Goal: Task Accomplishment & Management: Complete application form

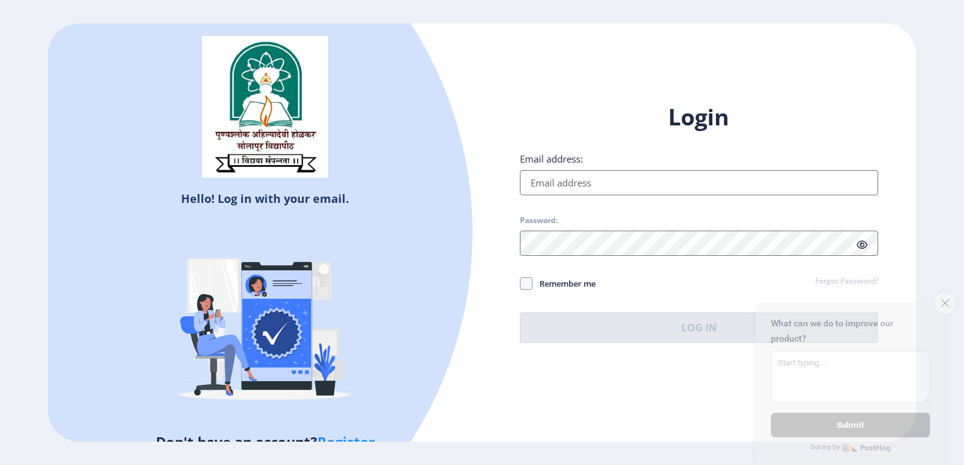
click at [602, 182] on input "Email address:" at bounding box center [699, 182] width 358 height 25
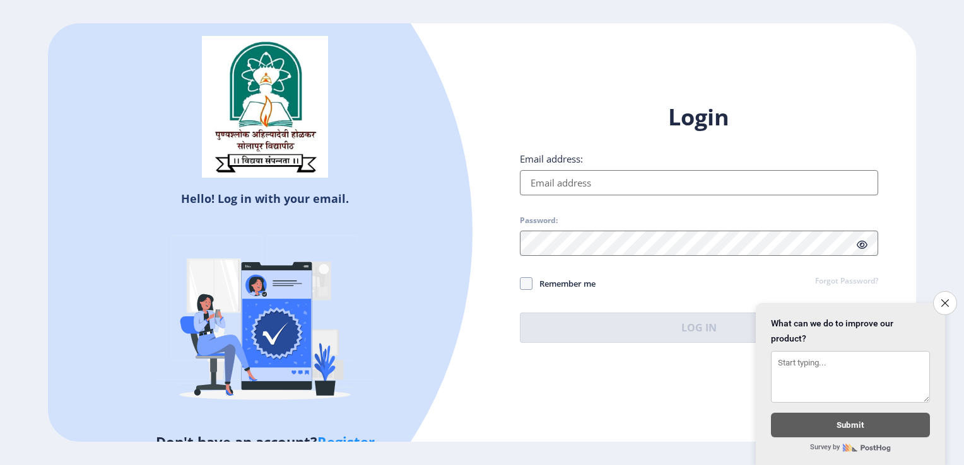
type input "[EMAIL_ADDRESS][DOMAIN_NAME]"
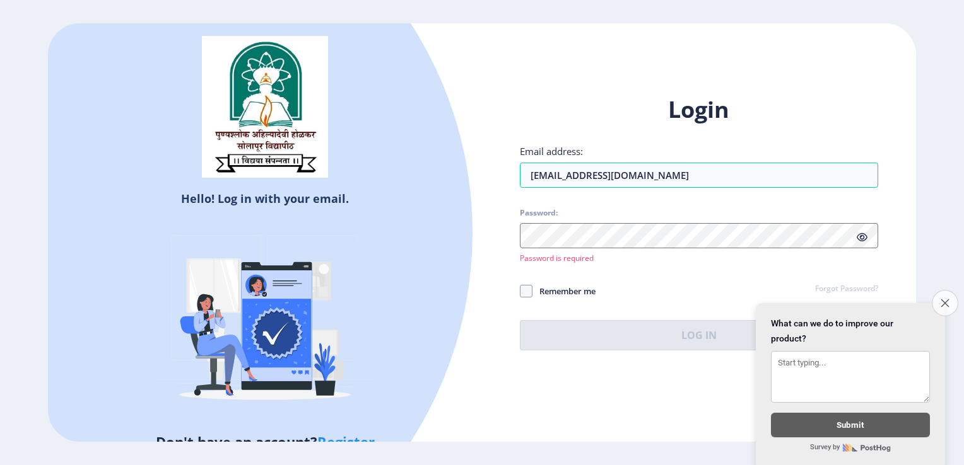
click at [940, 300] on button "Close survey" at bounding box center [944, 303] width 26 height 26
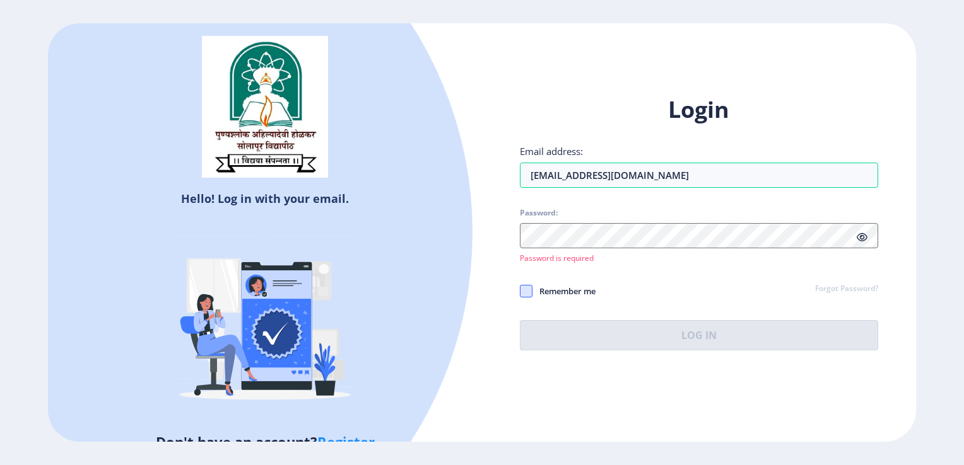
click at [526, 286] on span at bounding box center [526, 291] width 13 height 13
click at [520, 291] on input "Remember me" at bounding box center [520, 291] width 1 height 1
checkbox input "true"
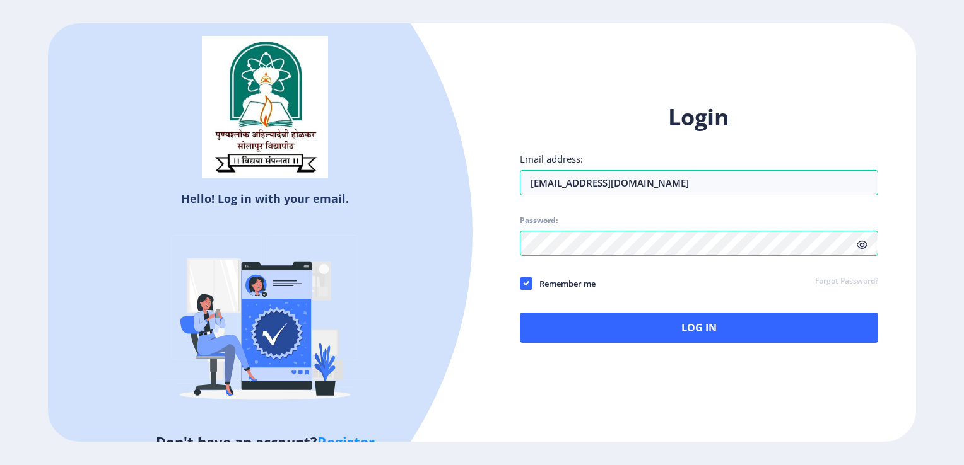
click at [866, 243] on icon at bounding box center [861, 244] width 11 height 9
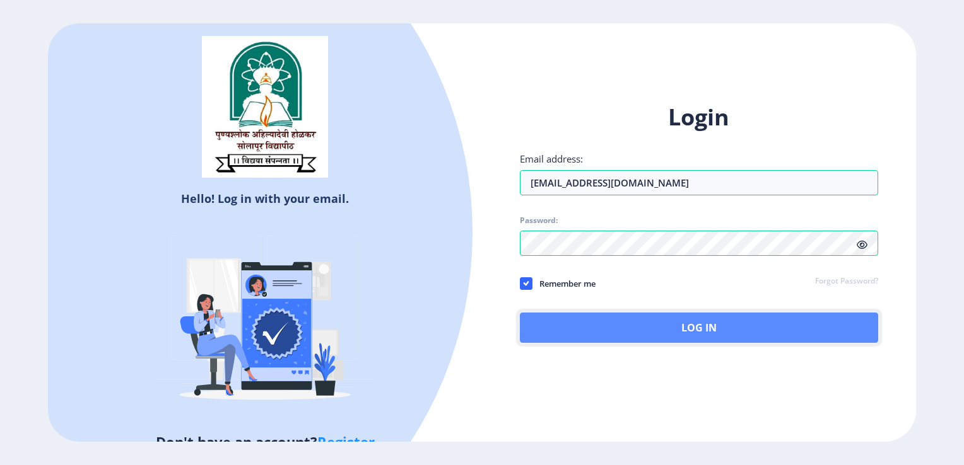
click at [691, 320] on button "Log In" at bounding box center [699, 328] width 358 height 30
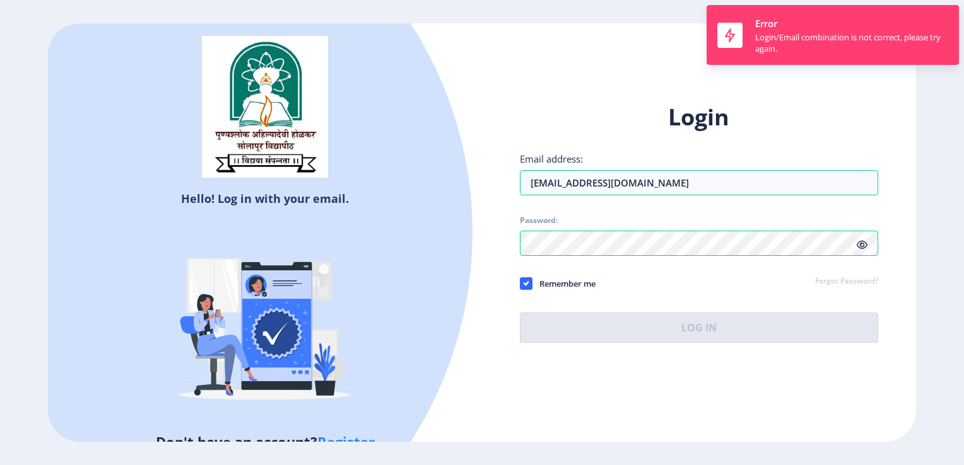
click at [846, 281] on link "Forgot Password?" at bounding box center [846, 281] width 63 height 11
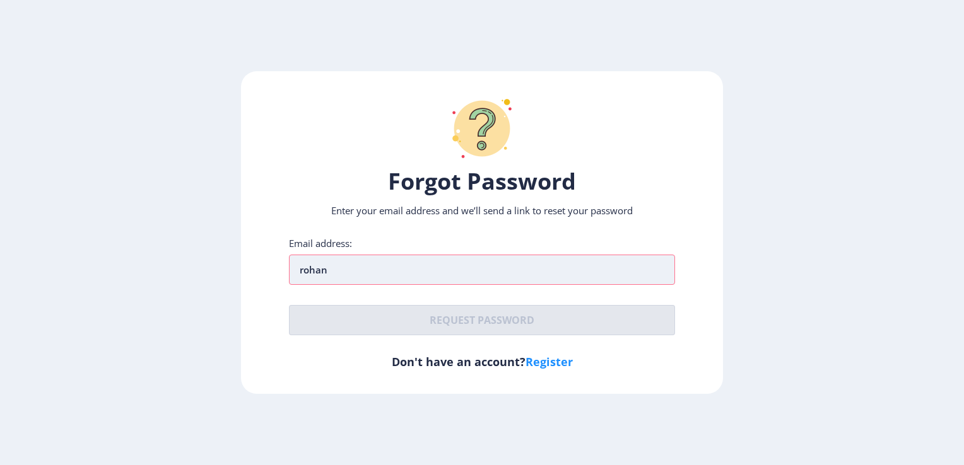
type input "[EMAIL_ADDRESS][DOMAIN_NAME]"
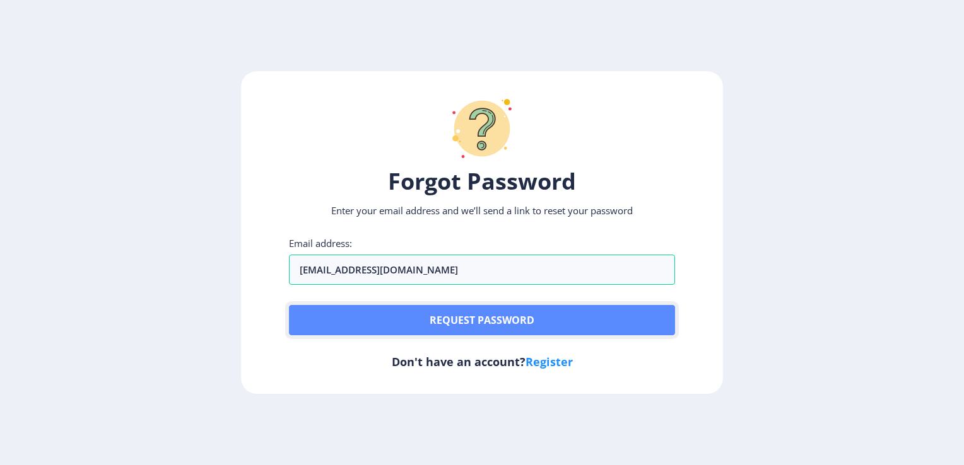
click at [516, 322] on button "Request password" at bounding box center [481, 320] width 385 height 30
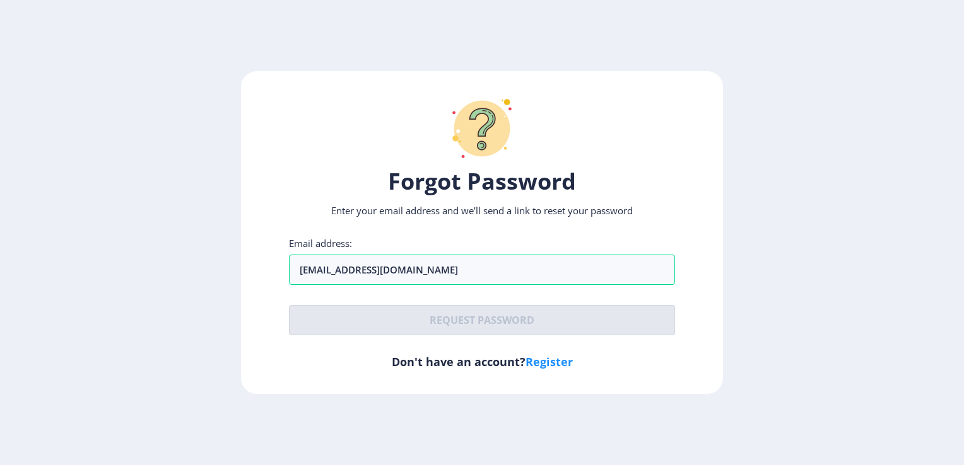
click at [544, 365] on link "Register" at bounding box center [548, 361] width 47 height 15
select select
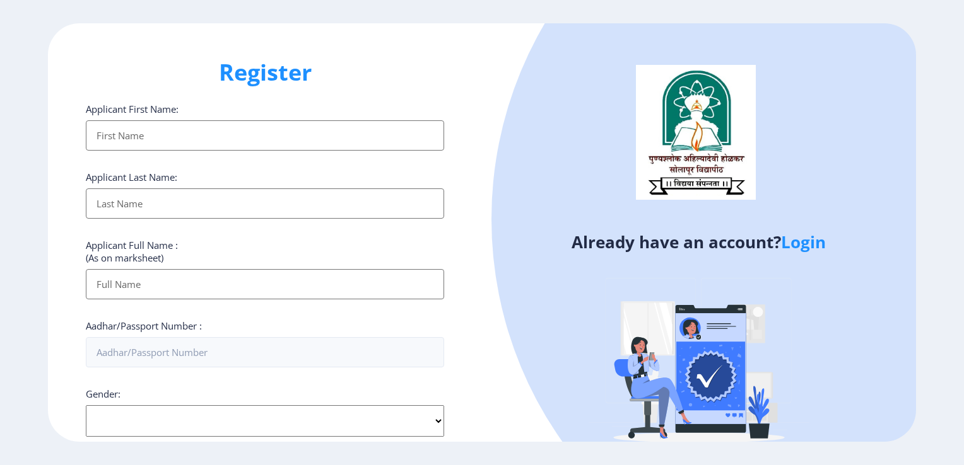
click at [247, 139] on input "Applicant First Name:" at bounding box center [265, 135] width 358 height 30
type input "[PERSON_NAME]"
type input "[DEMOGRAPHIC_DATA]"
type input "[PERSON_NAME][DEMOGRAPHIC_DATA]"
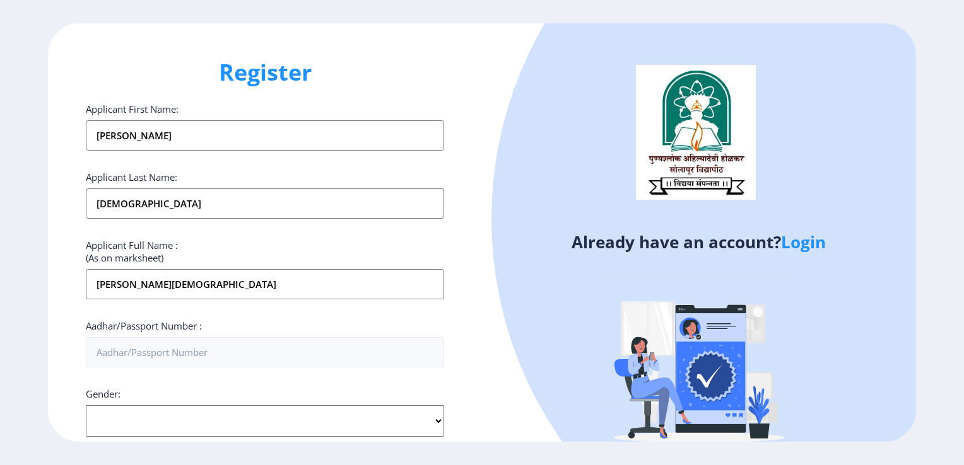
type input "09168275264"
type input "[EMAIL_ADDRESS][DOMAIN_NAME]"
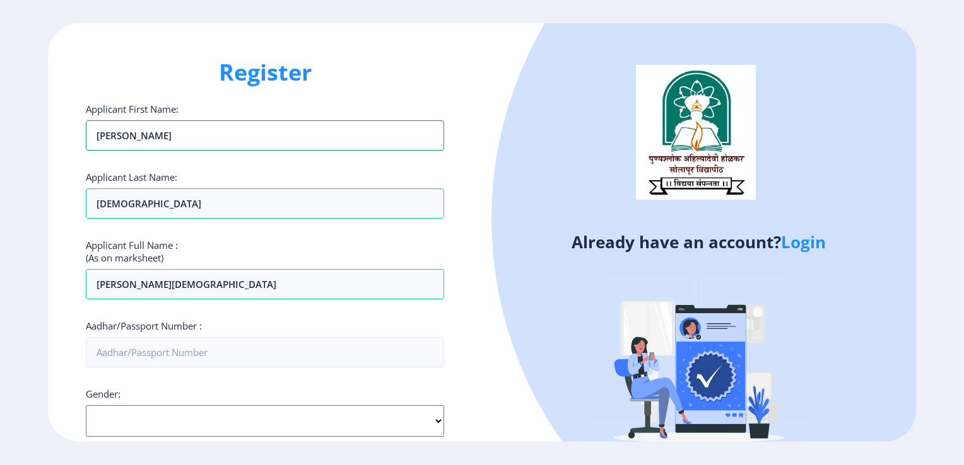
scroll to position [48, 0]
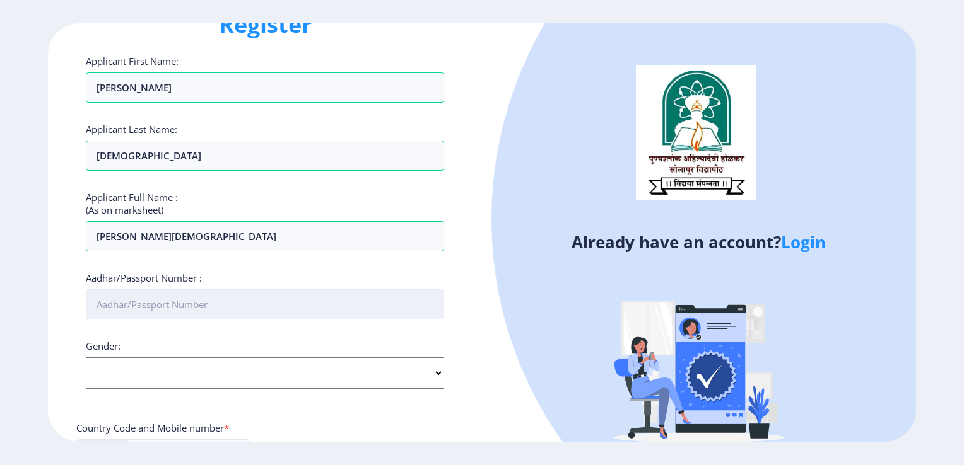
click at [203, 298] on input "Aadhar/Passport Number :" at bounding box center [265, 304] width 358 height 30
type input "411160522861"
click at [177, 377] on select "Select Gender [DEMOGRAPHIC_DATA] [DEMOGRAPHIC_DATA] Other" at bounding box center [265, 374] width 358 height 32
select select "[DEMOGRAPHIC_DATA]"
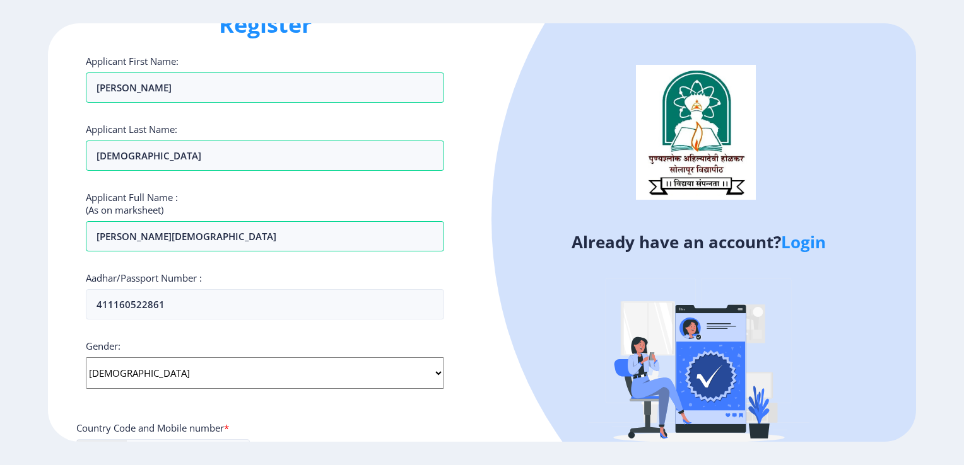
click at [86, 358] on select "Select Gender [DEMOGRAPHIC_DATA] [DEMOGRAPHIC_DATA] Other" at bounding box center [265, 374] width 358 height 32
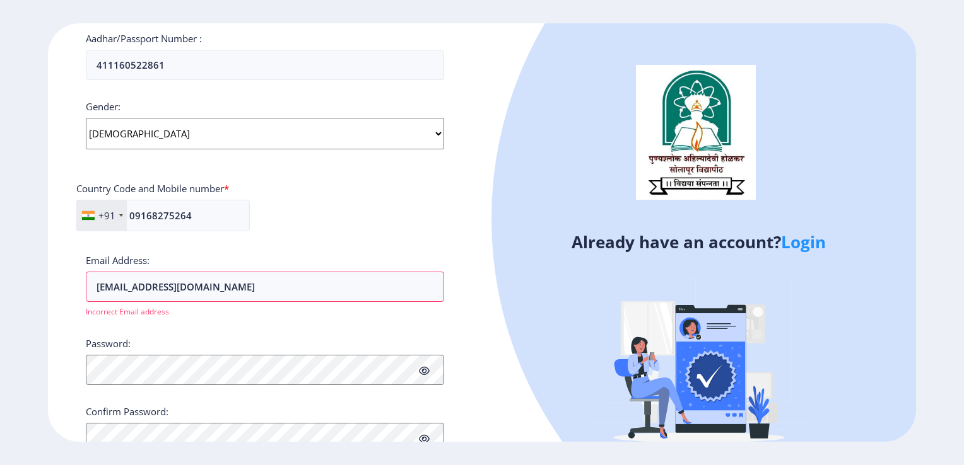
scroll to position [336, 0]
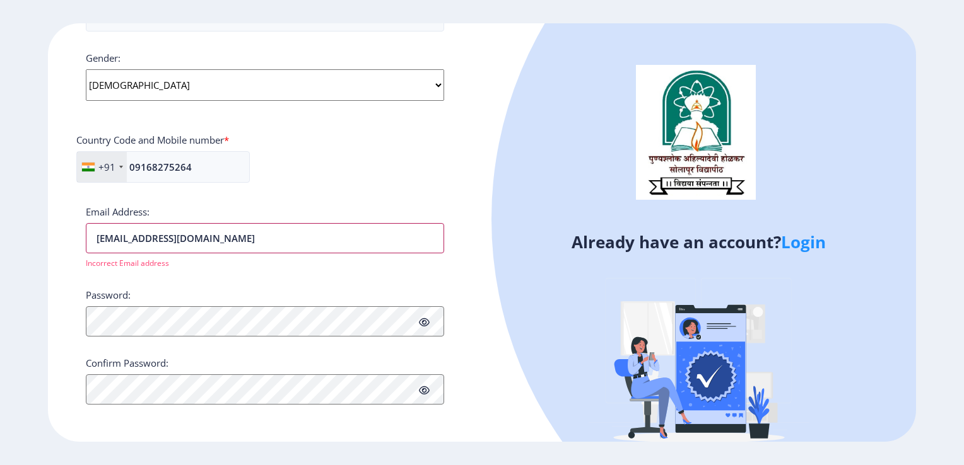
drag, startPoint x: 269, startPoint y: 231, endPoint x: -3, endPoint y: 273, distance: 274.9
click at [0, 273] on html "Register Applicant First Name: [PERSON_NAME] Last Name: [PERSON_NAME] Applicant…" at bounding box center [482, 232] width 964 height 465
type input "[EMAIL_ADDRESS][DOMAIN_NAME]"
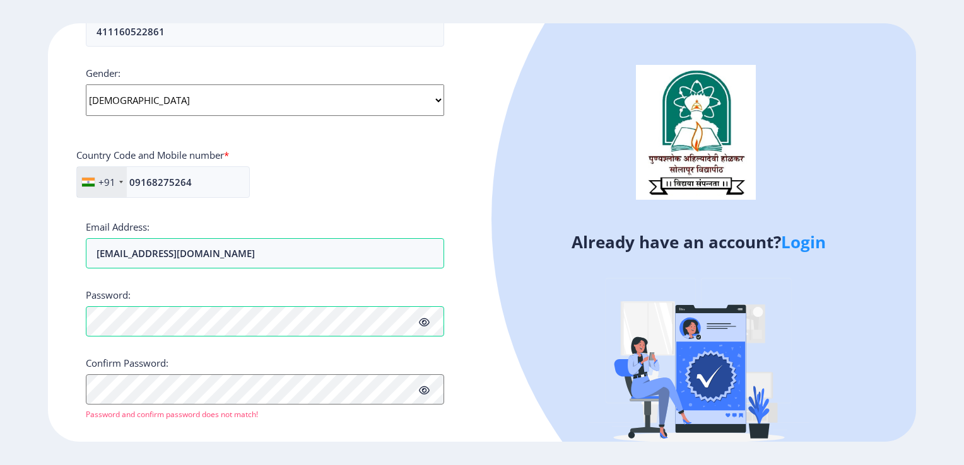
click at [428, 323] on icon at bounding box center [424, 322] width 11 height 9
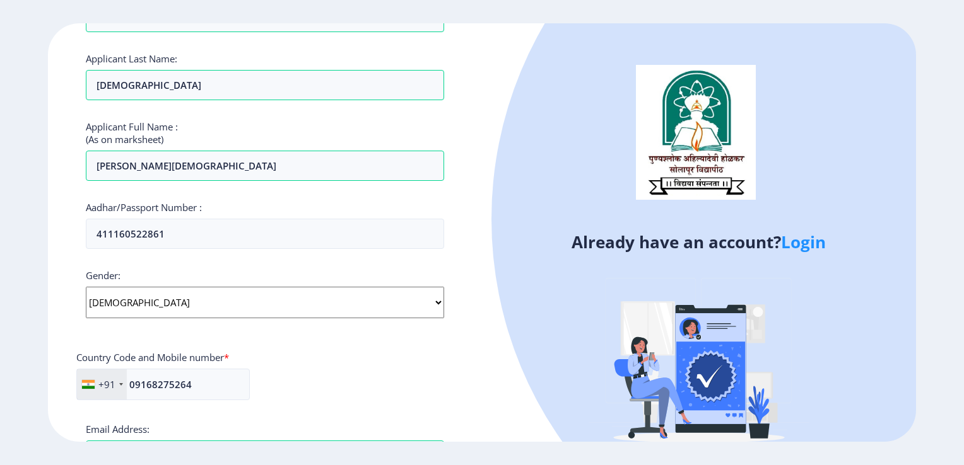
scroll to position [0, 0]
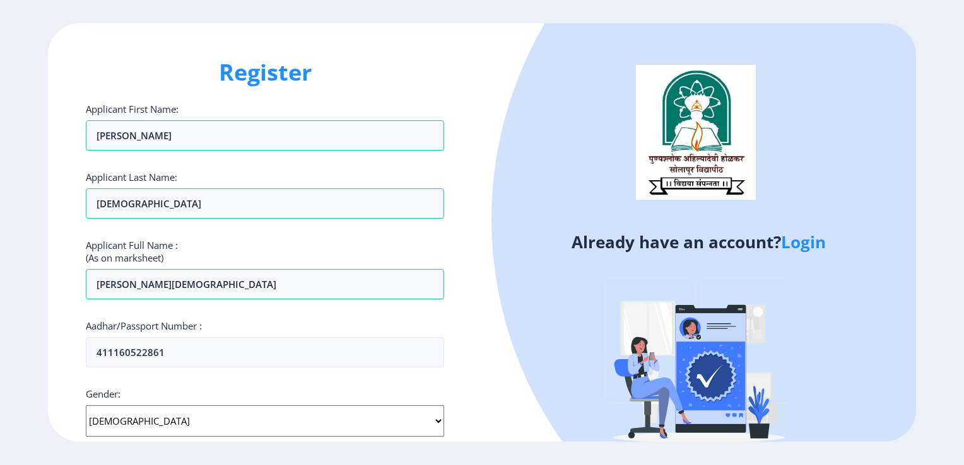
click at [280, 76] on h1 "Register" at bounding box center [265, 72] width 358 height 30
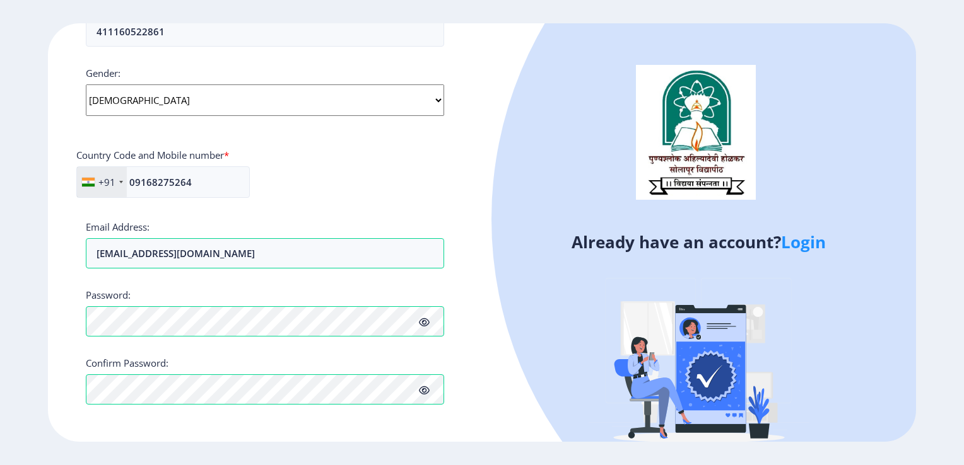
drag, startPoint x: 296, startPoint y: 205, endPoint x: 320, endPoint y: 157, distance: 53.9
click at [320, 157] on div "Country Code and Mobile number *" at bounding box center [264, 158] width 377 height 18
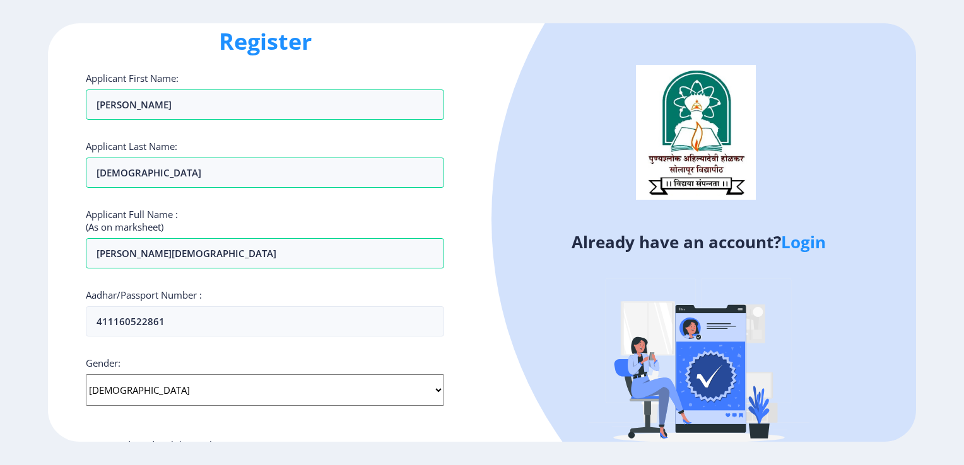
scroll to position [26, 0]
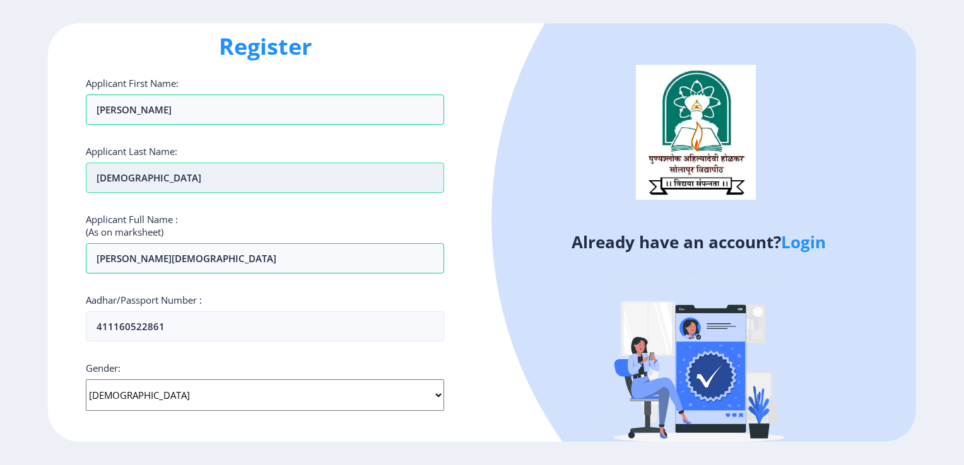
click at [98, 173] on input "[DEMOGRAPHIC_DATA]" at bounding box center [265, 178] width 358 height 30
click at [352, 184] on input "[DEMOGRAPHIC_DATA]" at bounding box center [265, 178] width 358 height 30
click at [378, 223] on div "Applicant Full Name : (As on marksheet) [PERSON_NAME][DEMOGRAPHIC_DATA]" at bounding box center [265, 243] width 358 height 61
click at [191, 264] on input "[PERSON_NAME][DEMOGRAPHIC_DATA]" at bounding box center [265, 258] width 358 height 30
type input "[PERSON_NAME]"
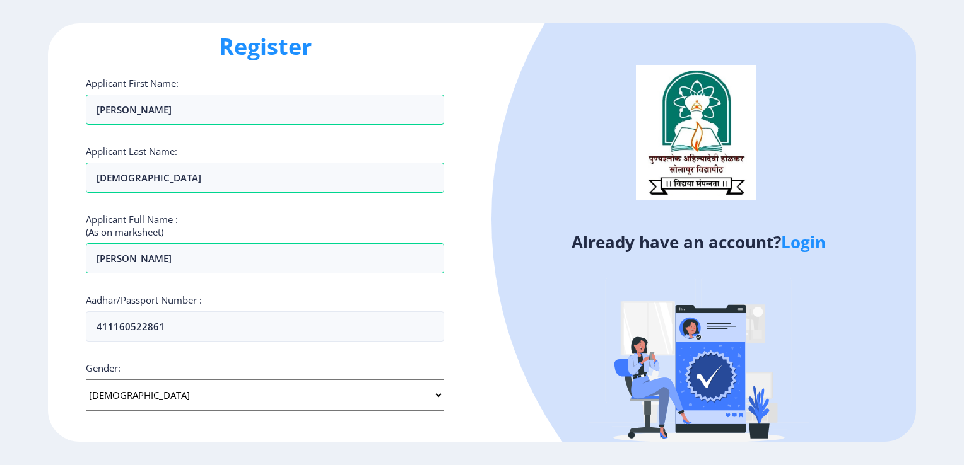
click at [285, 299] on div "Aadhar/Passport Number : 411160522861" at bounding box center [265, 318] width 358 height 48
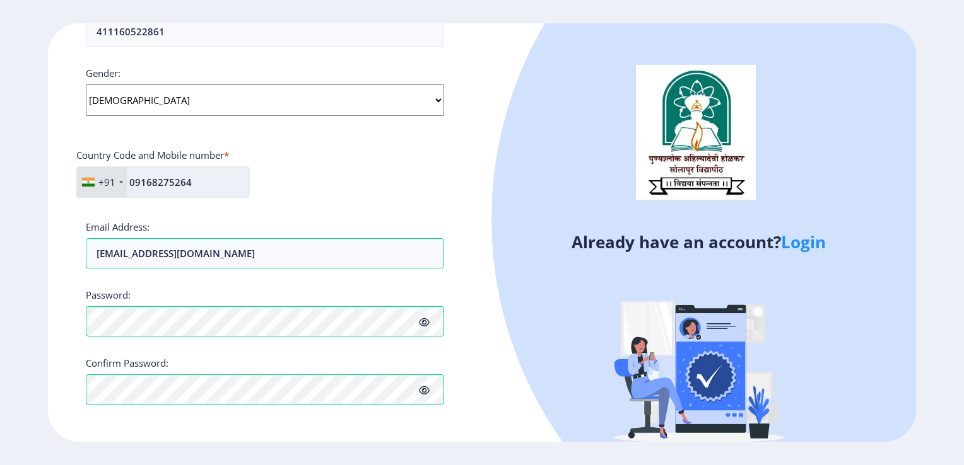
click at [134, 178] on input "09168275264" at bounding box center [162, 182] width 173 height 32
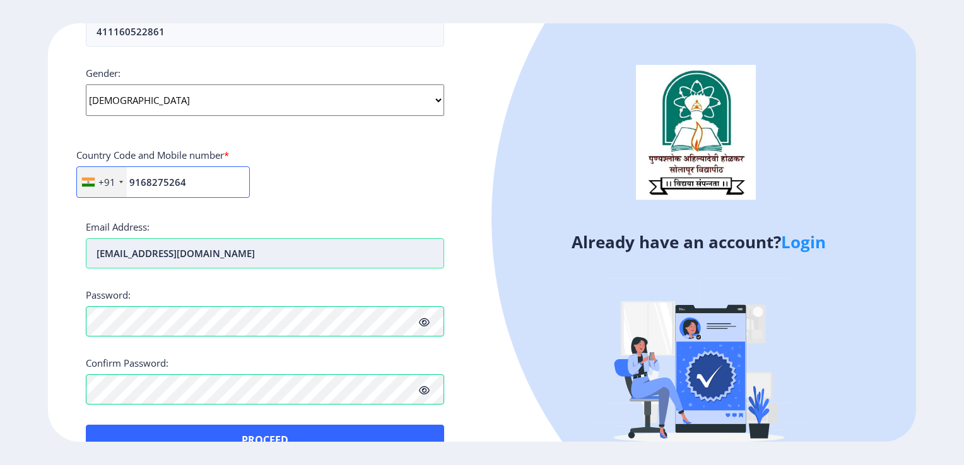
scroll to position [351, 0]
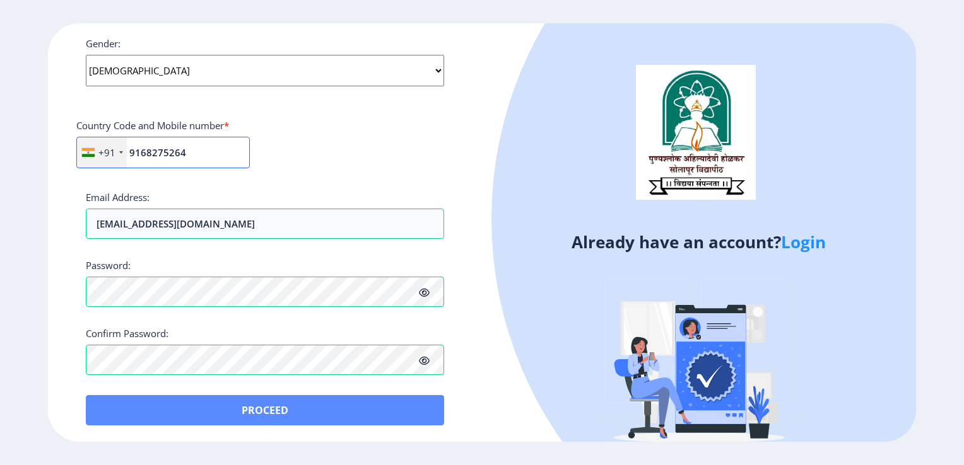
type input "9168275264"
click at [278, 414] on button "Proceed" at bounding box center [265, 410] width 358 height 30
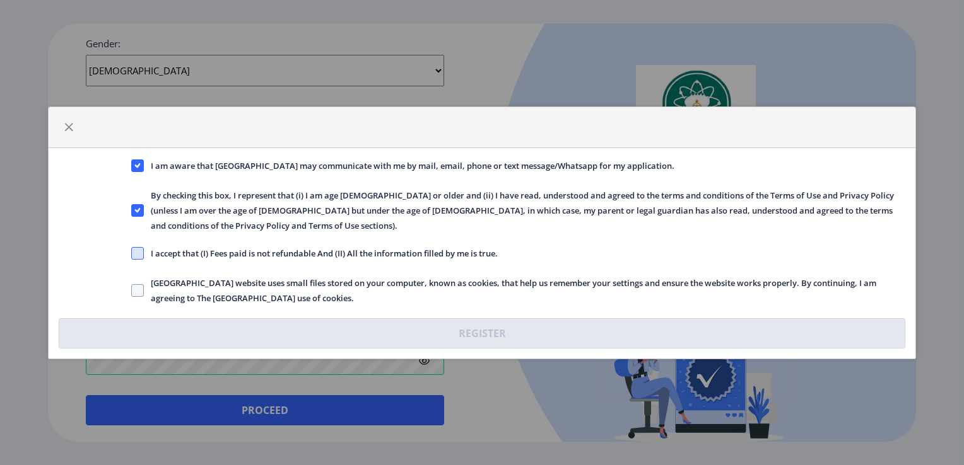
click at [137, 252] on span at bounding box center [137, 253] width 13 height 13
click at [132, 253] on input "I accept that (I) Fees paid is not refundable And (II) All the information fill…" at bounding box center [131, 253] width 1 height 1
checkbox input "true"
click at [139, 292] on span at bounding box center [137, 290] width 13 height 13
click at [132, 291] on input "[GEOGRAPHIC_DATA] website uses small files stored on your computer, known as co…" at bounding box center [131, 290] width 1 height 1
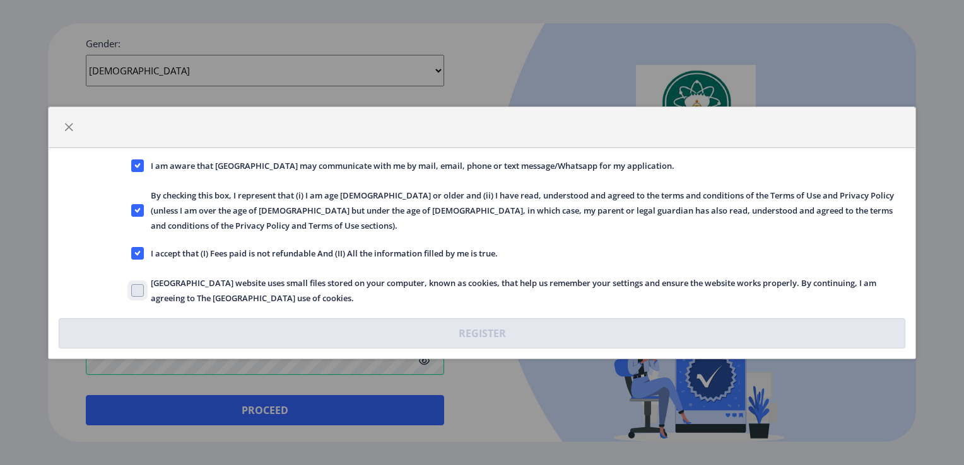
checkbox input "true"
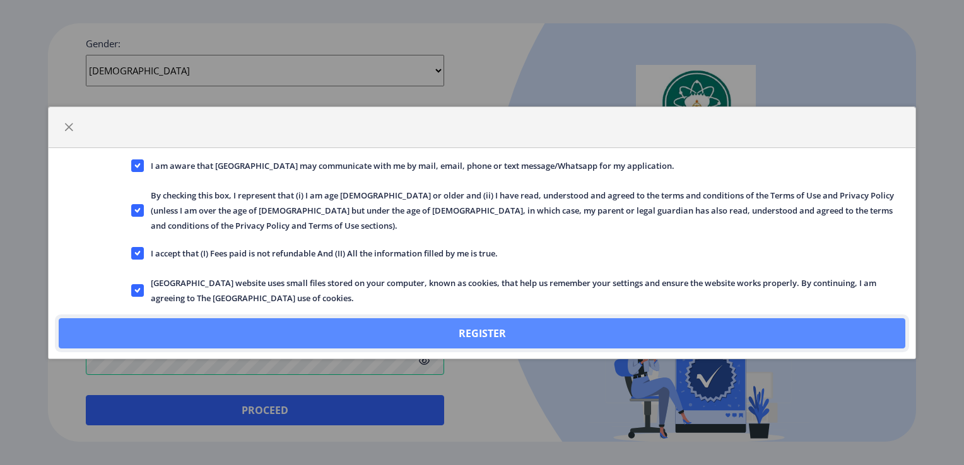
click at [373, 332] on button "Register" at bounding box center [482, 333] width 846 height 30
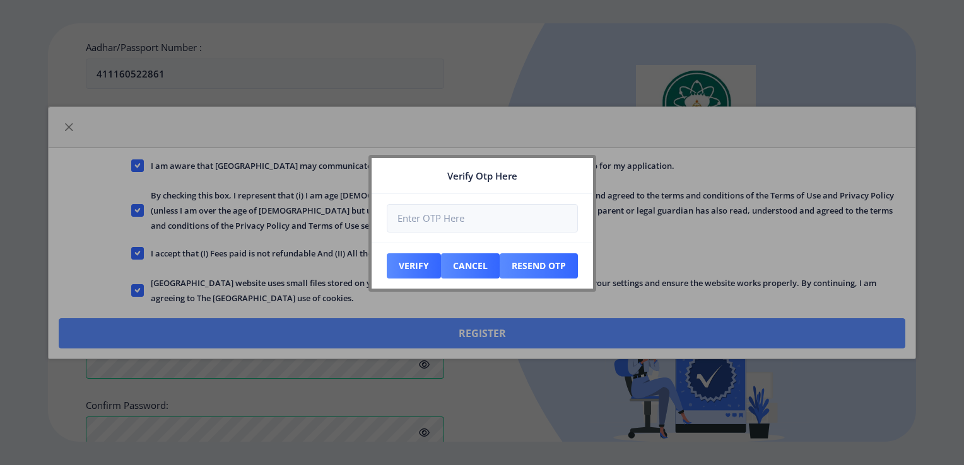
scroll to position [422, 0]
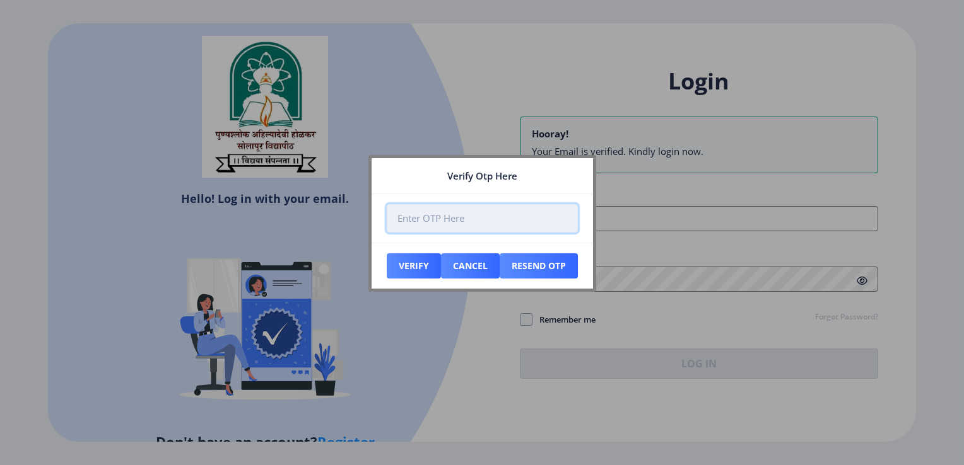
click at [426, 221] on input "number" at bounding box center [482, 218] width 191 height 28
type input "279763"
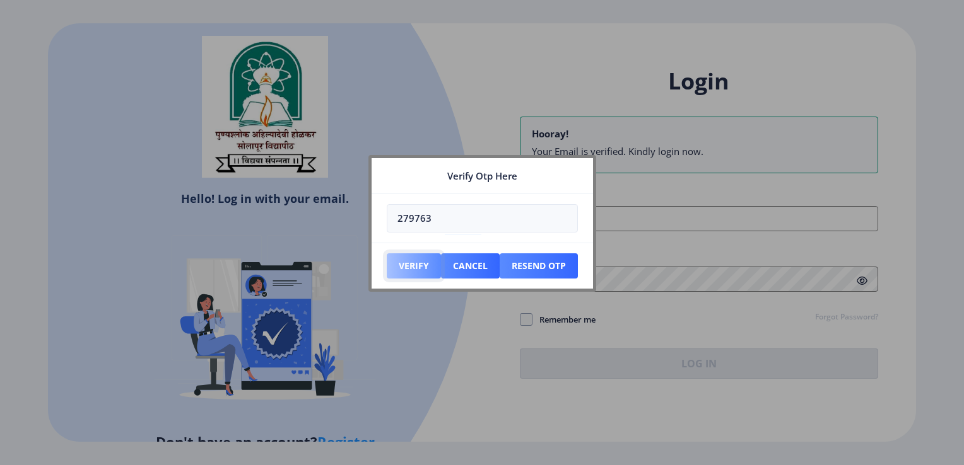
click at [404, 265] on button "Verify" at bounding box center [414, 265] width 54 height 25
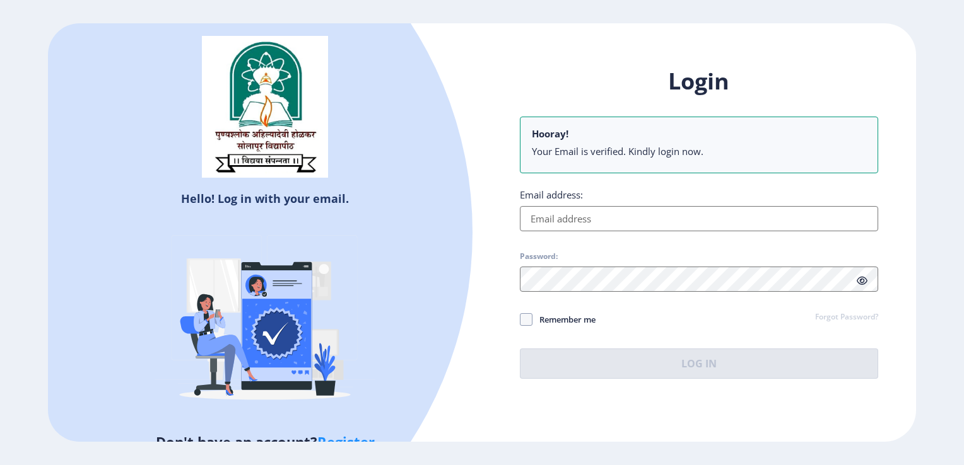
click at [588, 220] on input "Email address:" at bounding box center [699, 218] width 358 height 25
type input "[EMAIL_ADDRESS][DOMAIN_NAME]"
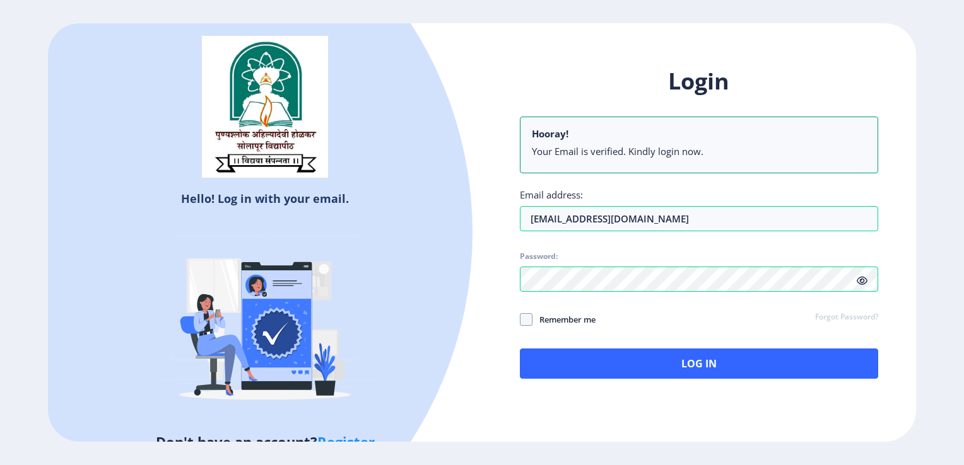
click at [866, 284] on icon at bounding box center [861, 280] width 11 height 9
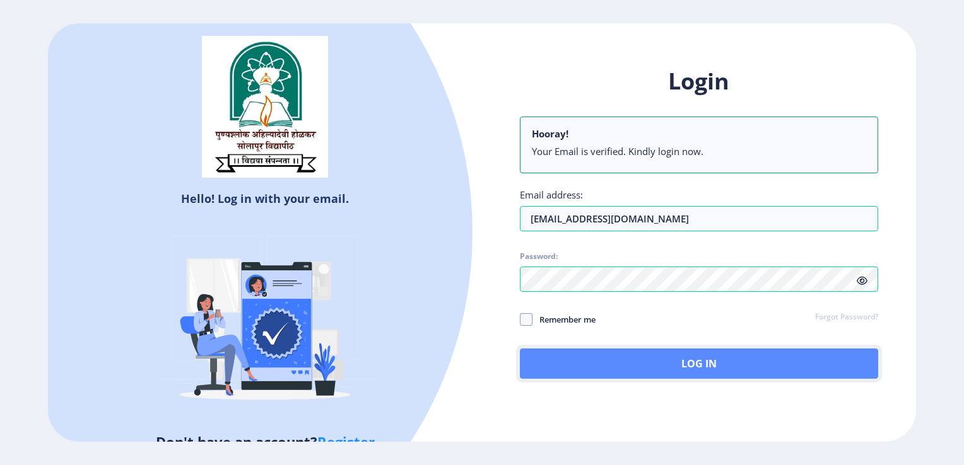
click at [677, 372] on button "Log In" at bounding box center [699, 364] width 358 height 30
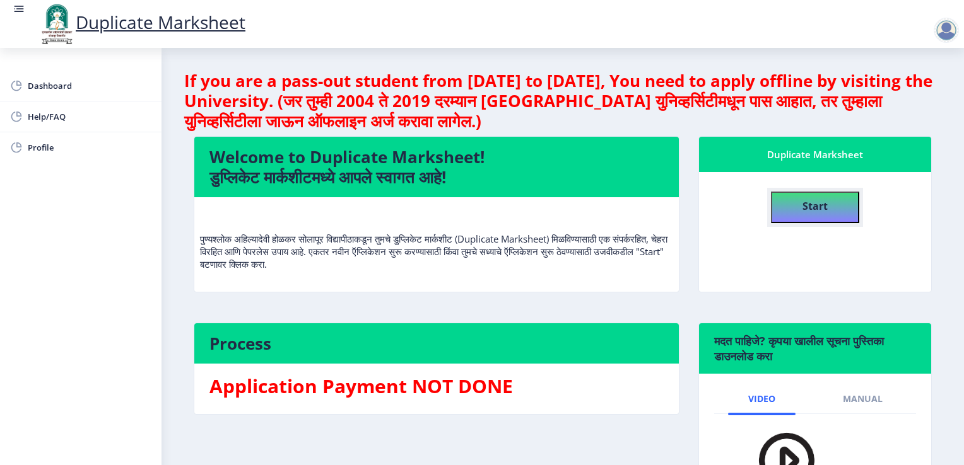
click at [812, 206] on b "Start" at bounding box center [814, 206] width 25 height 14
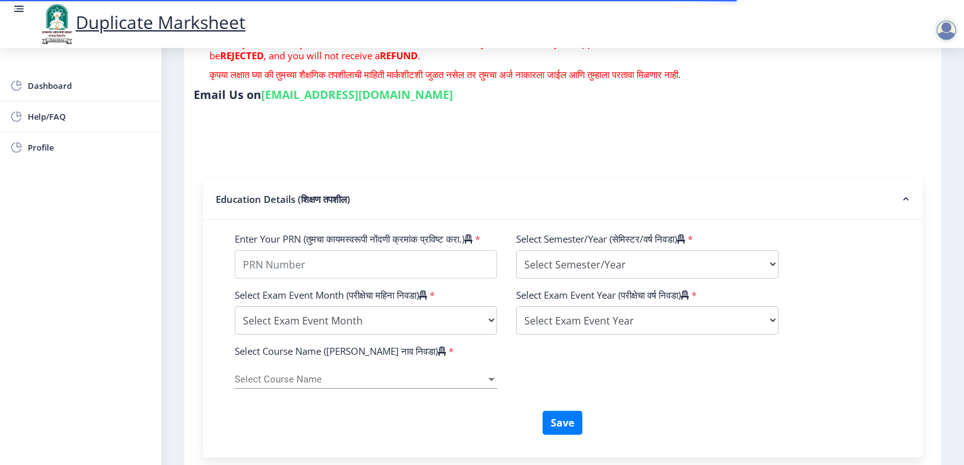
scroll to position [282, 0]
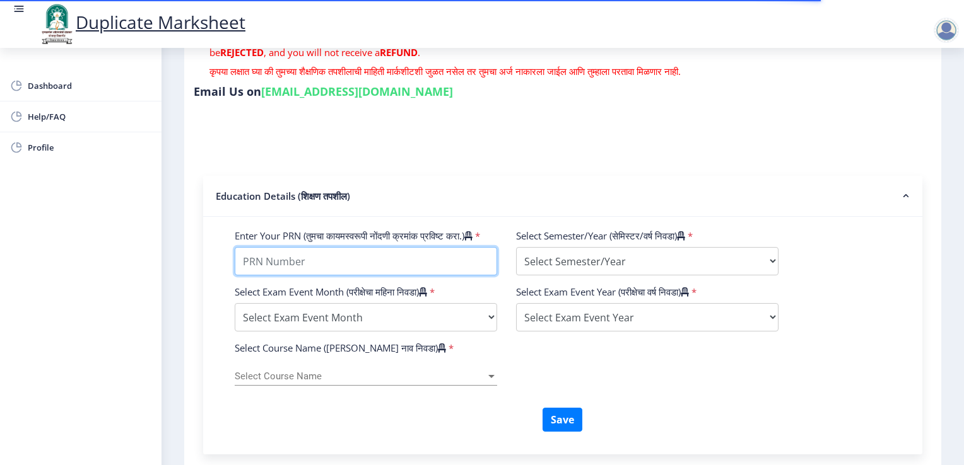
click at [393, 276] on input "Enter Your PRN (तुमचा कायमस्वरूपी नोंदणी क्रमांक प्रविष्ट करा.)" at bounding box center [366, 261] width 262 height 28
type input "2016032500290167"
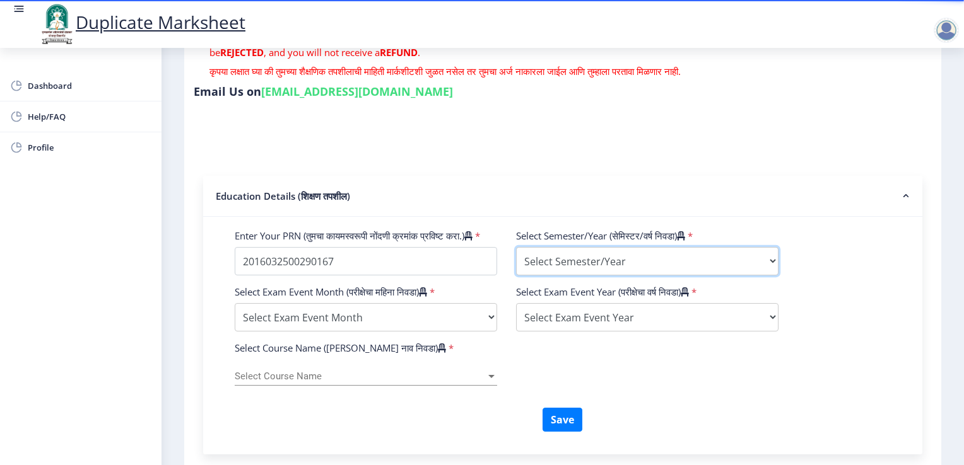
click at [635, 257] on select "Select Semester/Year Semester I Semester II Semester III Semester IV Semester V…" at bounding box center [647, 261] width 262 height 28
select select "Semester III"
click at [516, 252] on select "Select Semester/Year Semester I Semester II Semester III Semester IV Semester V…" at bounding box center [647, 261] width 262 height 28
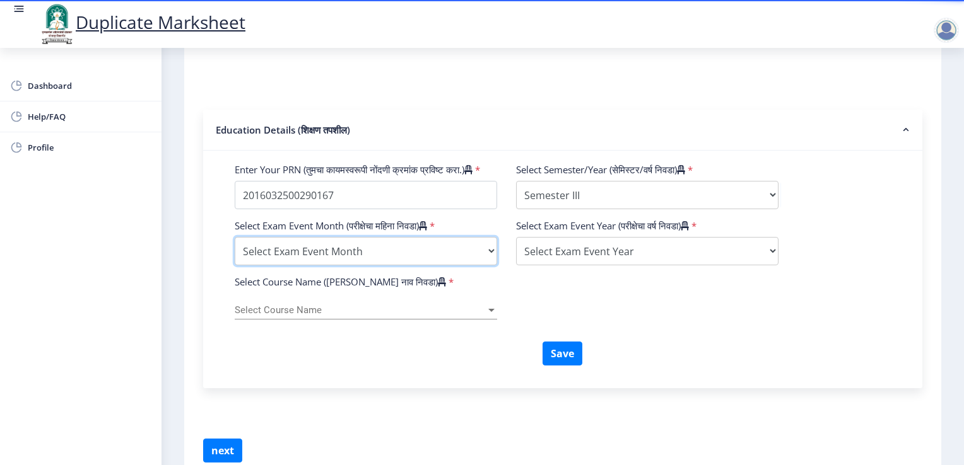
click at [439, 265] on select "Select Exam Event Month October March" at bounding box center [366, 251] width 262 height 28
select select "October"
click at [235, 254] on select "Select Exam Event Month October March" at bounding box center [366, 251] width 262 height 28
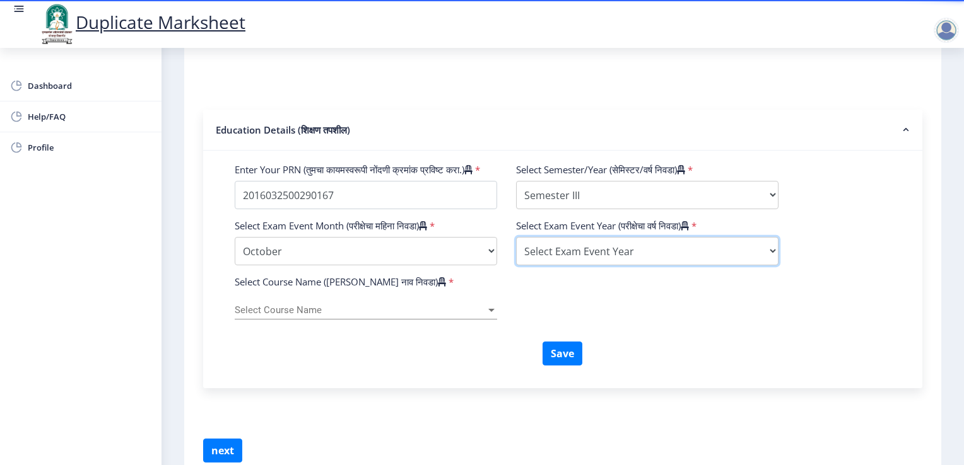
click at [585, 265] on select "Select Exam Event Year [DATE] 2024 2023 2022 2021 2020 2019 2018 2017 2016 2015…" at bounding box center [647, 251] width 262 height 28
select select "2021"
click at [516, 254] on select "Select Exam Event Year [DATE] 2024 2023 2022 2021 2020 2019 2018 2017 2016 2015…" at bounding box center [647, 251] width 262 height 28
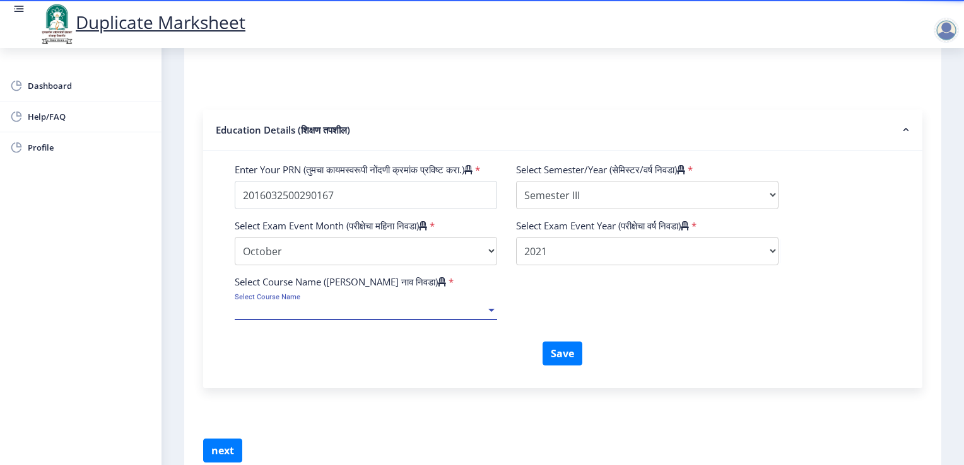
click at [323, 316] on span "Select Course Name" at bounding box center [360, 310] width 251 height 11
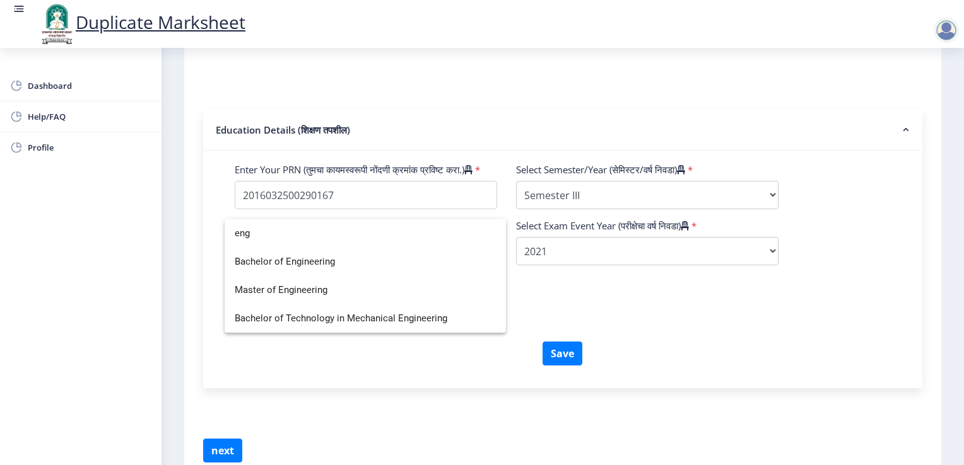
scroll to position [0, 0]
type input "engi"
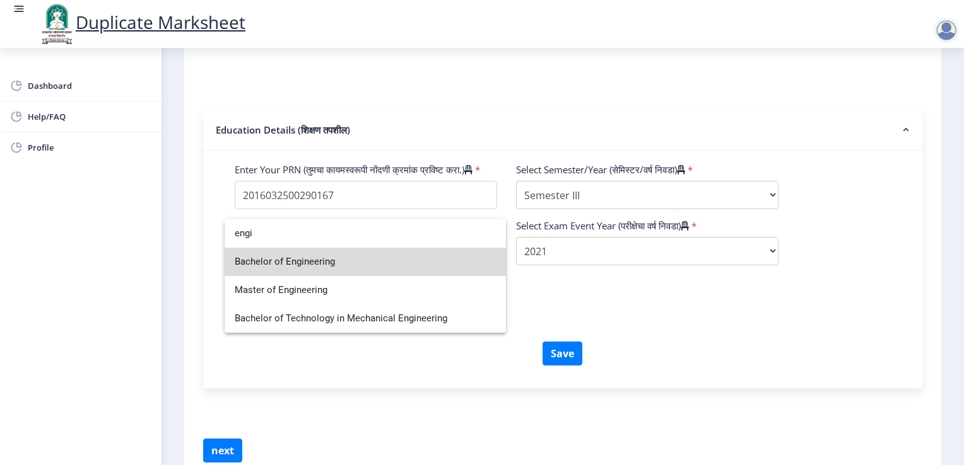
click at [339, 262] on span "Bachelor of Engineering" at bounding box center [365, 262] width 261 height 28
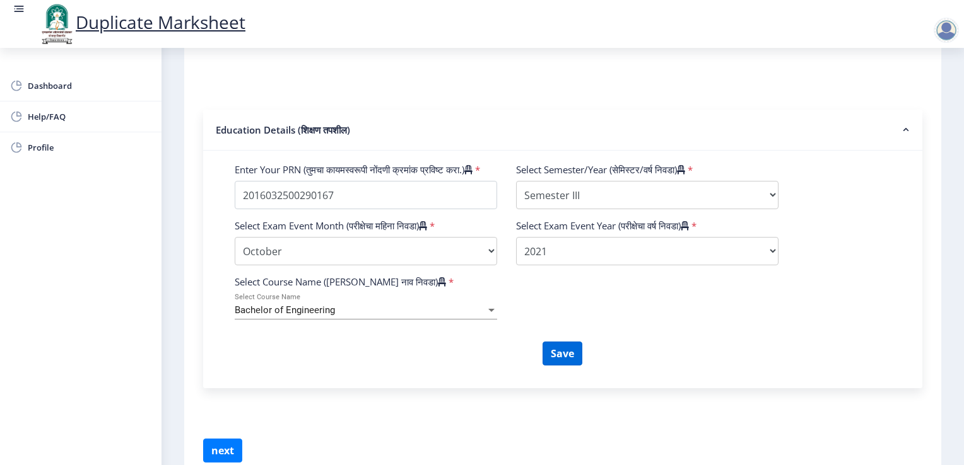
scroll to position [426, 0]
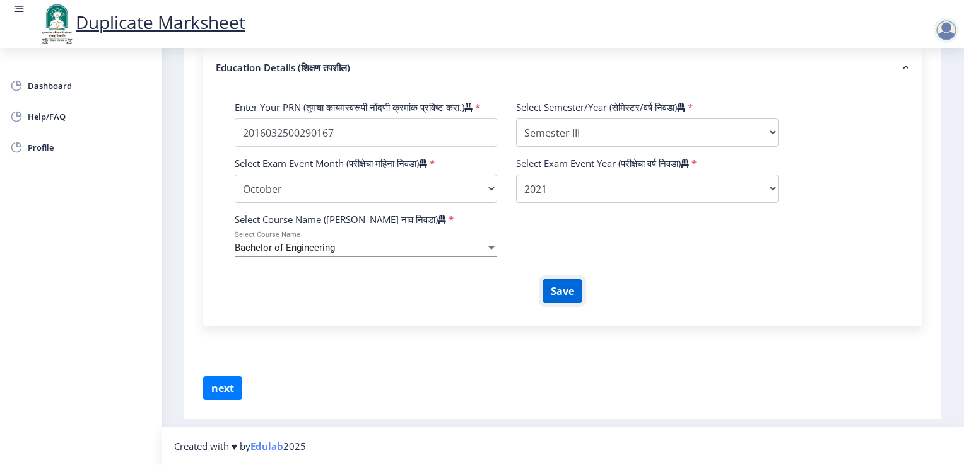
click at [562, 296] on button "Save" at bounding box center [562, 291] width 40 height 24
select select
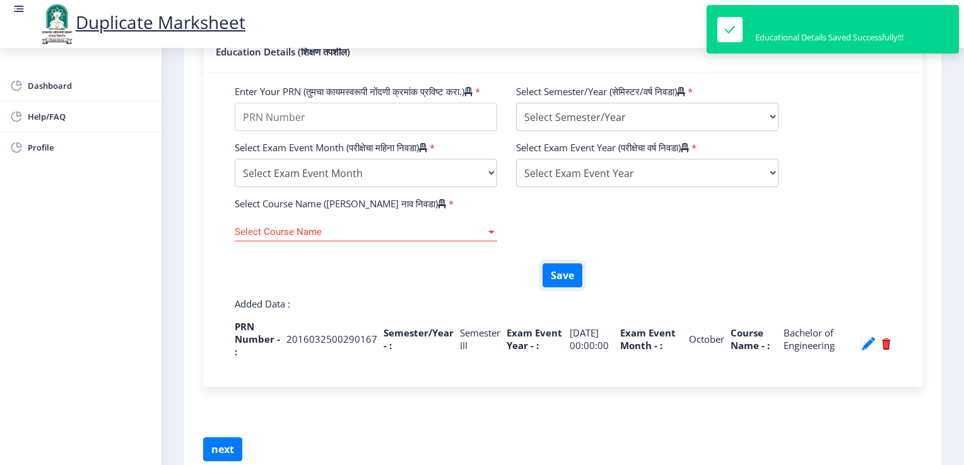
scroll to position [503, 0]
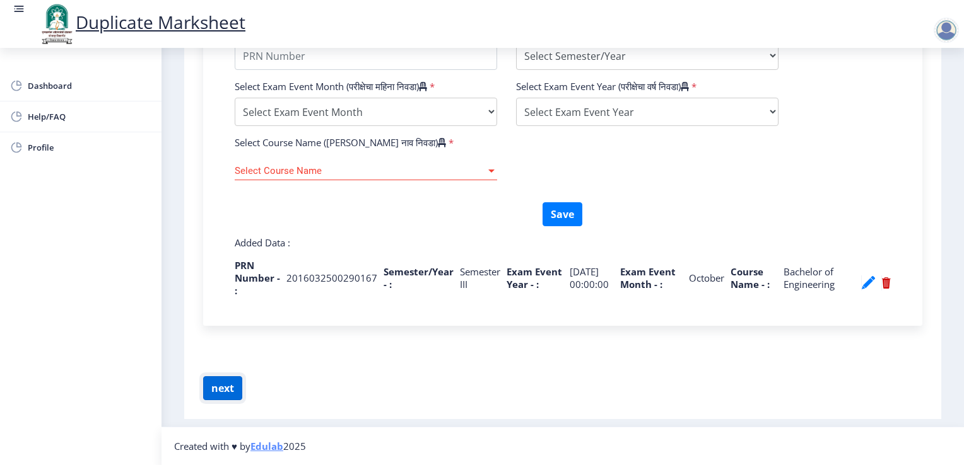
click at [230, 387] on button "next" at bounding box center [222, 388] width 39 height 24
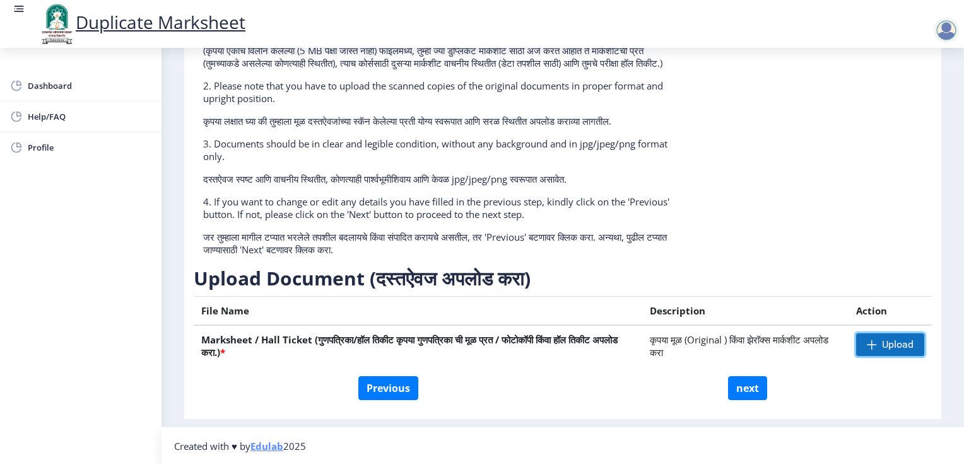
click at [884, 347] on span "Upload" at bounding box center [898, 345] width 32 height 13
click at [863, 345] on nb-action at bounding box center [871, 345] width 37 height 23
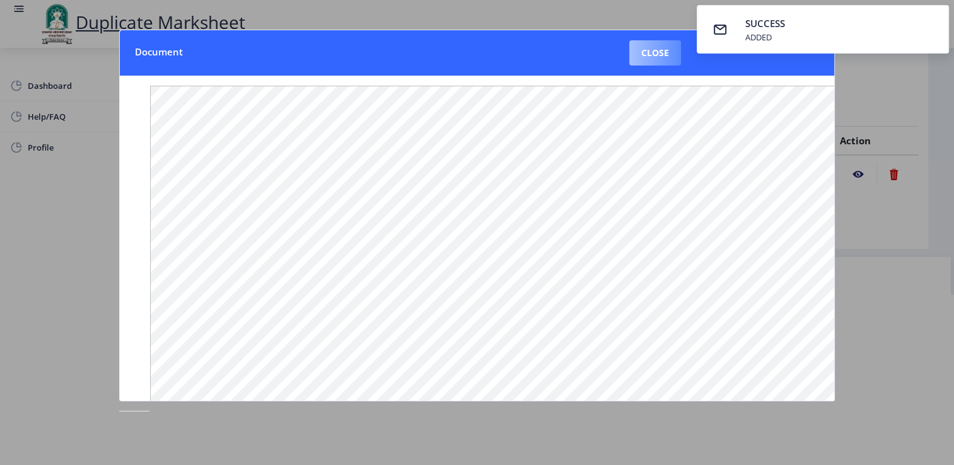
click at [658, 55] on button "Close" at bounding box center [655, 52] width 52 height 25
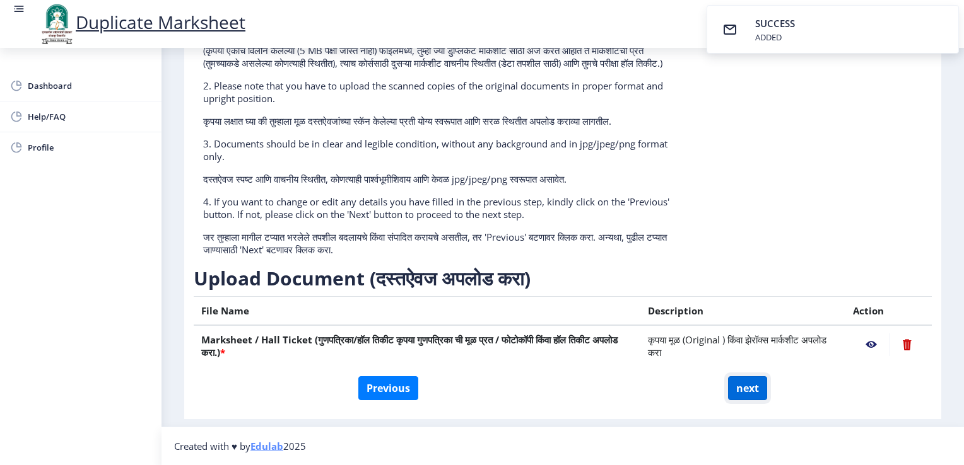
click at [741, 382] on button "next" at bounding box center [747, 388] width 39 height 24
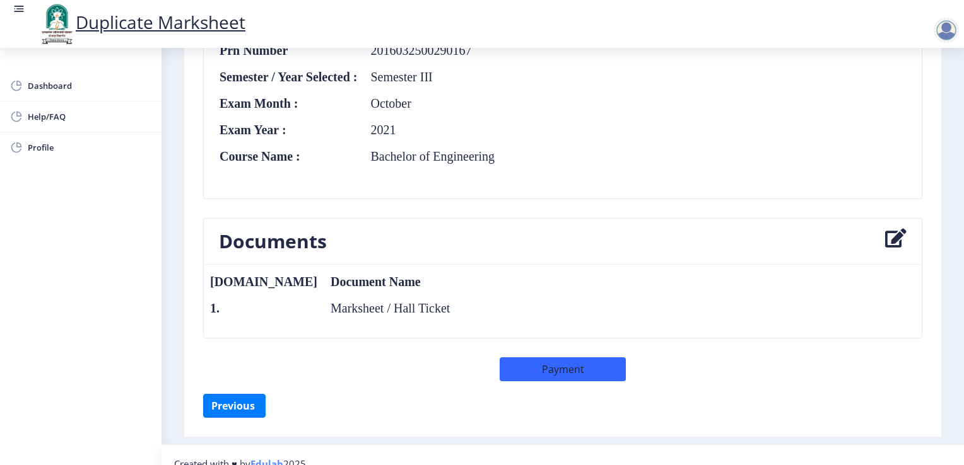
scroll to position [477, 0]
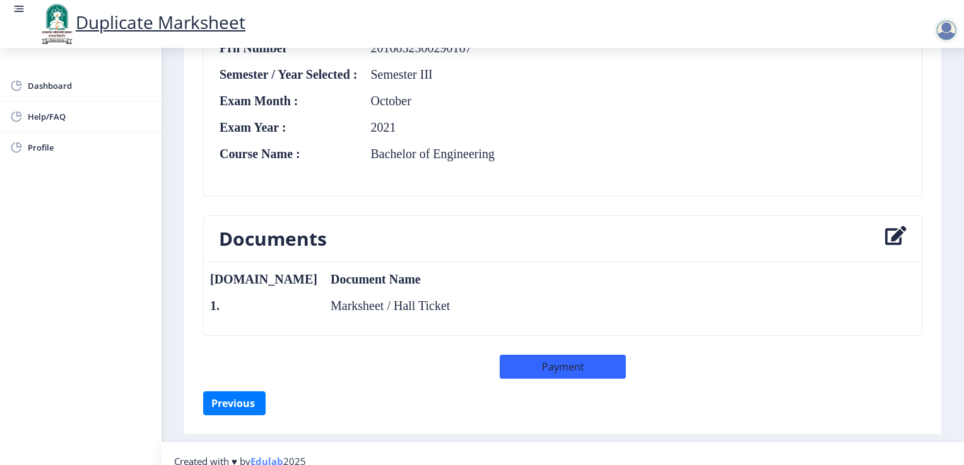
click at [405, 304] on div "[DOMAIN_NAME] Document Name 1. Marksheet / Hall Ticket" at bounding box center [562, 298] width 706 height 53
click at [528, 367] on button "Payment" at bounding box center [562, 367] width 126 height 24
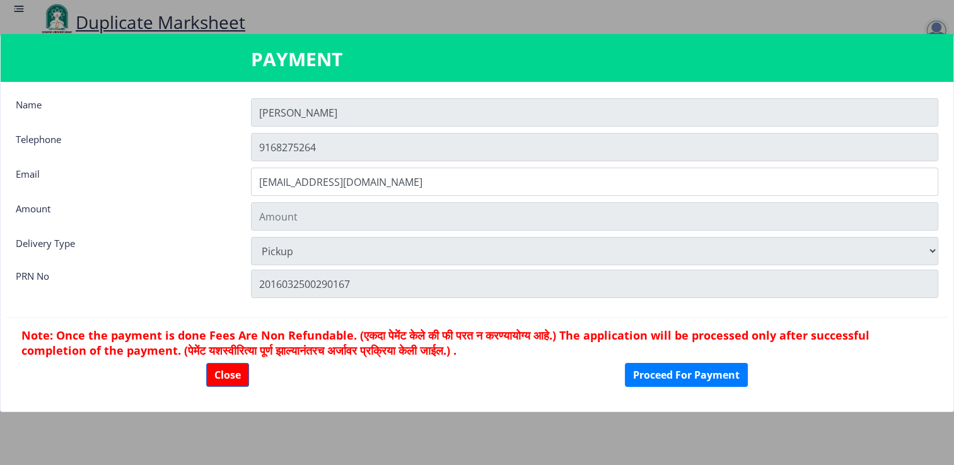
type input "301"
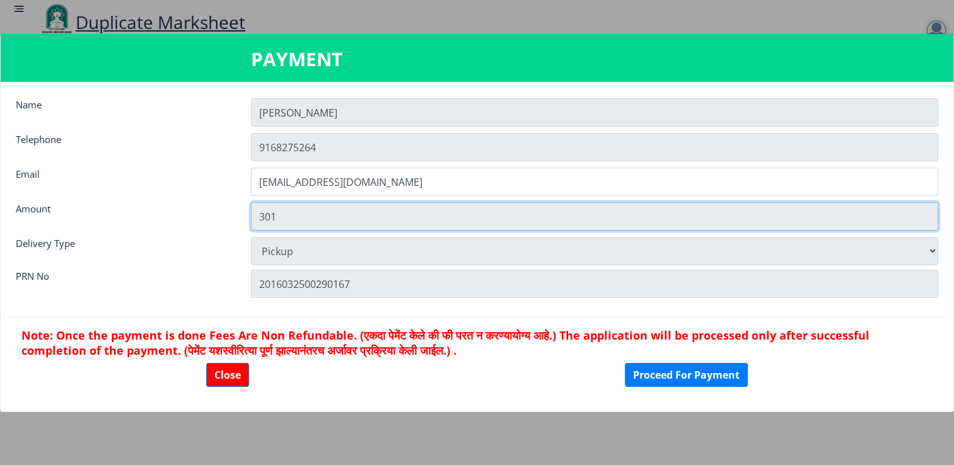
click at [294, 216] on input "301" at bounding box center [594, 216] width 687 height 28
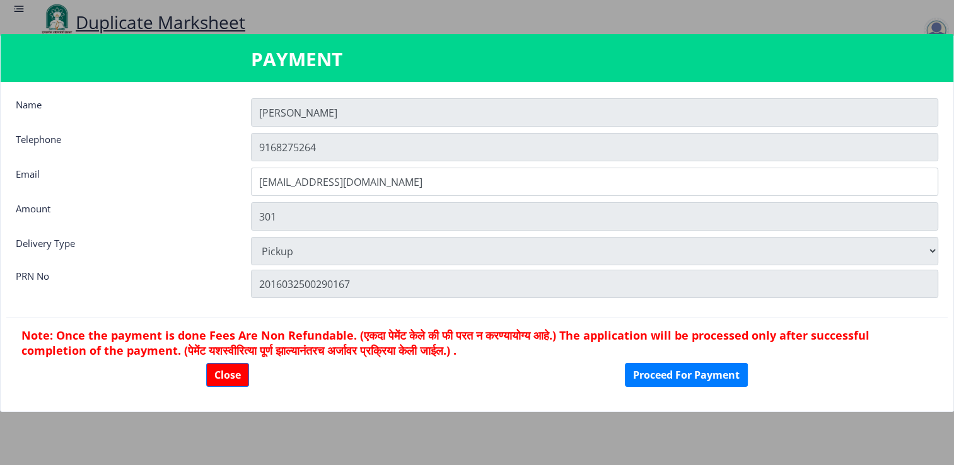
click at [198, 211] on div "Amount" at bounding box center [123, 214] width 235 height 25
click at [229, 370] on button "Close" at bounding box center [227, 375] width 43 height 24
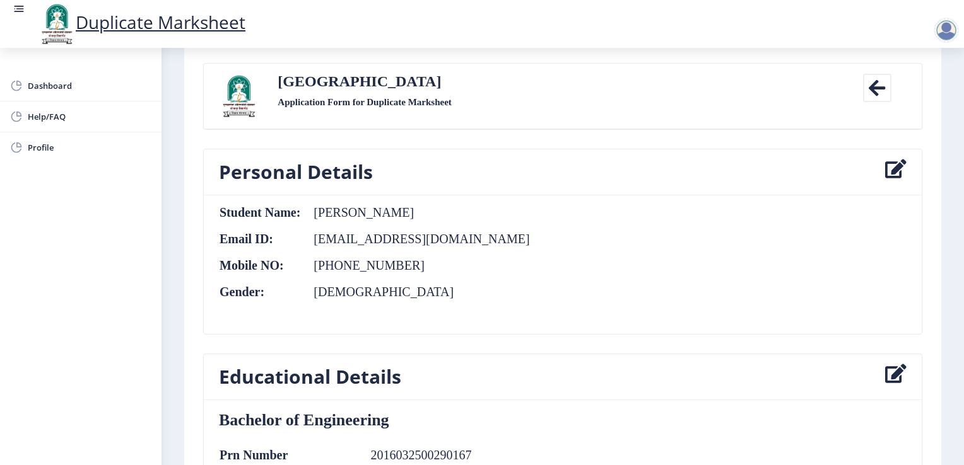
scroll to position [68, 0]
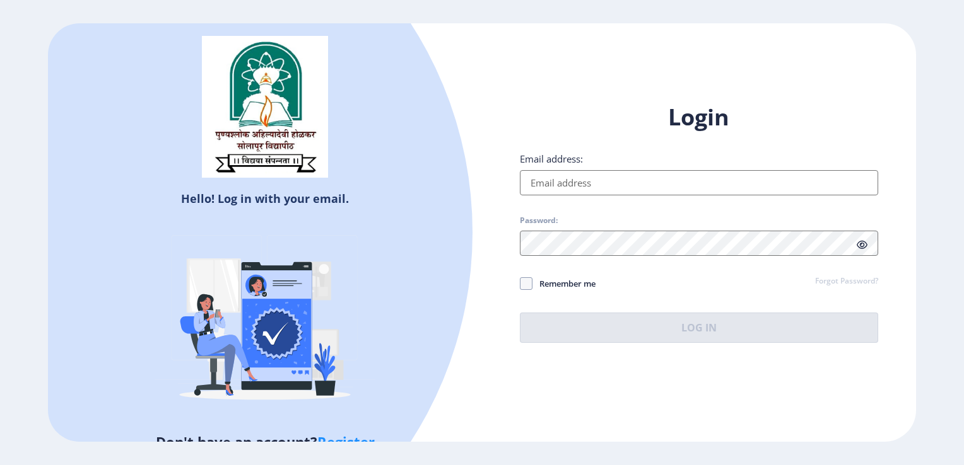
click at [556, 175] on input "Email address:" at bounding box center [699, 182] width 358 height 25
type input "[EMAIL_ADDRESS][DOMAIN_NAME]"
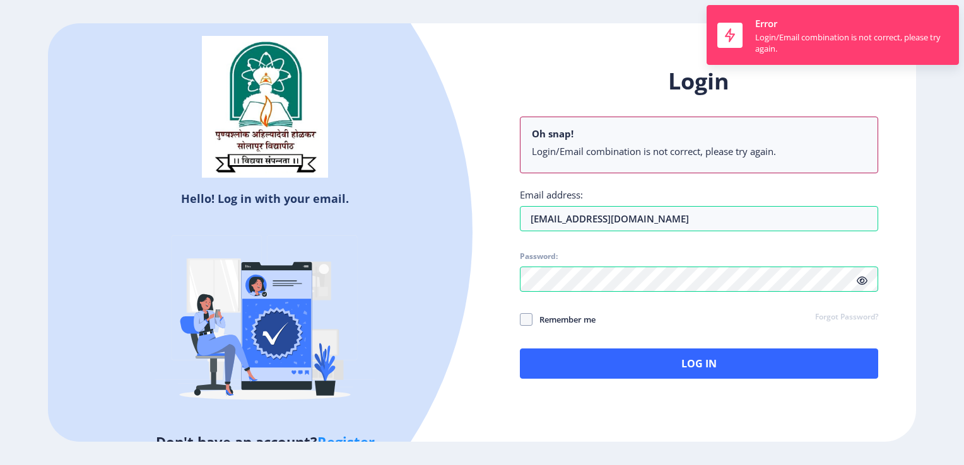
click at [856, 246] on div "Login Oh snap! Login/Email combination is not correct, please try again. Email …" at bounding box center [699, 222] width 358 height 313
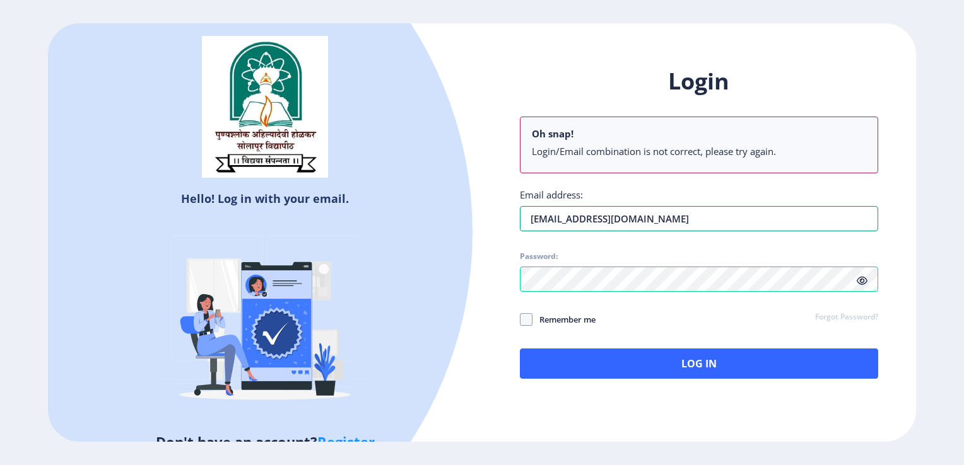
drag, startPoint x: 593, startPoint y: 220, endPoint x: 349, endPoint y: 236, distance: 244.5
click at [349, 236] on div "Hello! Log in with your email. Don't have an account? Register Login Oh snap! L…" at bounding box center [481, 232] width 867 height 419
type input "[EMAIL_ADDRESS][DOMAIN_NAME]"
click at [861, 281] on icon at bounding box center [861, 280] width 11 height 9
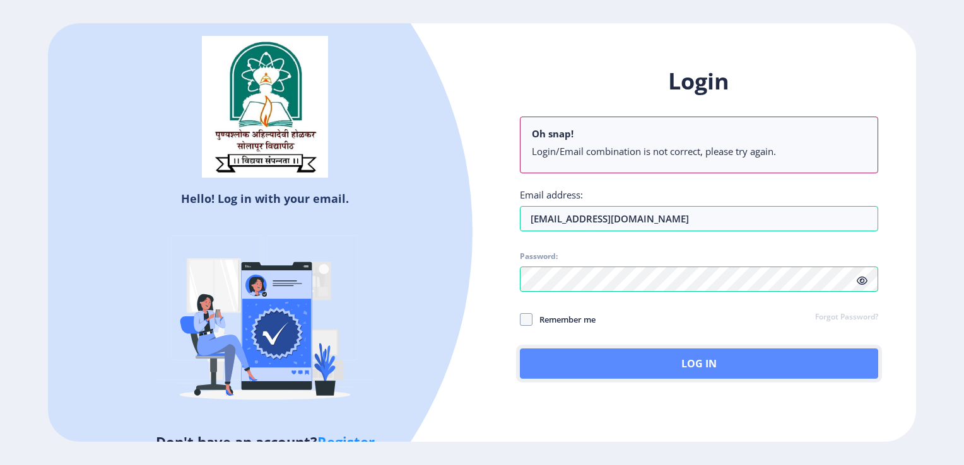
click at [711, 370] on button "Log In" at bounding box center [699, 364] width 358 height 30
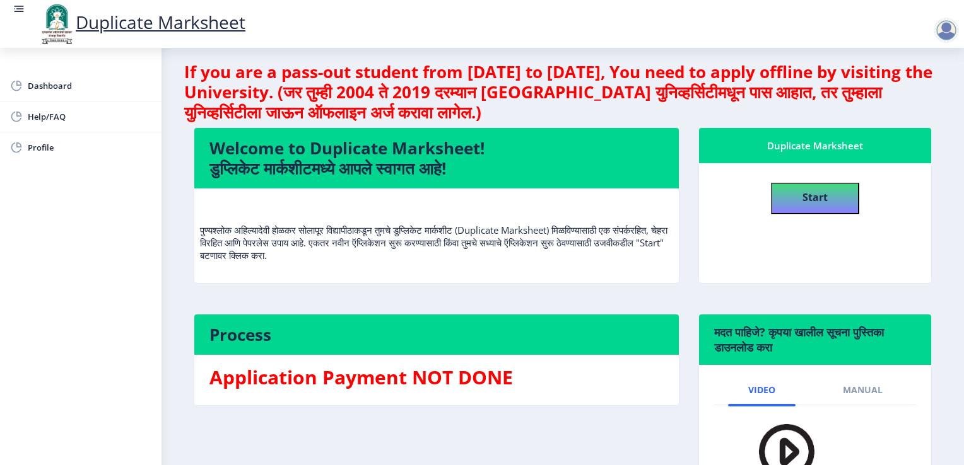
scroll to position [8, 0]
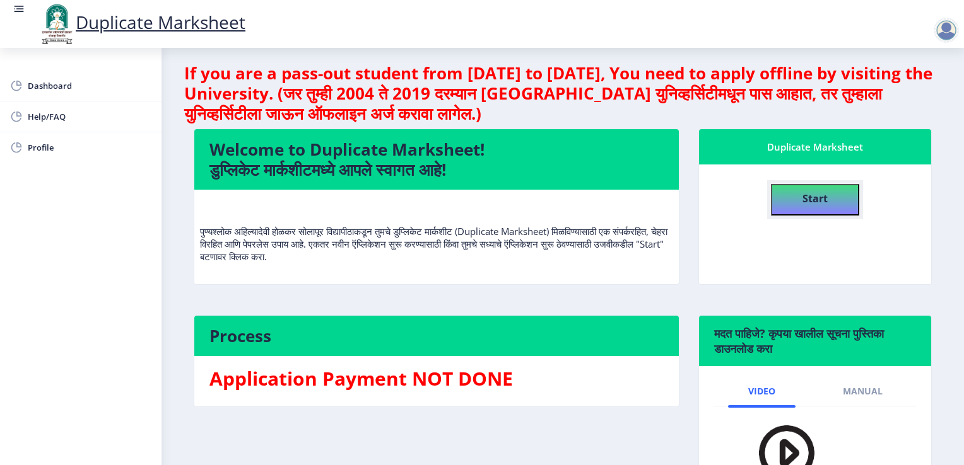
click at [814, 197] on b "Start" at bounding box center [814, 199] width 25 height 14
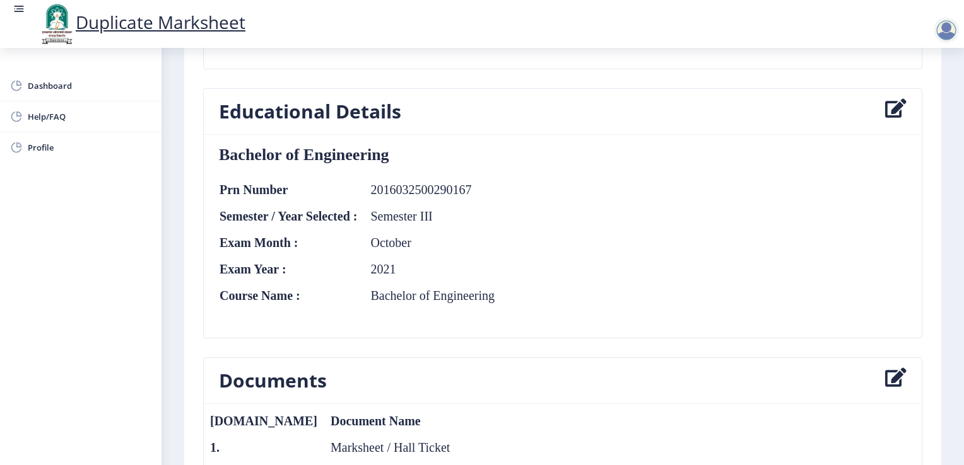
scroll to position [376, 0]
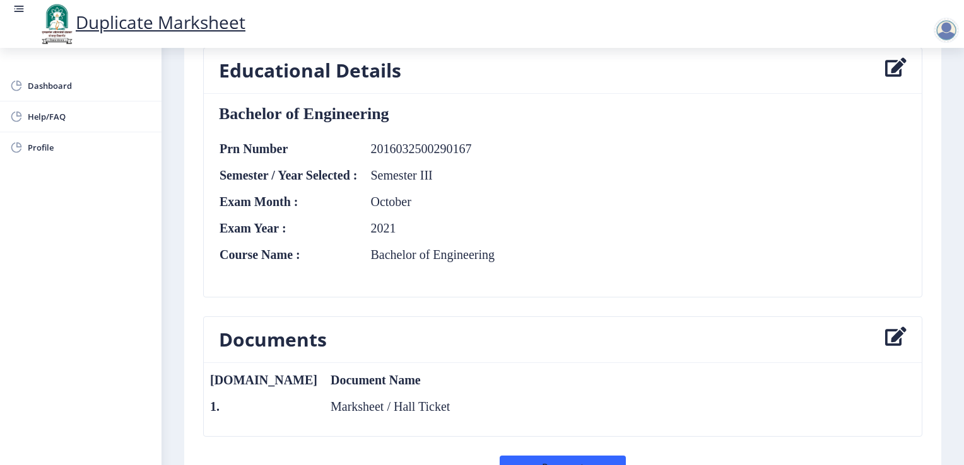
click at [376, 163] on table "Prn Number 2016032500290167 Semester / Year Selected : [PERSON_NAME] Exam Month…" at bounding box center [357, 214] width 276 height 145
click at [896, 66] on icon at bounding box center [895, 70] width 21 height 25
click at [885, 71] on icon at bounding box center [895, 70] width 21 height 25
click at [887, 67] on icon at bounding box center [895, 70] width 21 height 25
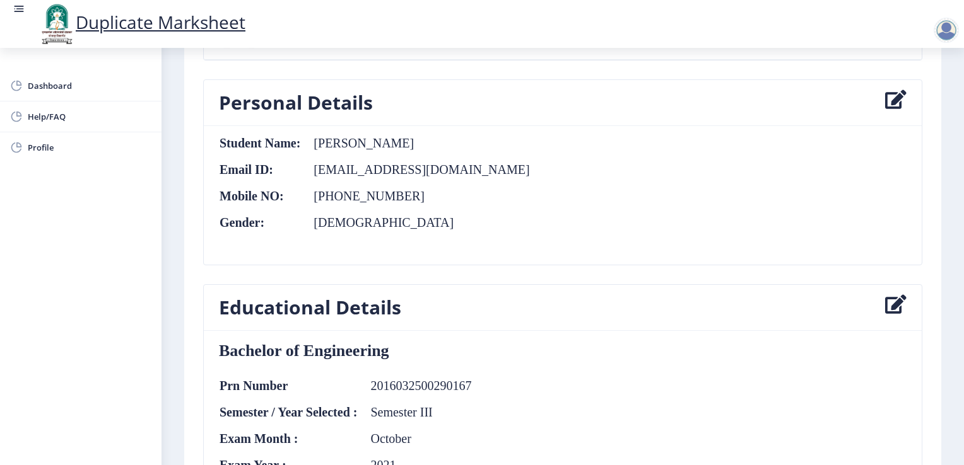
scroll to position [0, 0]
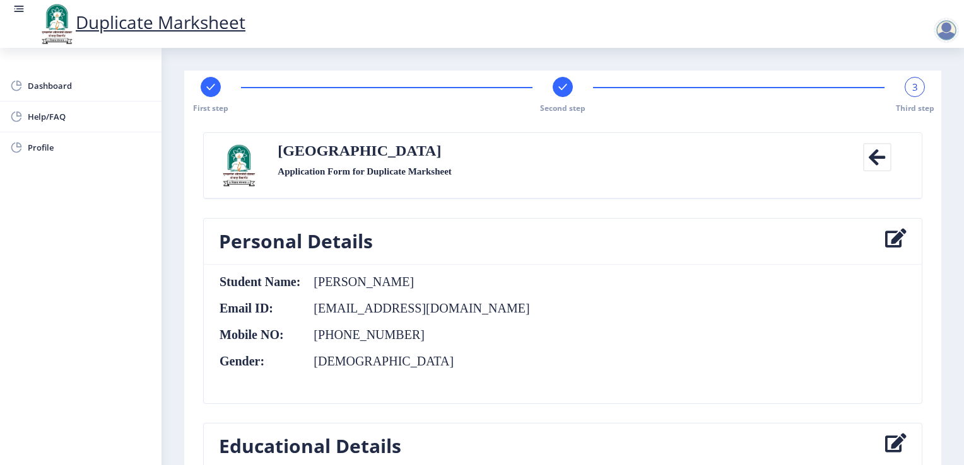
click at [465, 80] on div "First step Second step 3 Third step" at bounding box center [562, 95] width 744 height 37
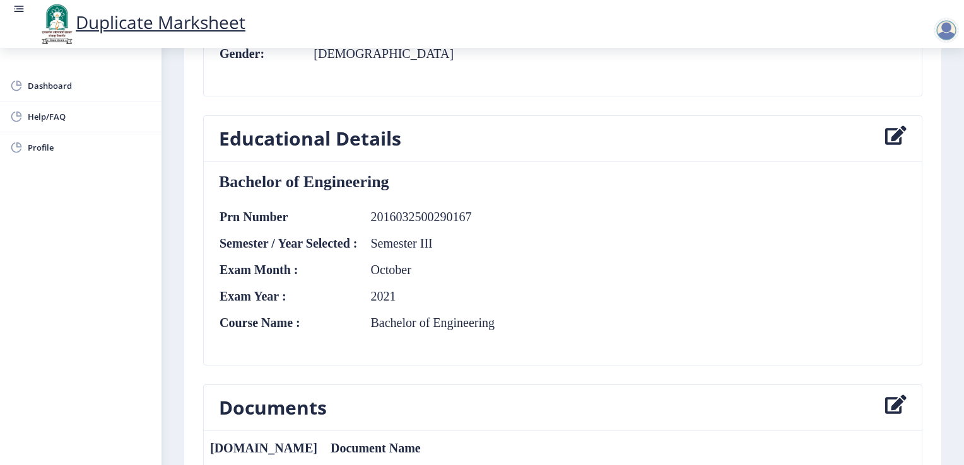
scroll to position [310, 0]
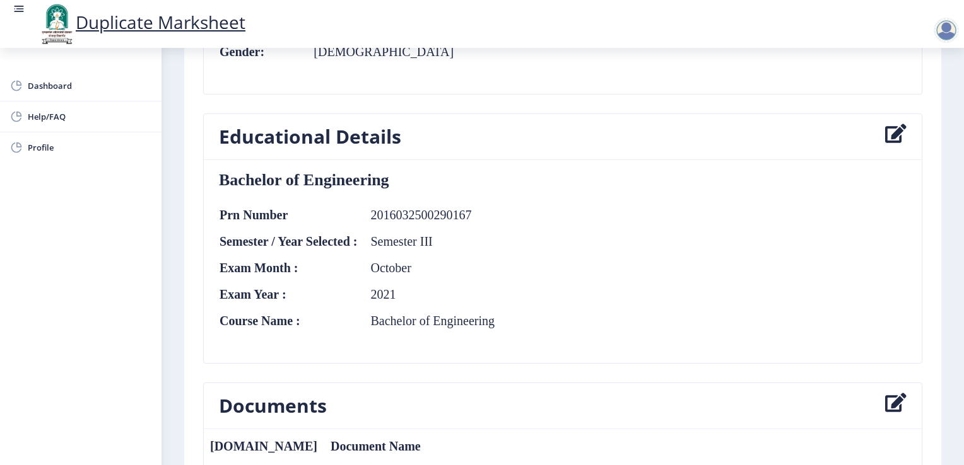
click at [888, 130] on icon at bounding box center [895, 136] width 21 height 25
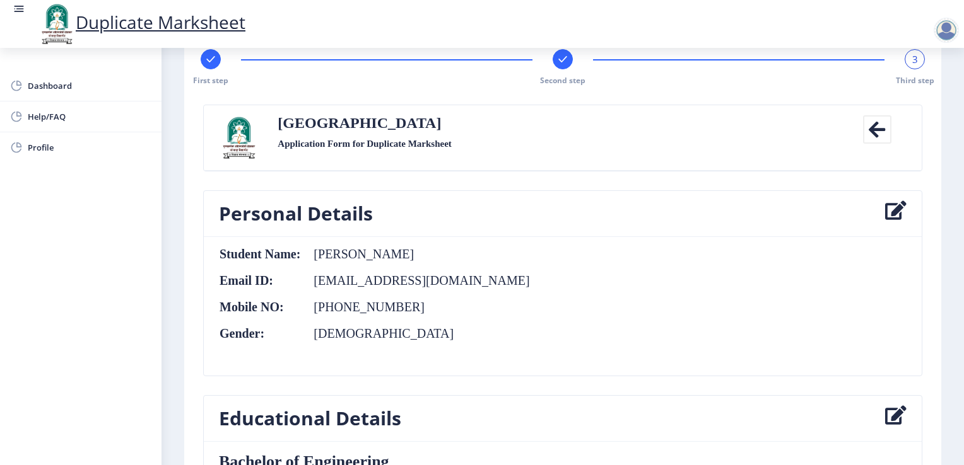
scroll to position [0, 0]
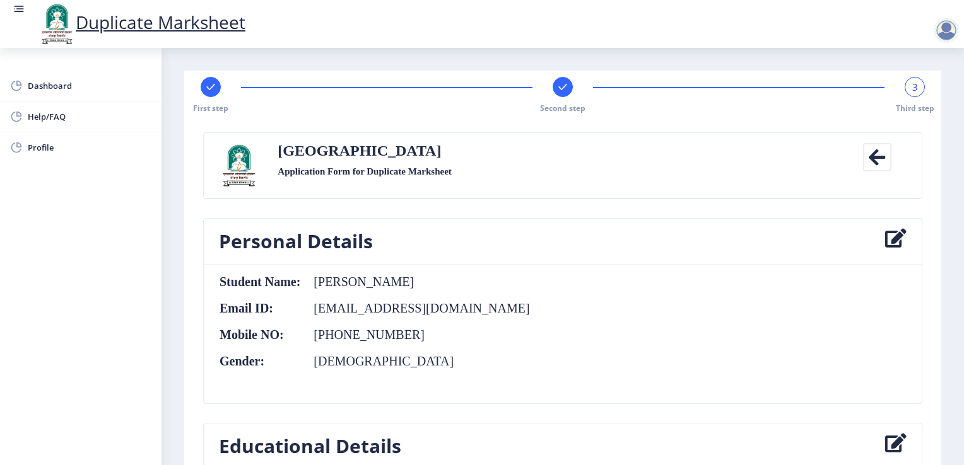
click at [870, 158] on icon at bounding box center [877, 157] width 28 height 28
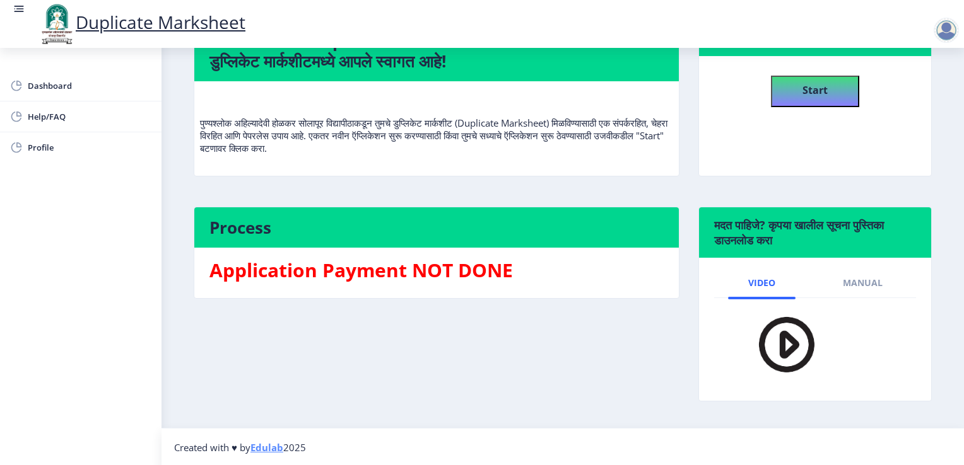
scroll to position [116, 0]
click at [829, 206] on div "If you are a pass-out student from [DATE] to [DATE], You need to apply offline …" at bounding box center [562, 188] width 757 height 466
click at [802, 87] on b "Start" at bounding box center [814, 90] width 25 height 14
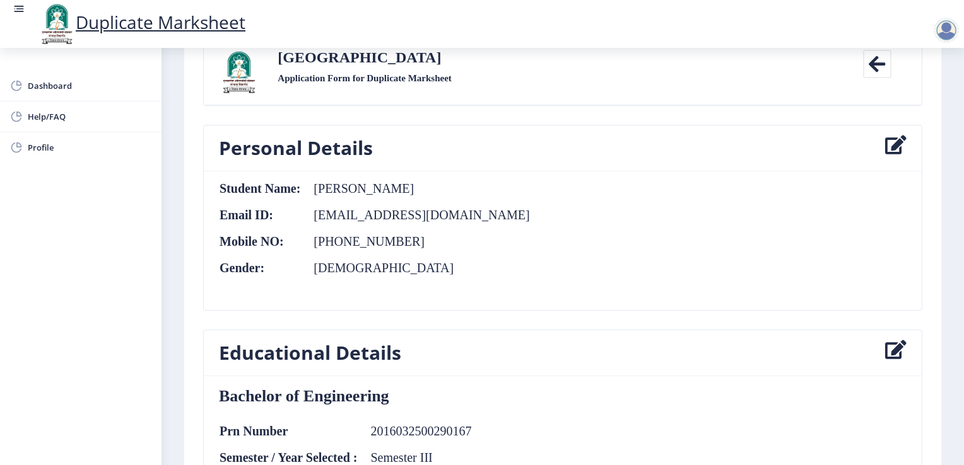
scroll to position [318, 0]
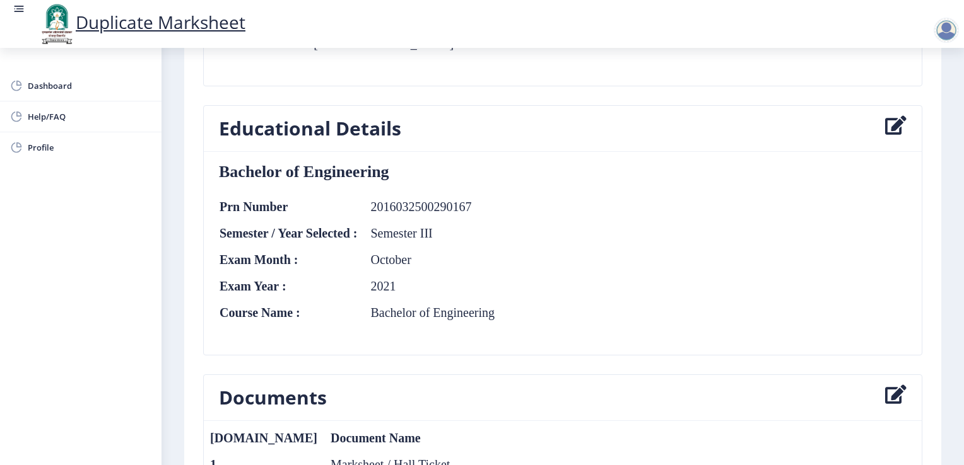
click at [482, 255] on td "October" at bounding box center [426, 260] width 137 height 14
click at [888, 128] on icon at bounding box center [895, 128] width 21 height 25
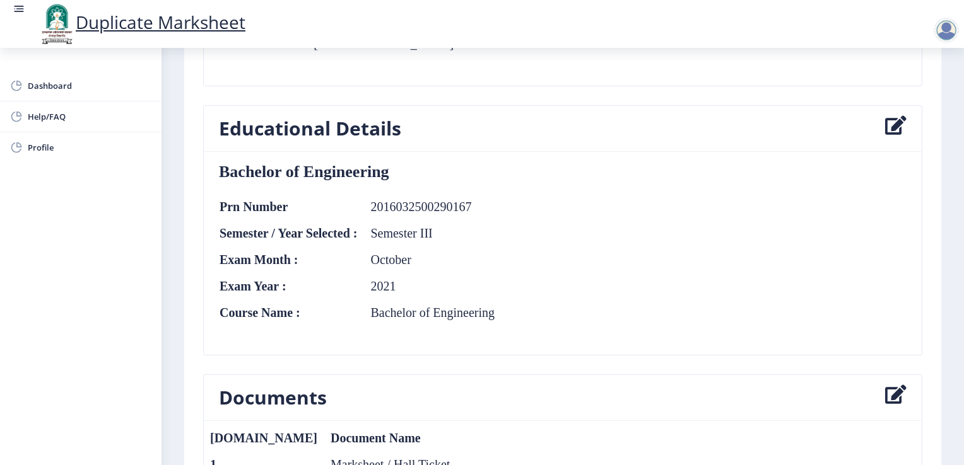
drag, startPoint x: 888, startPoint y: 128, endPoint x: 730, endPoint y: 127, distance: 158.9
click at [730, 127] on nb-card-header "Educational Details" at bounding box center [563, 129] width 718 height 46
click at [513, 248] on div "Bachelor of Engineering Prn Number 2016032500290167 Semester / Year Selected : …" at bounding box center [562, 253] width 687 height 183
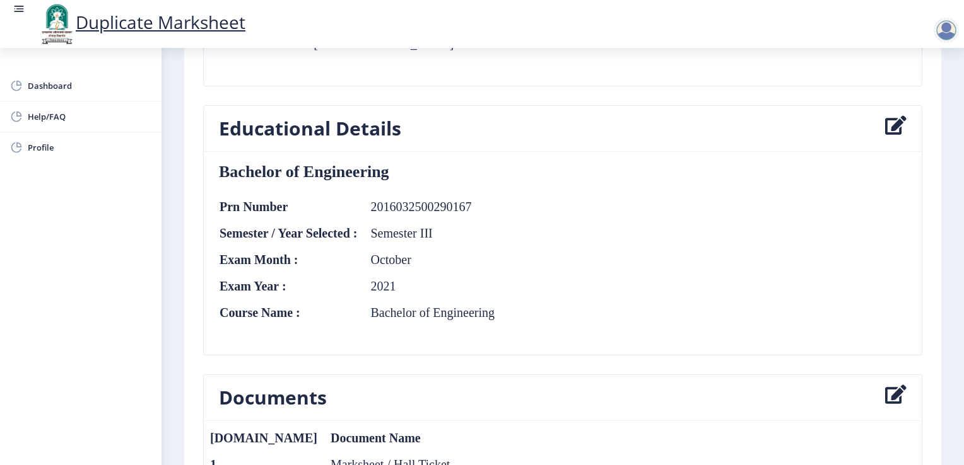
scroll to position [489, 0]
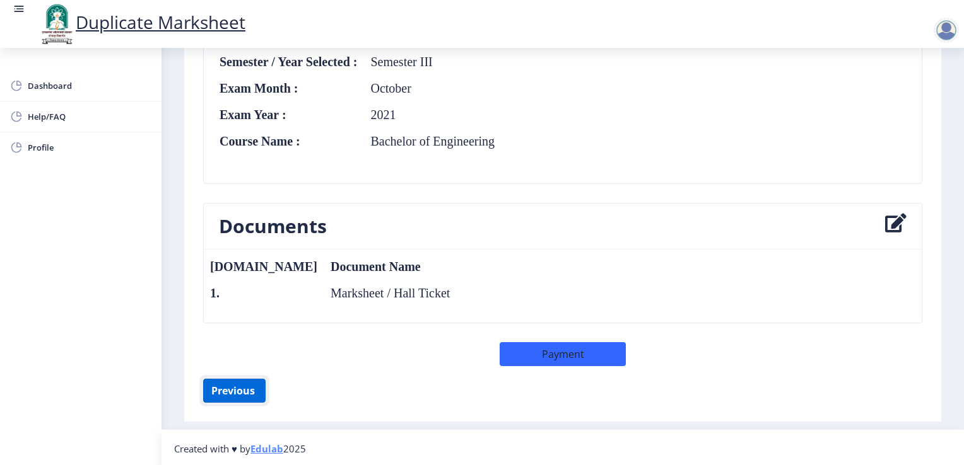
click at [236, 387] on button "Previous ‍" at bounding box center [234, 391] width 62 height 24
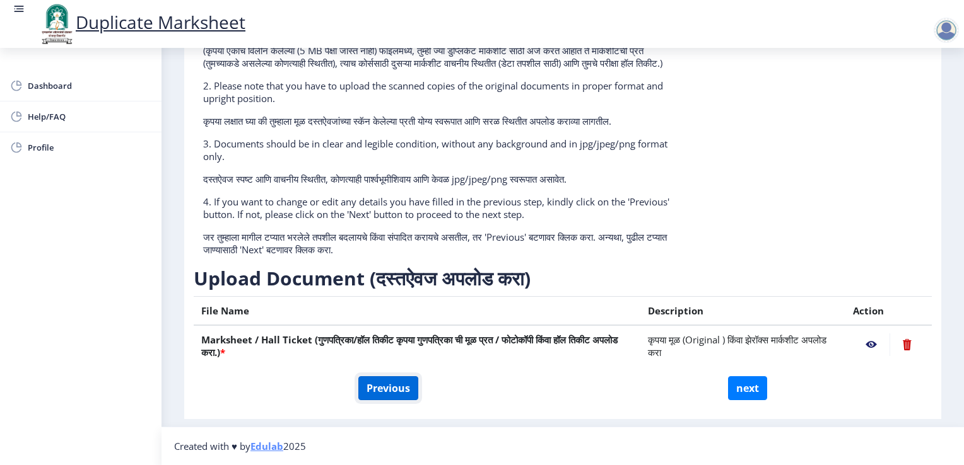
click at [404, 391] on button "Previous" at bounding box center [388, 388] width 60 height 24
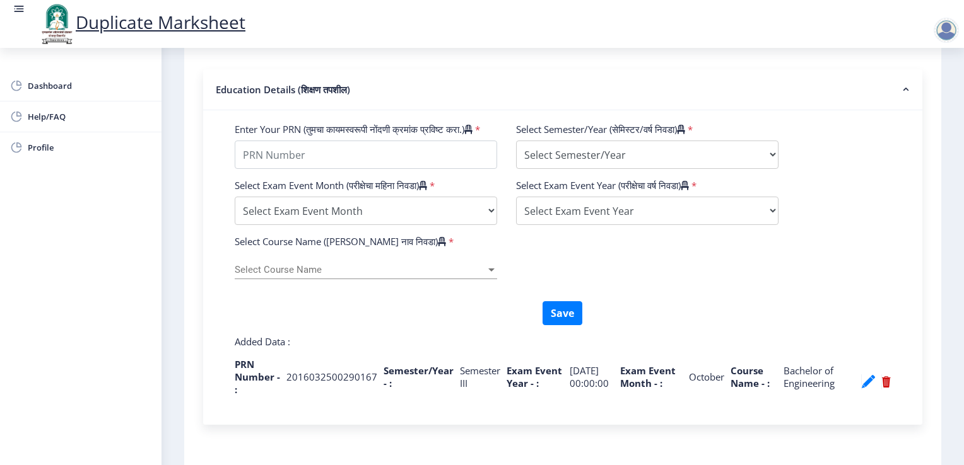
scroll to position [364, 0]
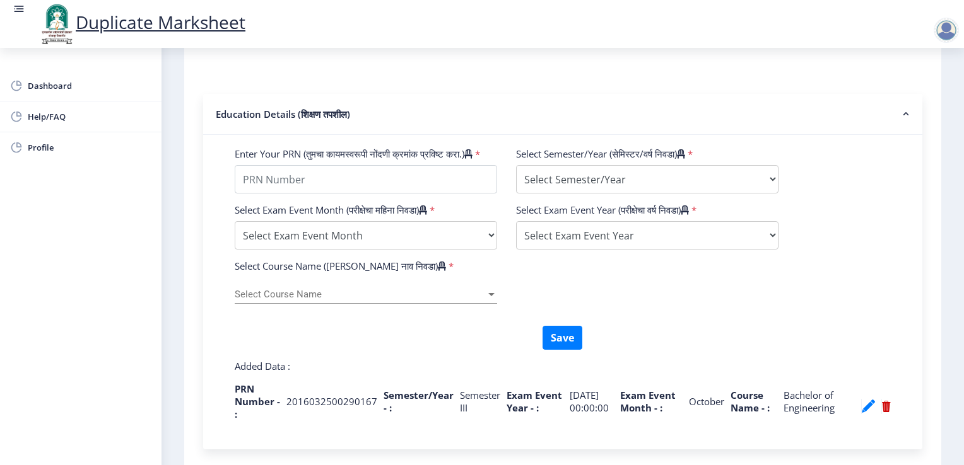
click at [373, 415] on div "PRN Number - : 2016032500290167 Semester/Year - : Semester III Exam Event Year …" at bounding box center [563, 407] width 656 height 48
drag, startPoint x: 371, startPoint y: 417, endPoint x: 285, endPoint y: 420, distance: 85.8
click at [286, 408] on p "2016032500290167" at bounding box center [331, 401] width 91 height 13
copy p "2016032500290167"
click at [311, 194] on input "Enter Your PRN (तुमचा कायमस्वरूपी नोंदणी क्रमांक प्रविष्ट करा.)" at bounding box center [366, 179] width 262 height 28
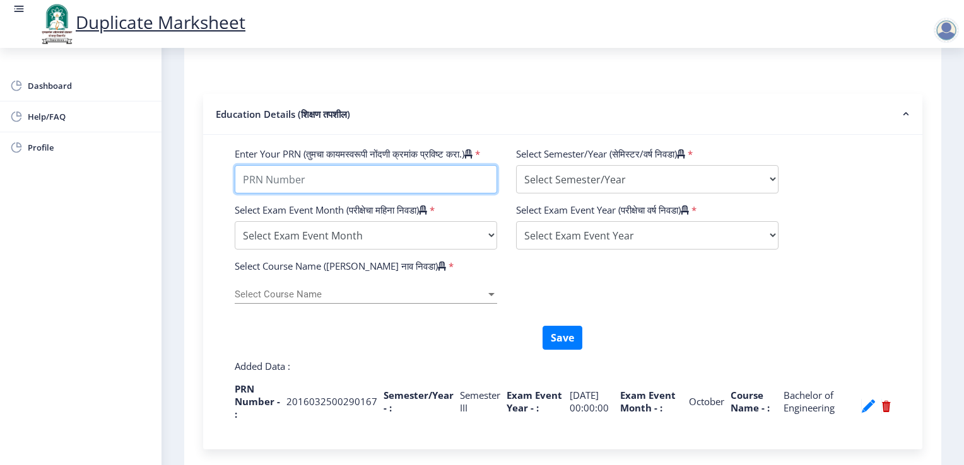
paste input "2016032500290167"
type input "2016032500290167"
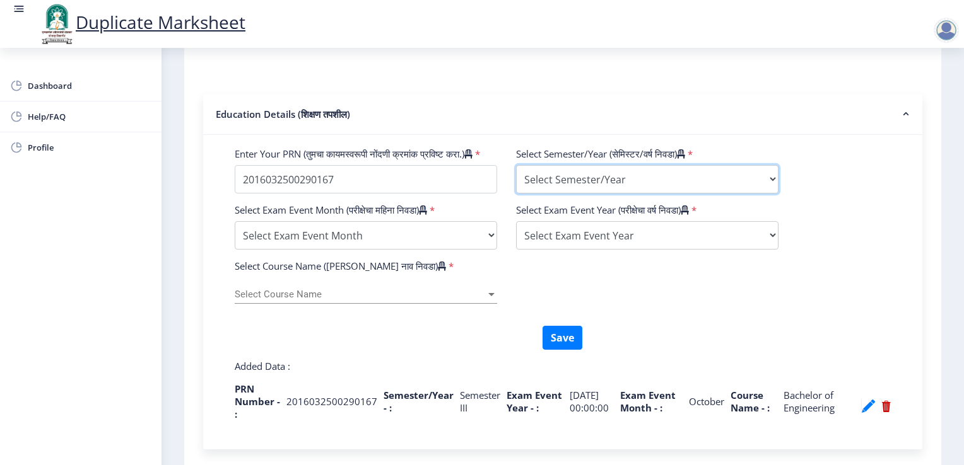
click at [578, 182] on select "Select Semester/Year Semester I Semester II Semester III Semester IV Semester V…" at bounding box center [647, 179] width 262 height 28
select select "Semester IV"
click at [516, 169] on select "Select Semester/Year Semester I Semester II Semester III Semester IV Semester V…" at bounding box center [647, 179] width 262 height 28
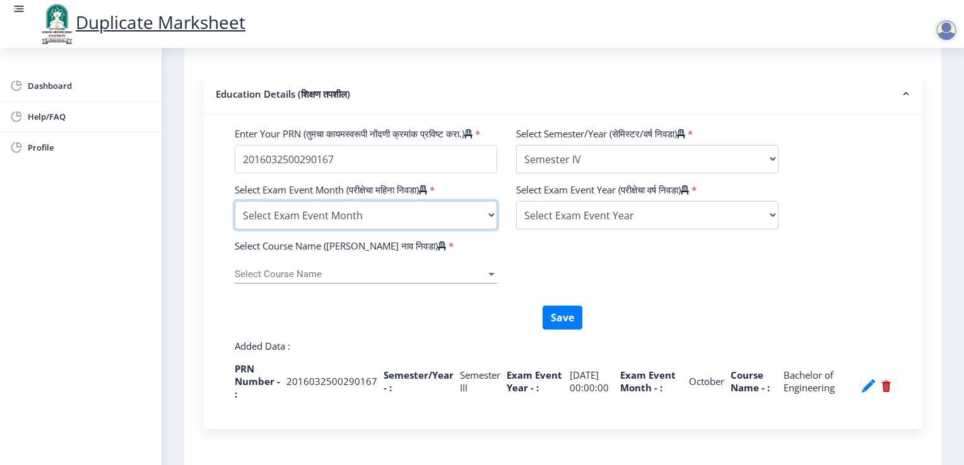
click at [418, 230] on select "Select Exam Event Month October March" at bounding box center [366, 215] width 262 height 28
select select "October"
click at [235, 218] on select "Select Exam Event Month October March" at bounding box center [366, 215] width 262 height 28
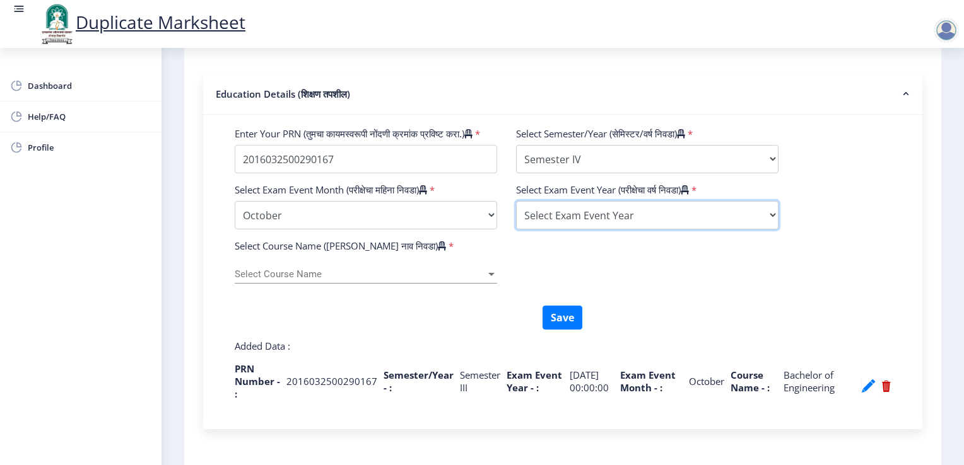
click at [560, 230] on select "Select Exam Event Year [DATE] 2024 2023 2022 2021 2020 2019 2018 2017 2016 2015…" at bounding box center [647, 215] width 262 height 28
select select "2021"
click at [516, 218] on select "Select Exam Event Year [DATE] 2024 2023 2022 2021 2020 2019 2018 2017 2016 2015…" at bounding box center [647, 215] width 262 height 28
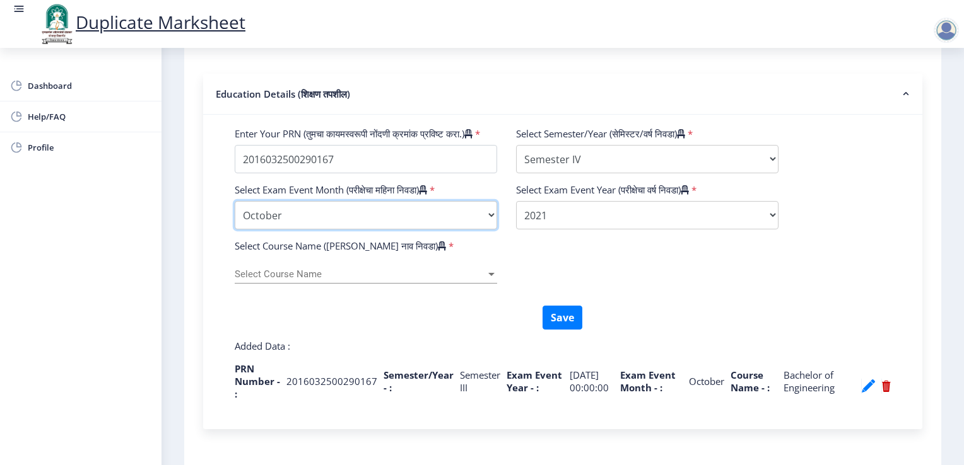
click at [347, 230] on select "Select Exam Event Month October March" at bounding box center [366, 215] width 262 height 28
click at [513, 329] on div "Save" at bounding box center [562, 318] width 112 height 24
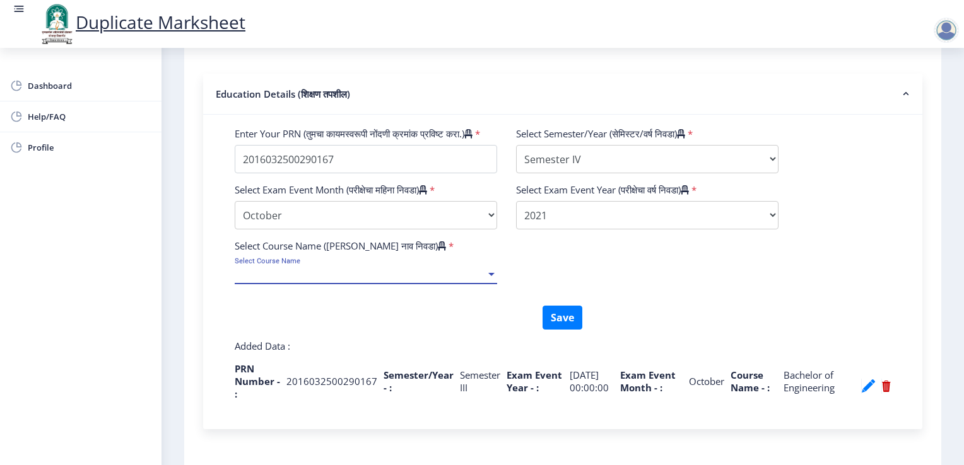
click at [318, 280] on span "Select Course Name" at bounding box center [360, 274] width 251 height 11
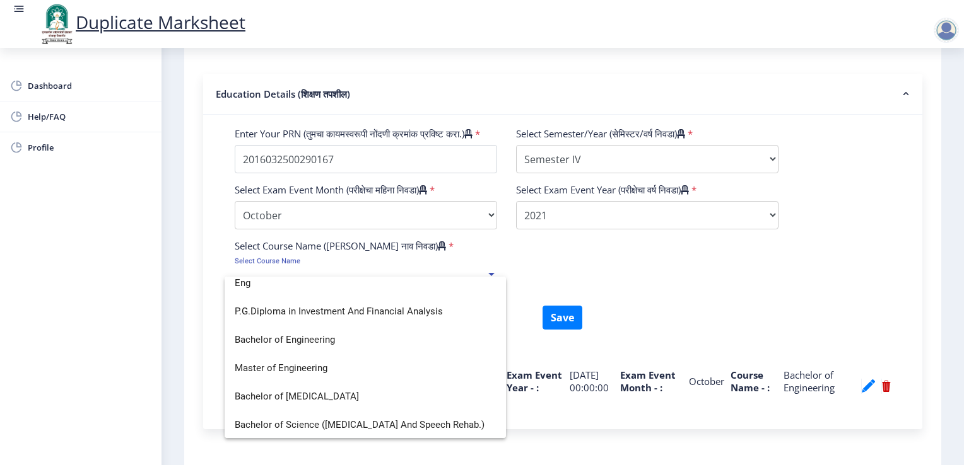
scroll to position [0, 0]
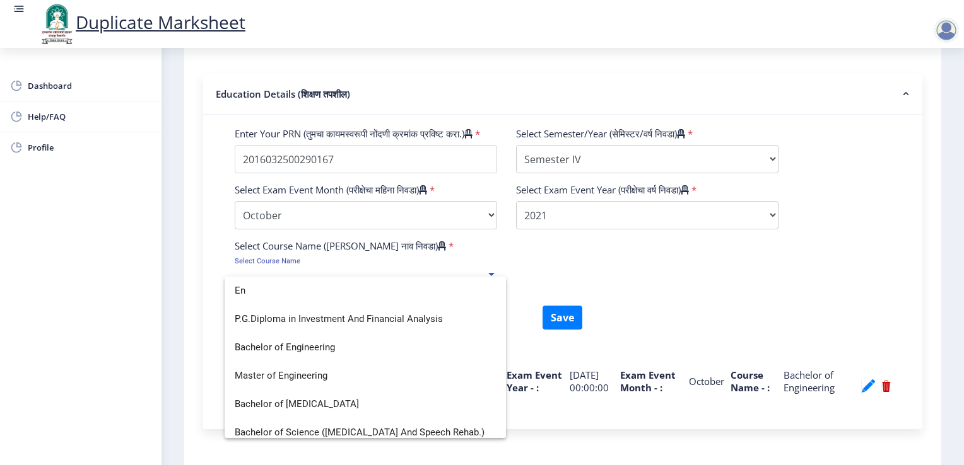
type input "E"
type input "m"
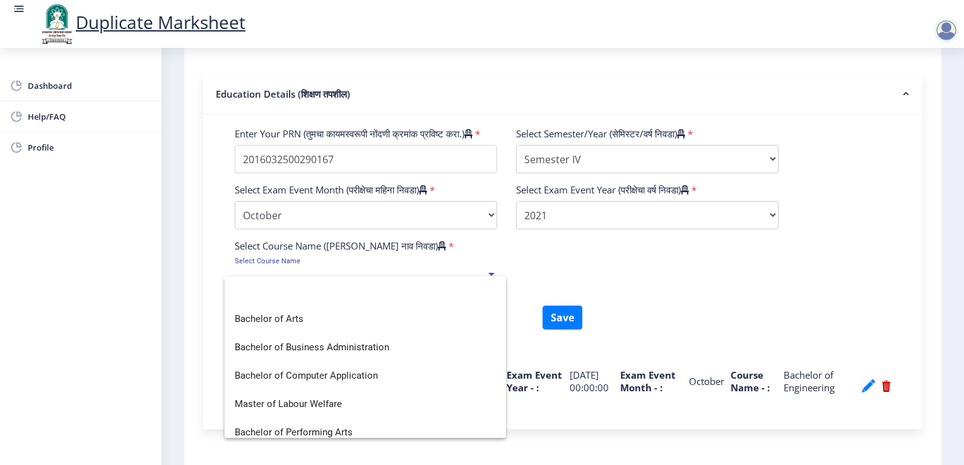
type input "b"
type input "m"
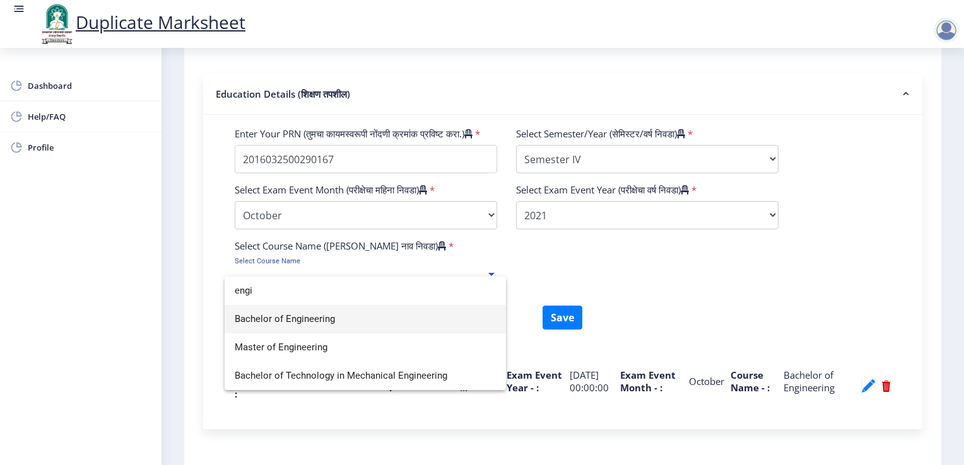
type input "engi"
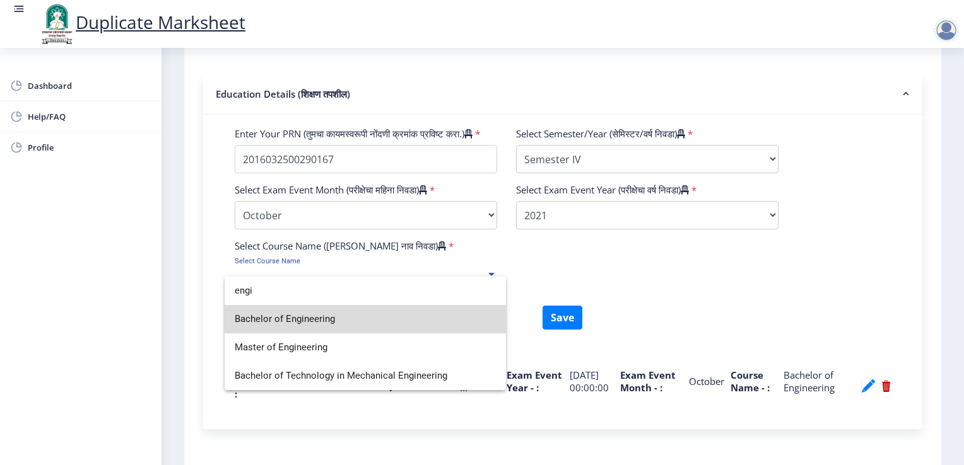
click at [319, 324] on span "Bachelor of Engineering" at bounding box center [365, 319] width 261 height 28
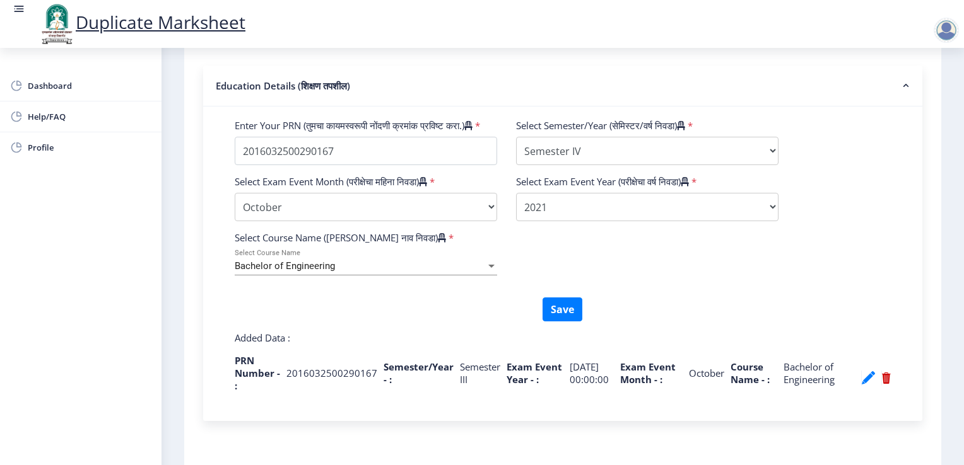
scroll to position [380, 0]
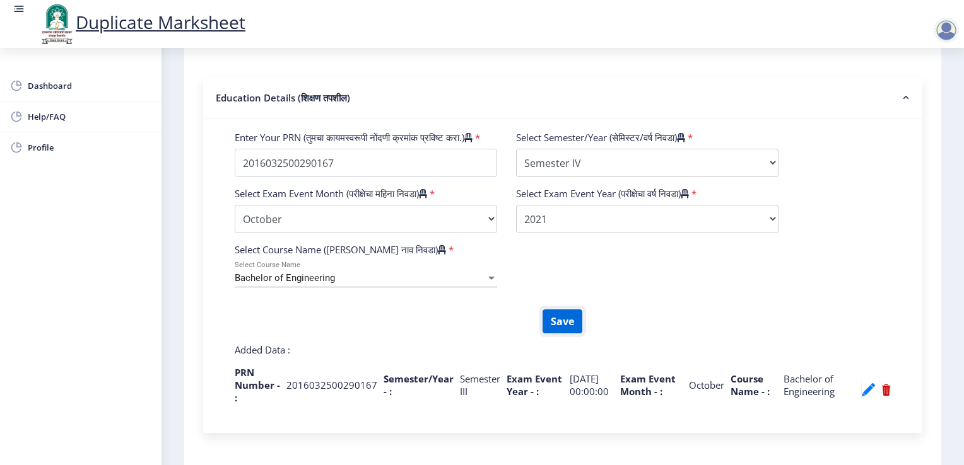
click at [568, 334] on button "Save" at bounding box center [562, 322] width 40 height 24
select select
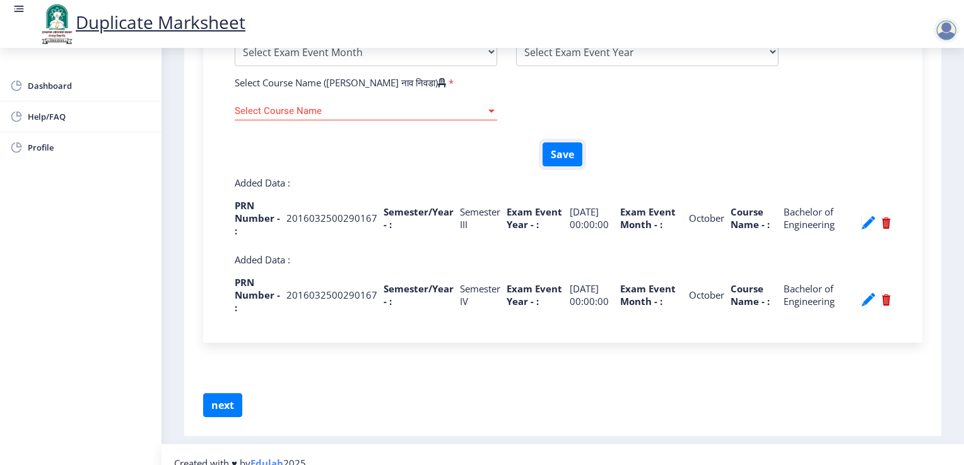
scroll to position [580, 0]
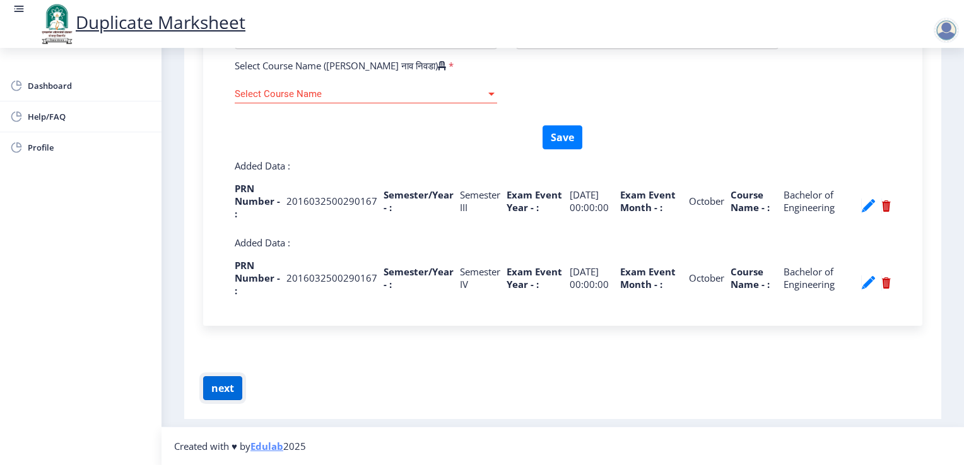
click at [231, 383] on button "next" at bounding box center [222, 388] width 39 height 24
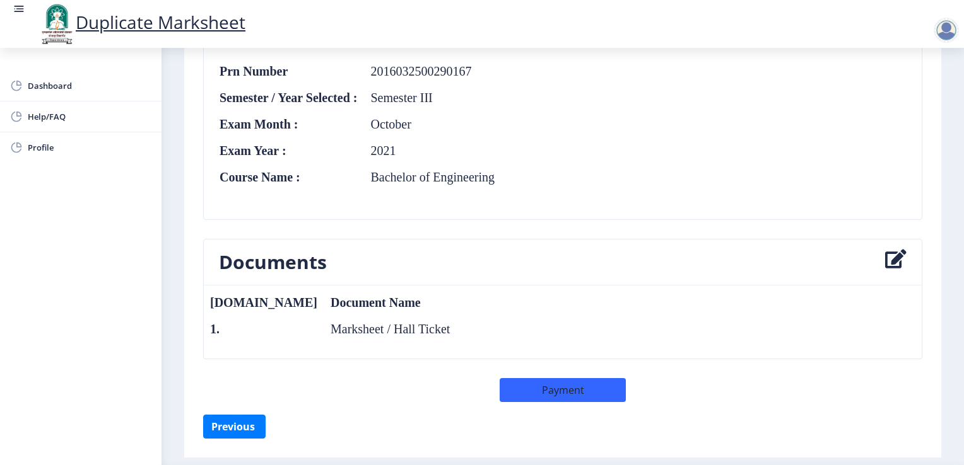
scroll to position [489, 0]
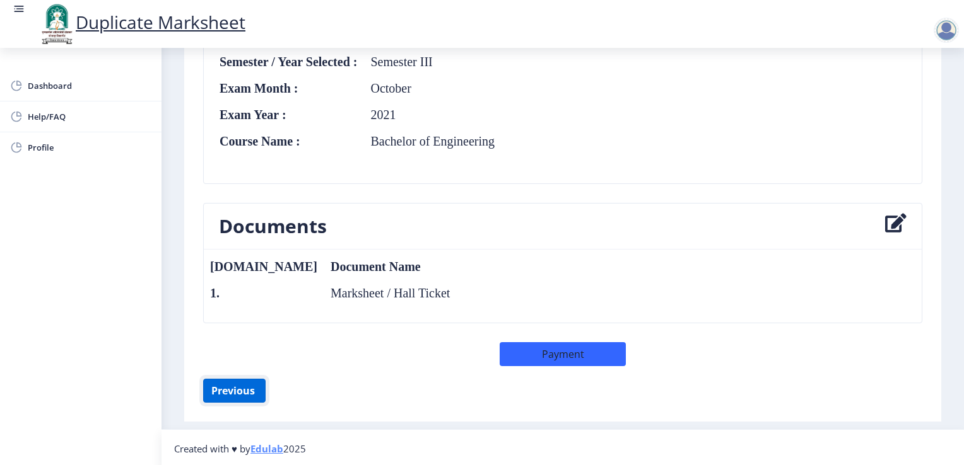
click at [248, 390] on button "Previous ‍" at bounding box center [234, 391] width 62 height 24
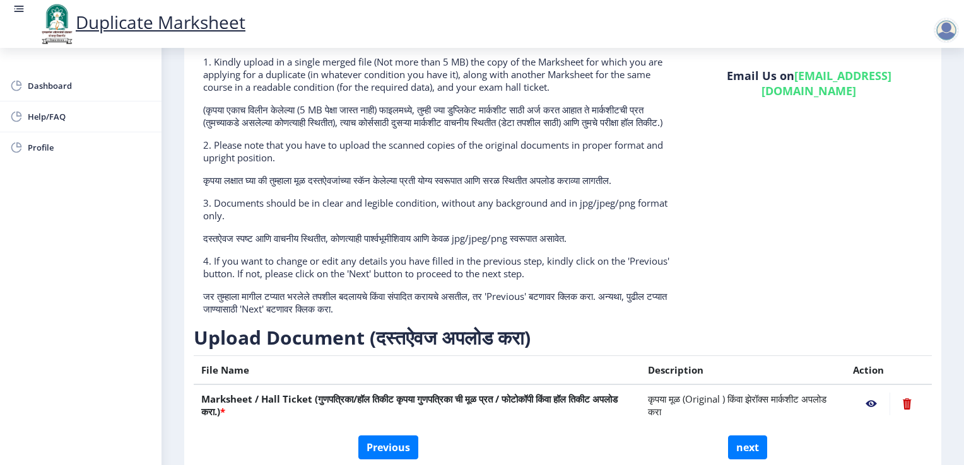
scroll to position [170, 0]
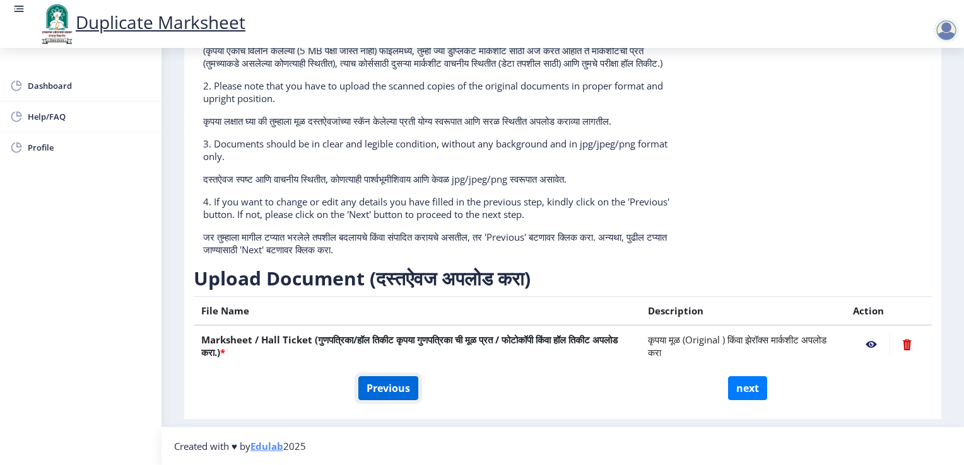
click at [403, 390] on button "Previous" at bounding box center [388, 388] width 60 height 24
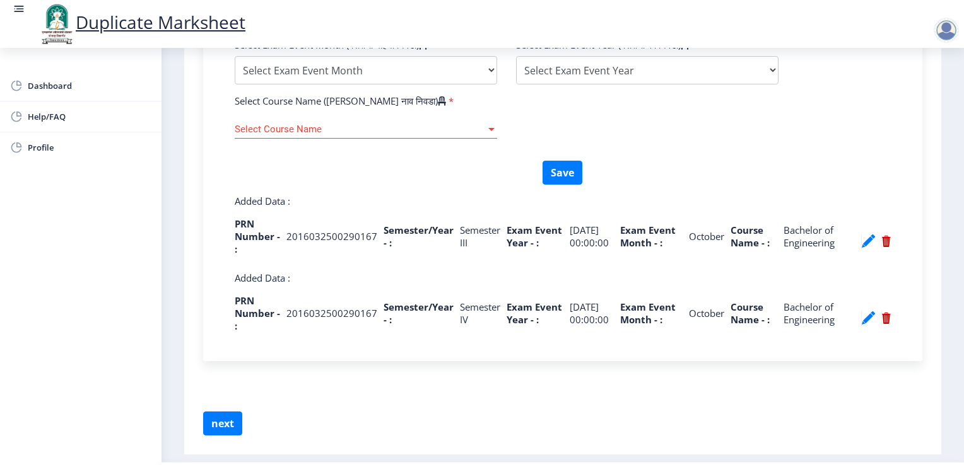
scroll to position [534, 0]
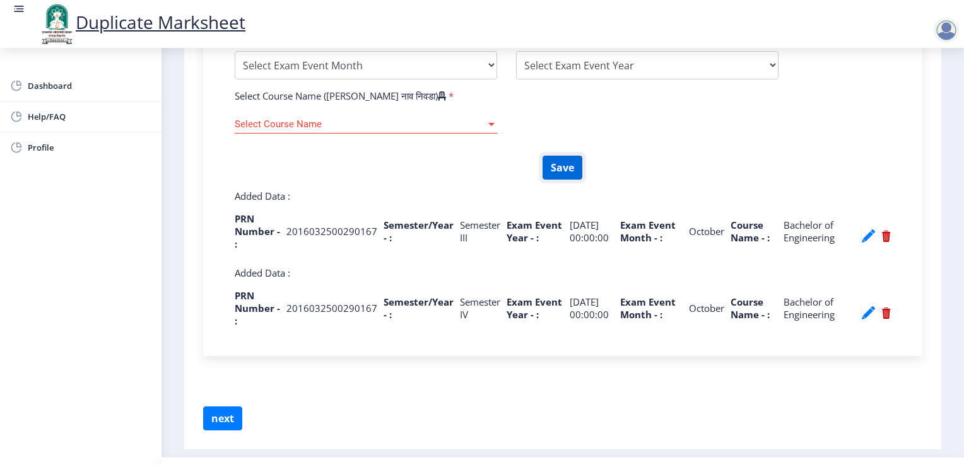
click at [564, 180] on button "Save" at bounding box center [562, 168] width 40 height 24
click at [228, 431] on button "next" at bounding box center [222, 419] width 39 height 24
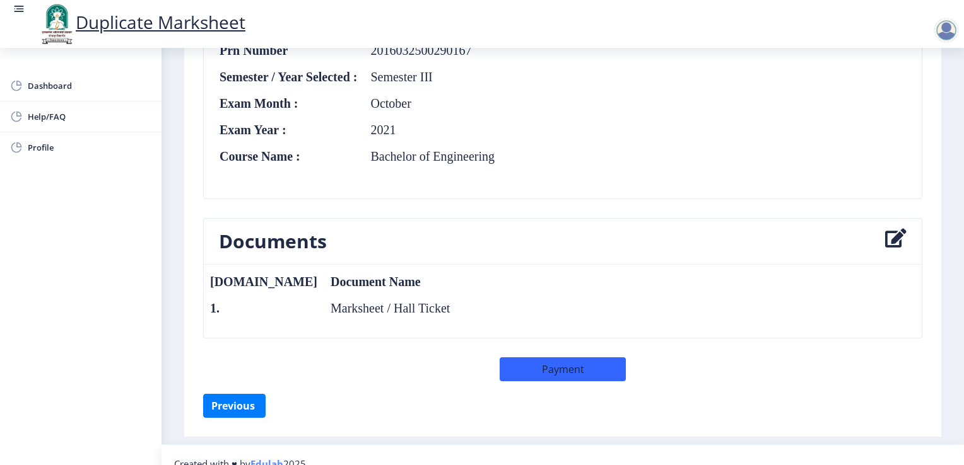
scroll to position [489, 0]
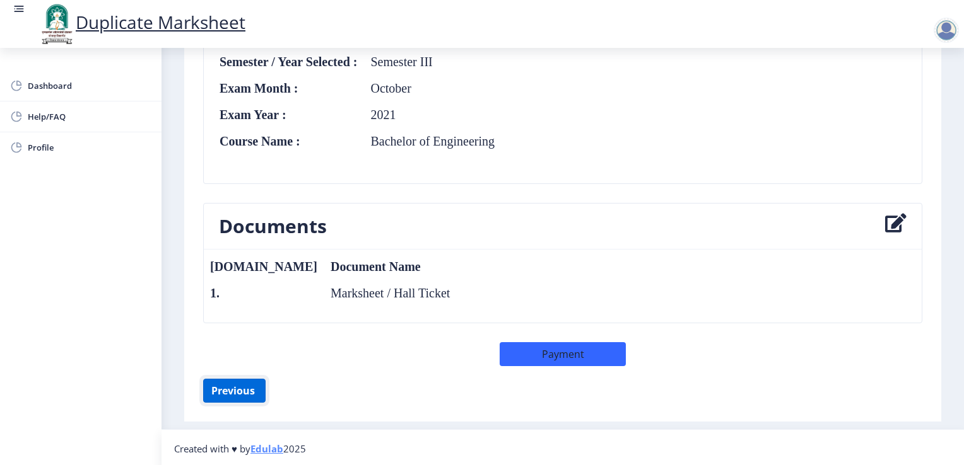
click at [232, 398] on button "Previous ‍" at bounding box center [234, 391] width 62 height 24
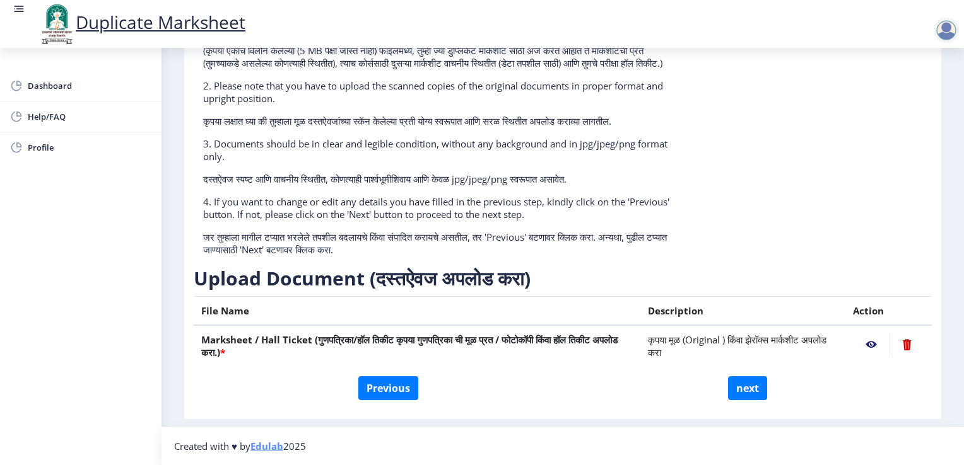
click at [899, 347] on nb-action at bounding box center [906, 345] width 35 height 23
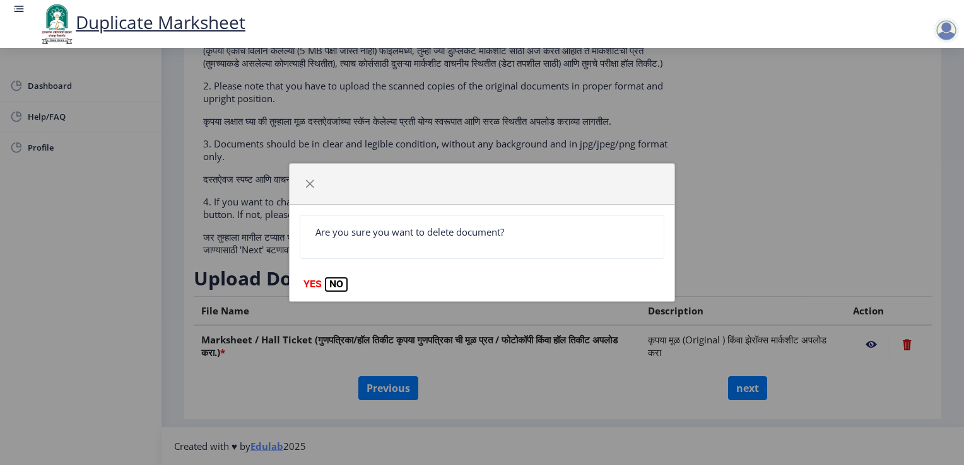
click at [341, 286] on button "NO" at bounding box center [335, 284] width 21 height 13
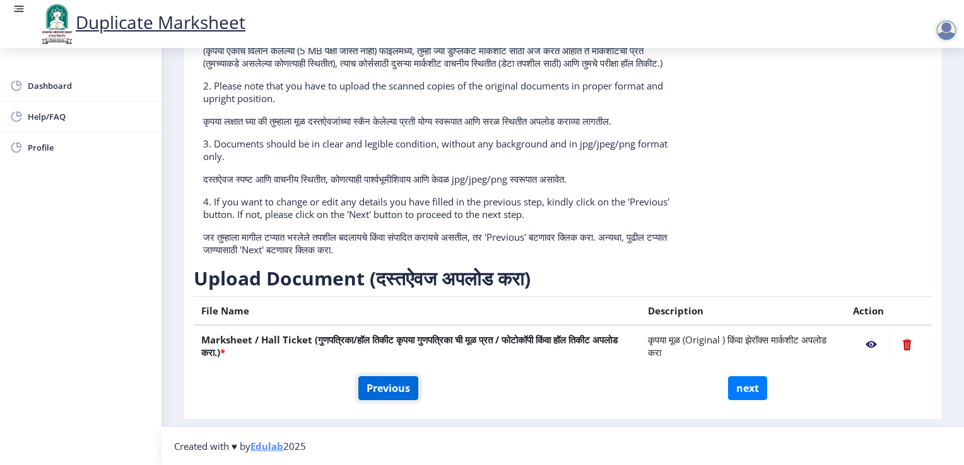
click at [393, 380] on button "Previous" at bounding box center [388, 388] width 60 height 24
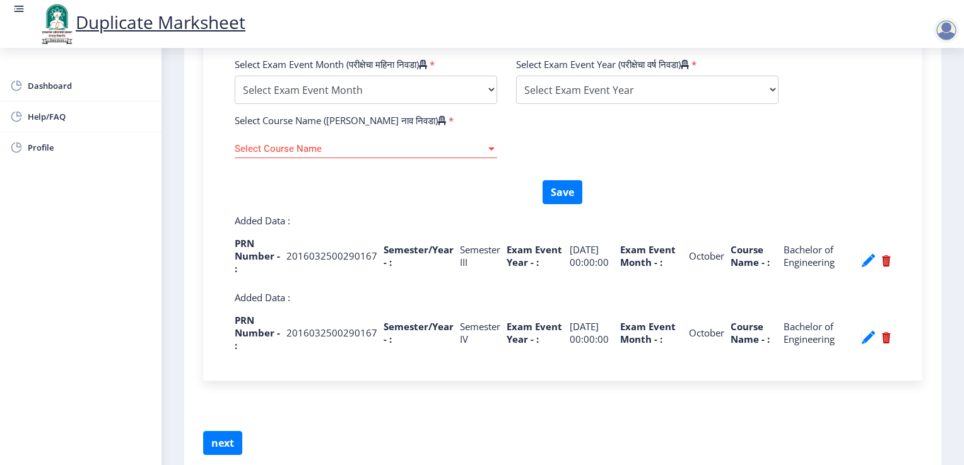
scroll to position [580, 0]
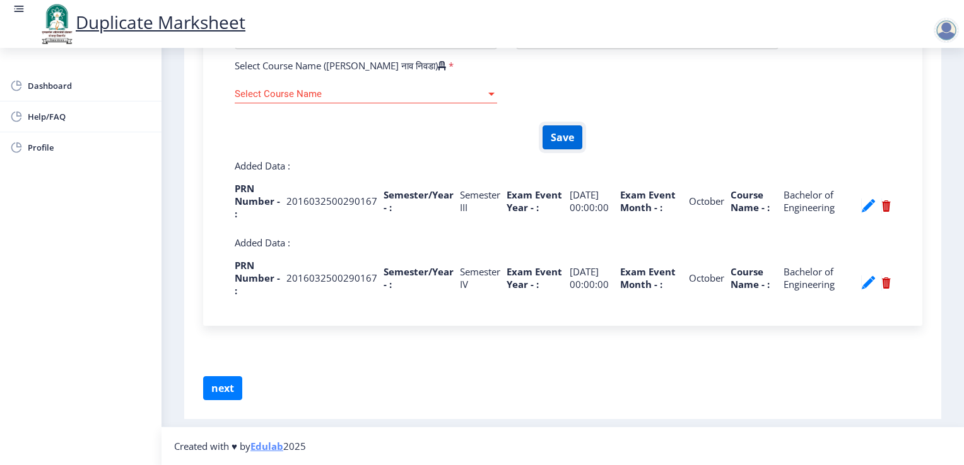
click at [560, 139] on button "Save" at bounding box center [562, 137] width 40 height 24
click at [209, 389] on button "next" at bounding box center [222, 388] width 39 height 24
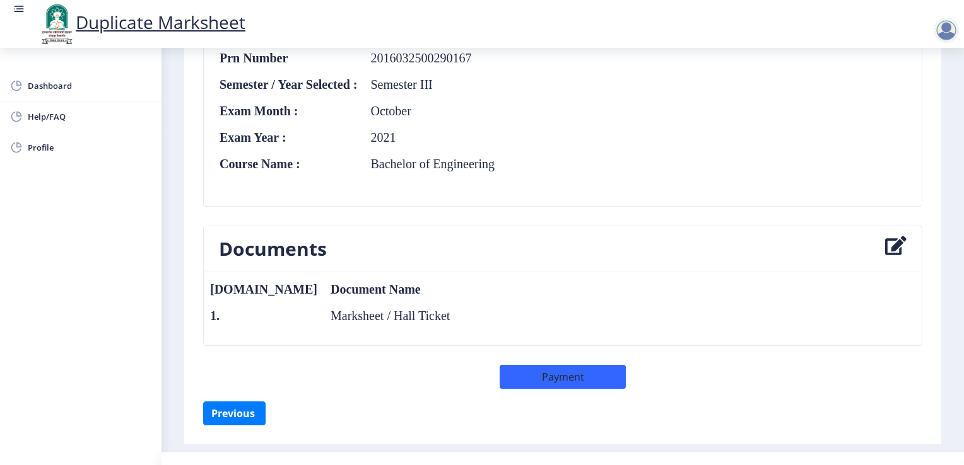
scroll to position [454, 0]
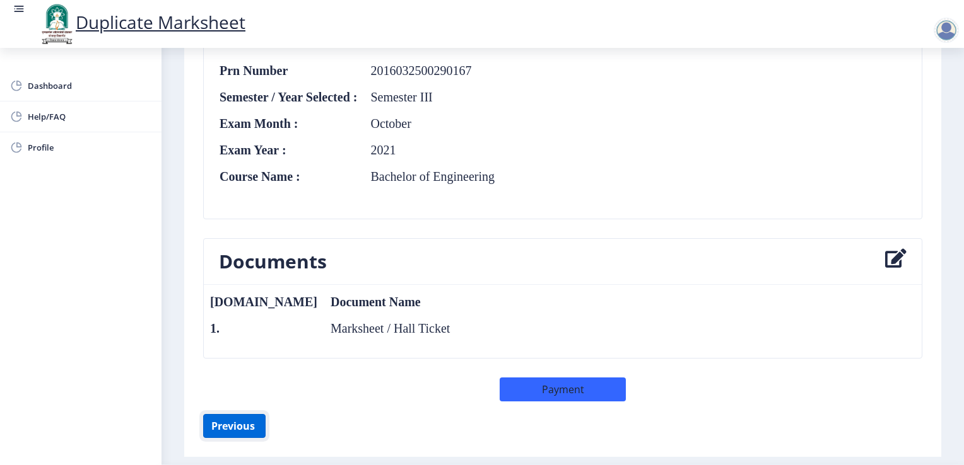
click at [237, 419] on button "Previous ‍" at bounding box center [234, 426] width 62 height 24
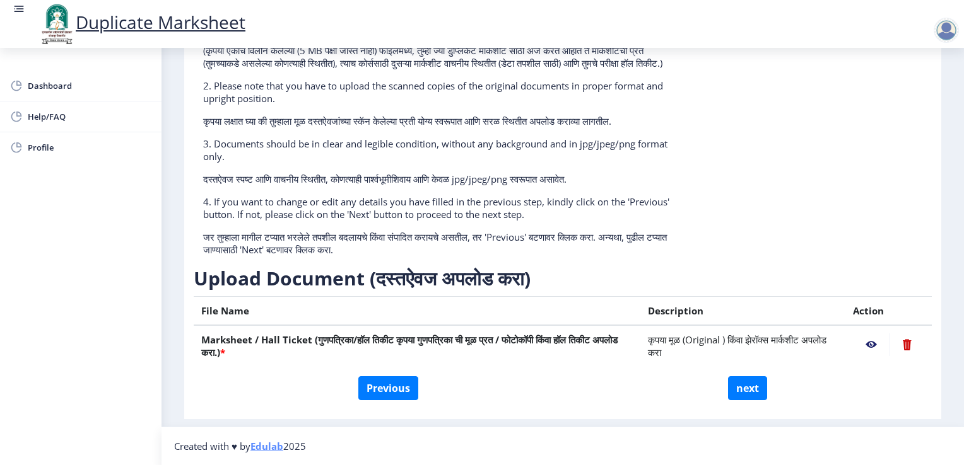
scroll to position [170, 0]
click at [905, 349] on nb-action at bounding box center [906, 345] width 35 height 23
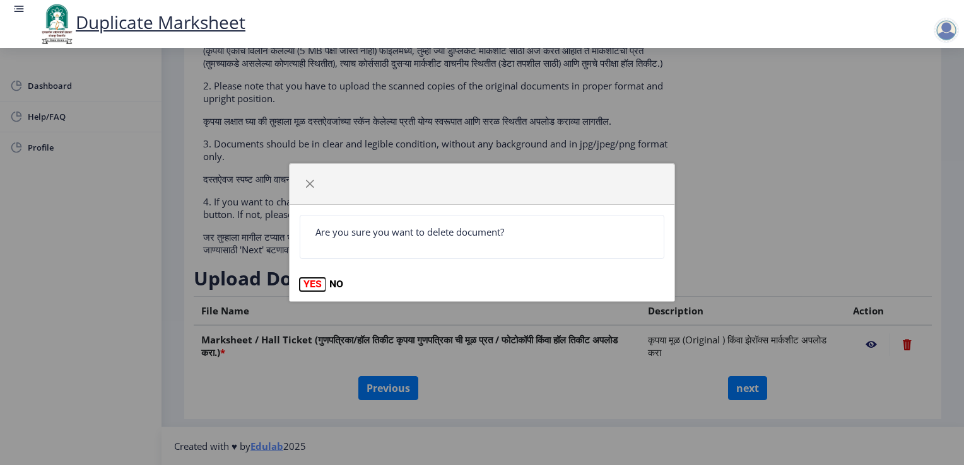
click at [313, 284] on button "YES" at bounding box center [313, 284] width 26 height 13
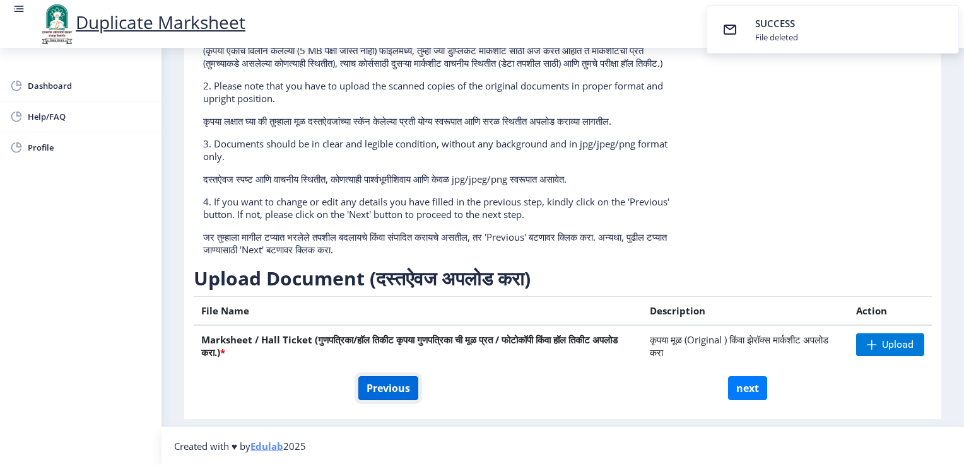
click at [405, 395] on button "Previous" at bounding box center [388, 388] width 60 height 24
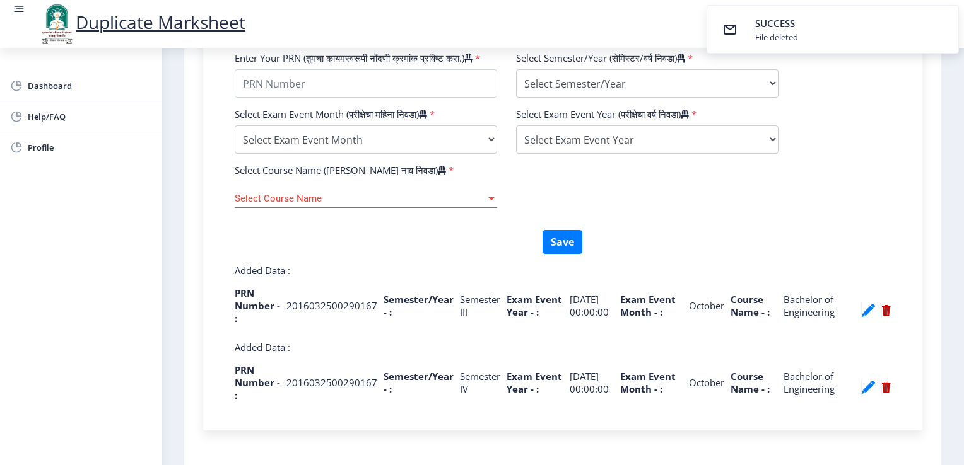
scroll to position [465, 0]
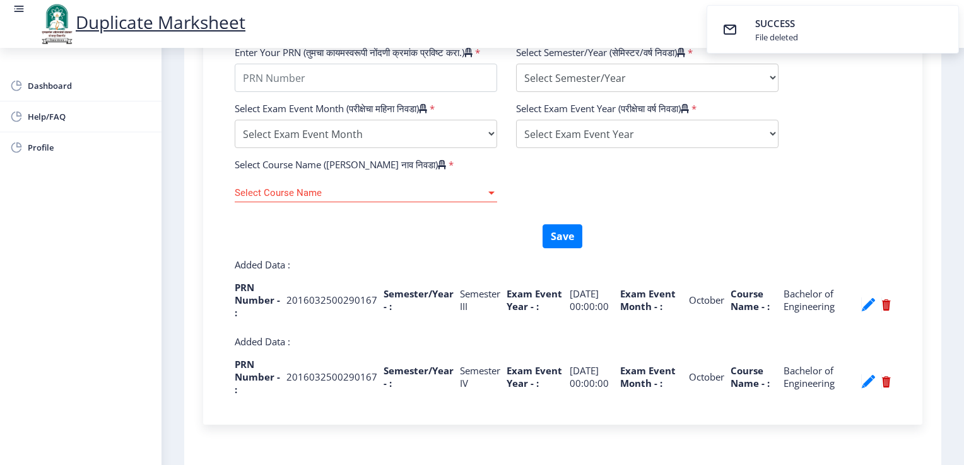
click at [883, 313] on nb-action at bounding box center [885, 305] width 9 height 15
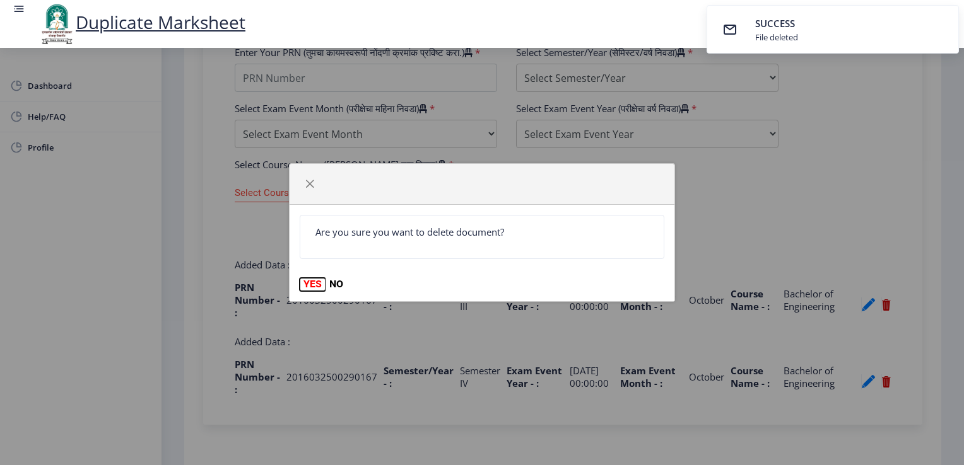
click at [305, 286] on button "YES" at bounding box center [313, 284] width 26 height 13
select select
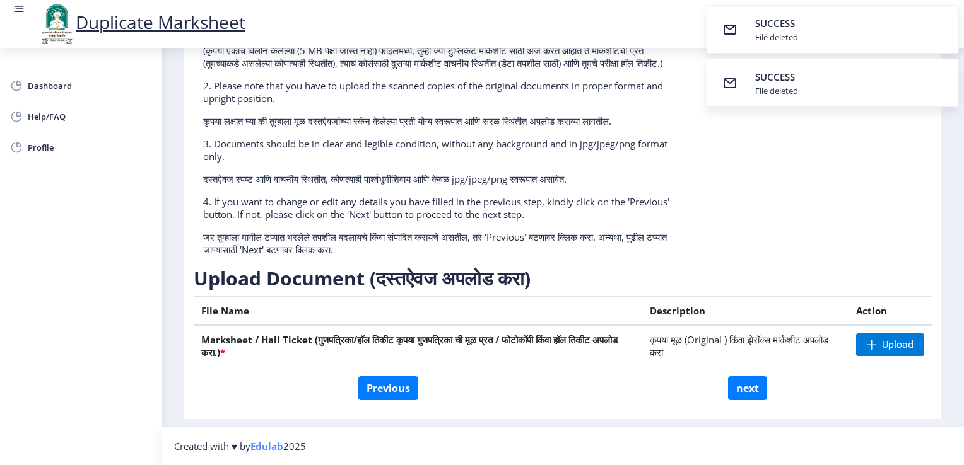
scroll to position [170, 0]
click at [383, 387] on button "Previous" at bounding box center [388, 388] width 60 height 24
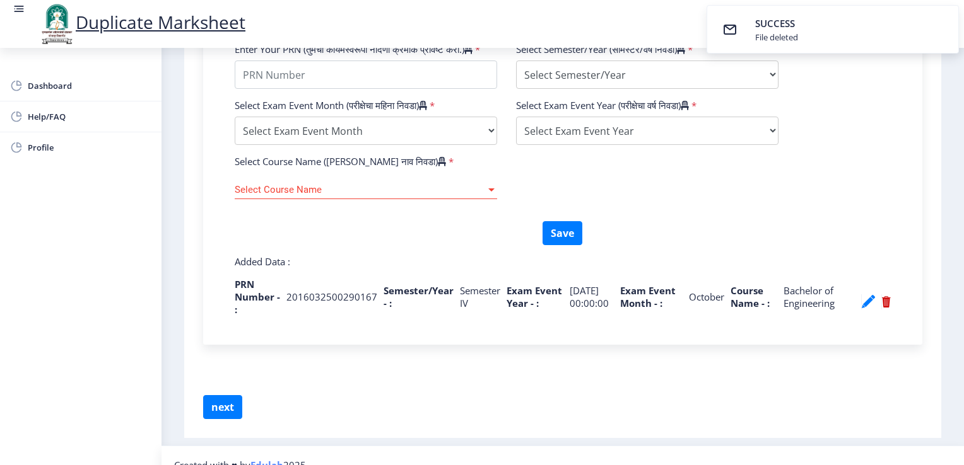
scroll to position [468, 0]
click at [882, 310] on nb-action at bounding box center [885, 302] width 9 height 15
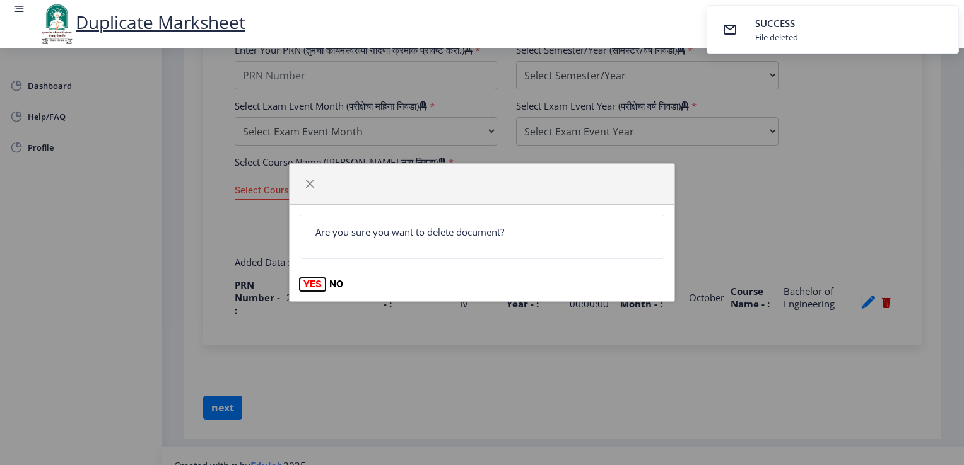
click at [310, 284] on button "YES" at bounding box center [313, 284] width 26 height 13
select select
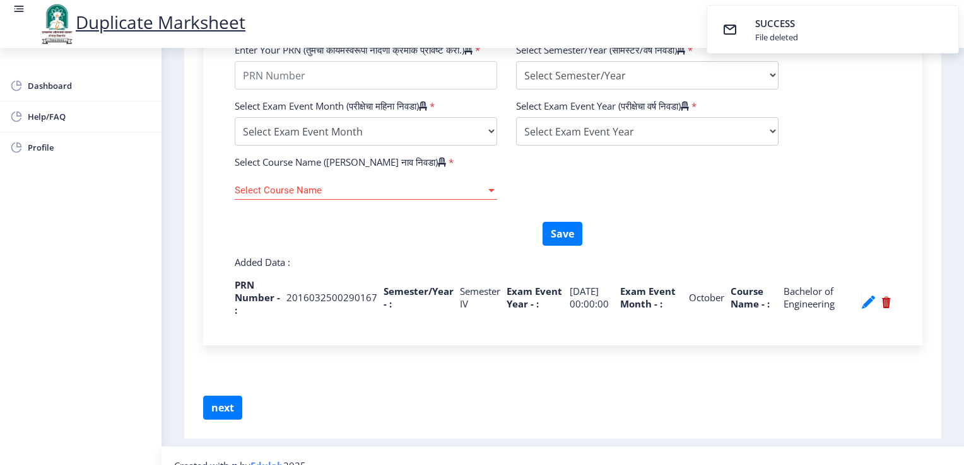
click at [847, 256] on div "Save" at bounding box center [562, 239] width 675 height 34
click at [882, 310] on nb-action at bounding box center [885, 302] width 9 height 15
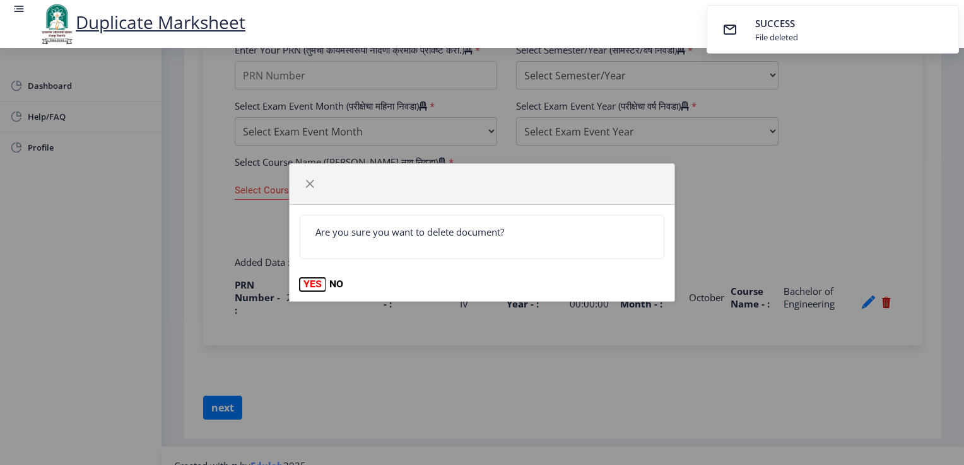
click at [310, 278] on button "YES" at bounding box center [313, 284] width 26 height 13
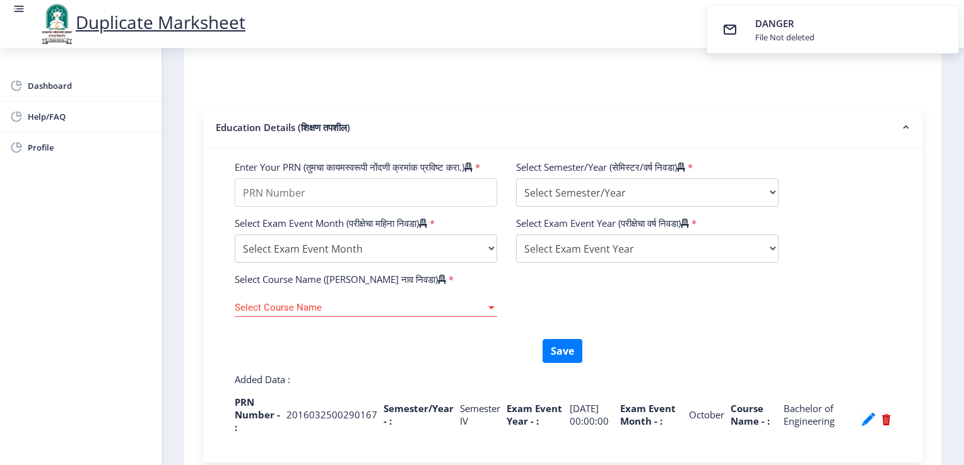
scroll to position [503, 0]
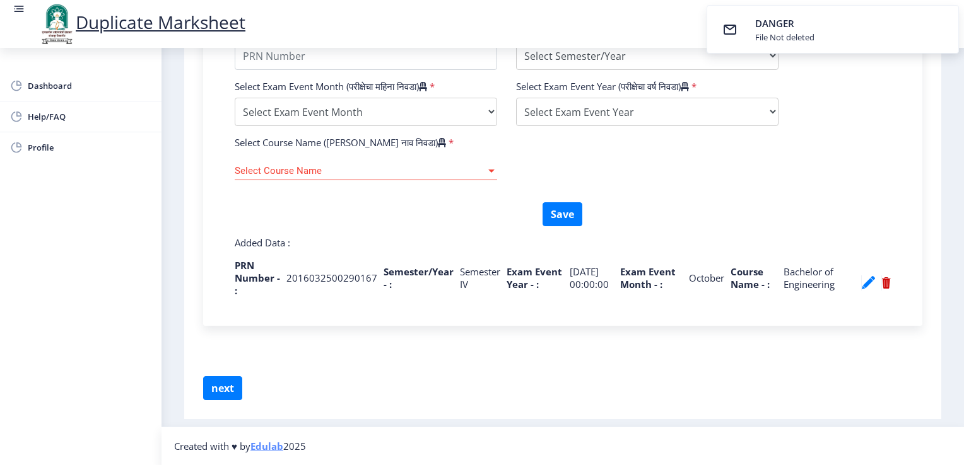
click at [881, 286] on nb-action at bounding box center [885, 283] width 9 height 15
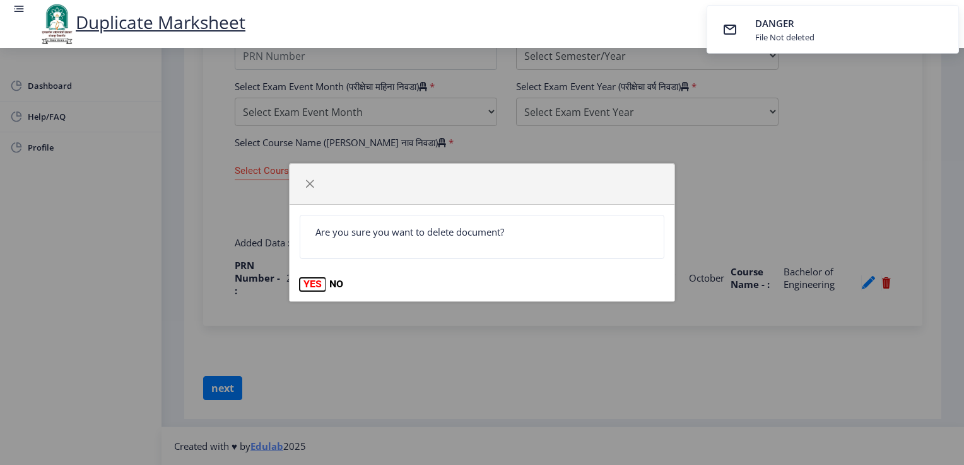
click at [310, 283] on button "YES" at bounding box center [313, 284] width 26 height 13
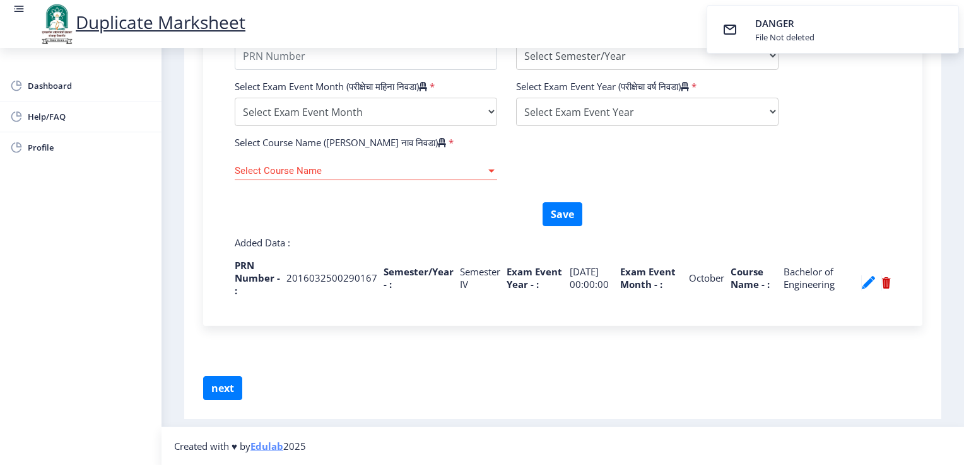
scroll to position [498, 0]
click at [863, 291] on nb-action at bounding box center [868, 283] width 14 height 15
type input "2016032500290167"
select select "Semester IV"
select select "October"
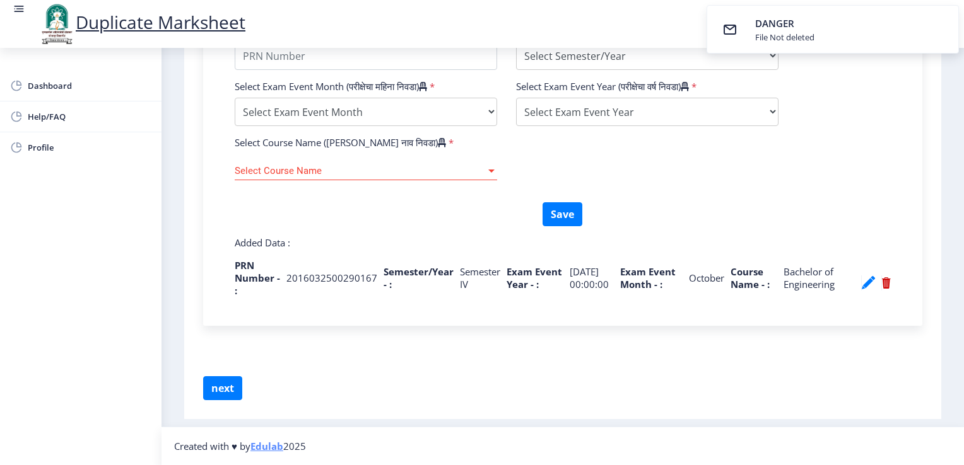
select select "2021"
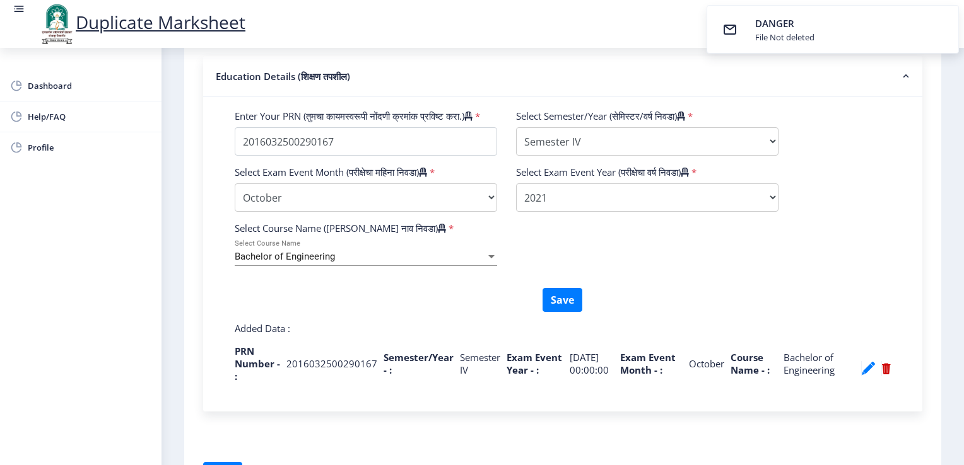
scroll to position [385, 0]
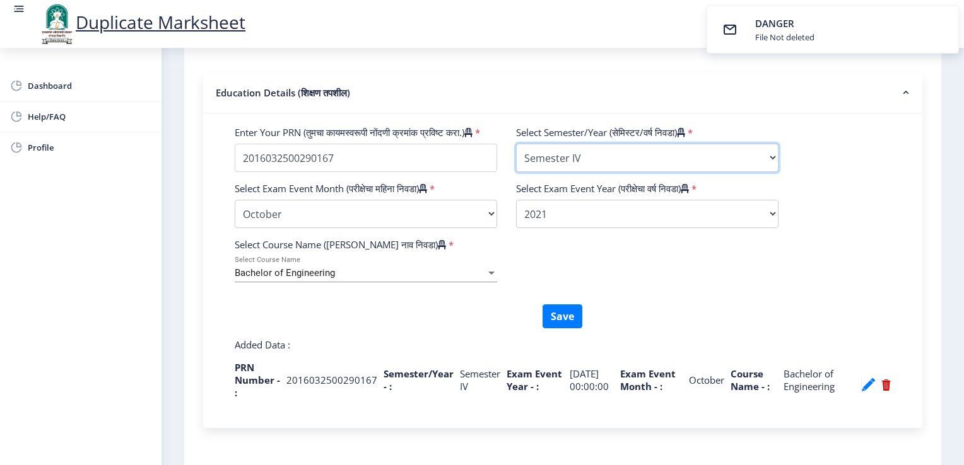
click at [619, 163] on select "Select Semester/Year Semester I Semester II Semester III Semester IV Semester V…" at bounding box center [647, 158] width 262 height 28
select select "Semester III"
click at [516, 148] on select "Select Semester/Year Semester I Semester II Semester III Semester IV Semester V…" at bounding box center [647, 158] width 262 height 28
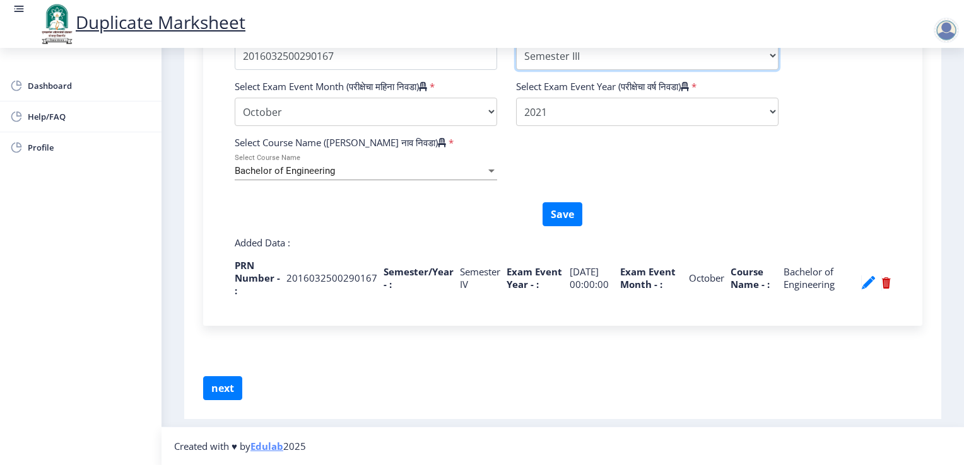
scroll to position [409, 0]
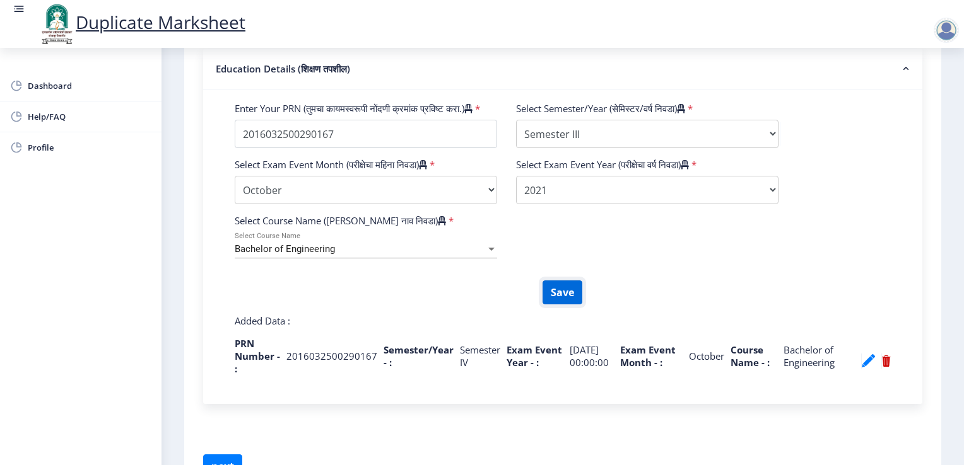
click at [560, 305] on button "Save" at bounding box center [562, 293] width 40 height 24
select select
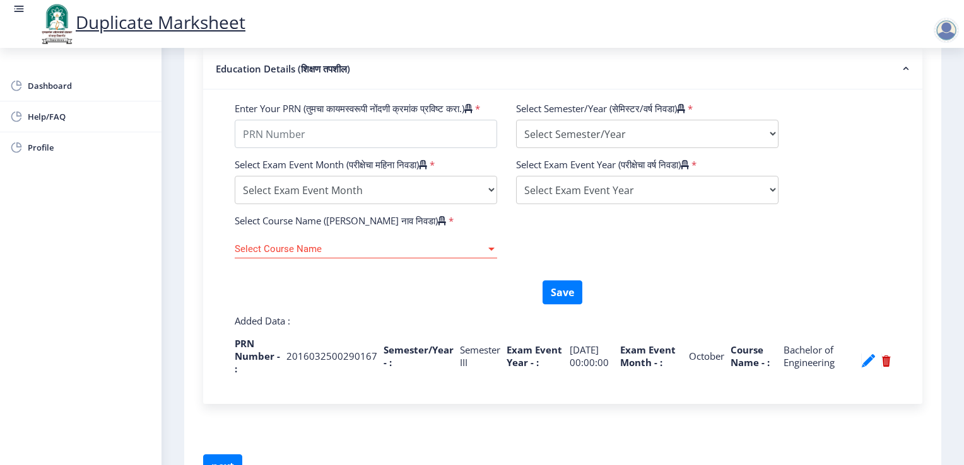
click at [320, 363] on p "2016032500290167" at bounding box center [331, 356] width 91 height 13
copy p "2016032500290167"
click at [329, 148] on input "Enter Your PRN (तुमचा कायमस्वरूपी नोंदणी क्रमांक प्रविष्ट करा.)" at bounding box center [366, 134] width 262 height 28
paste input "2016032500290167"
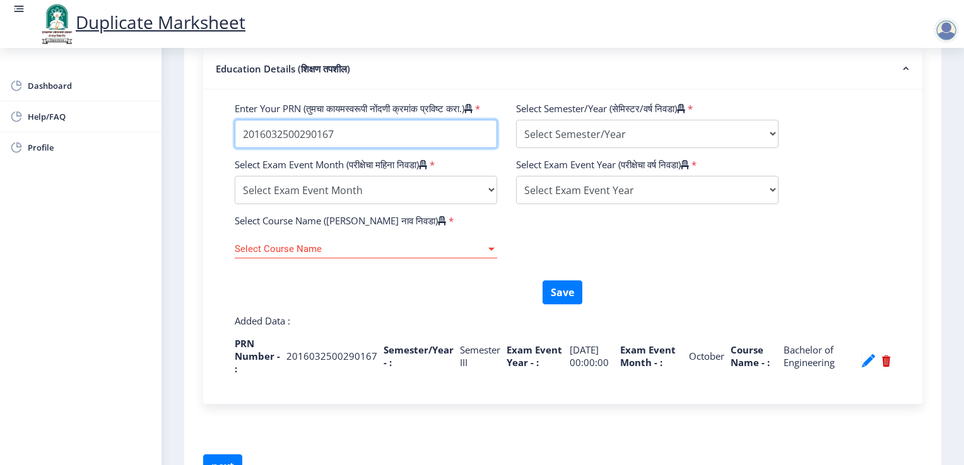
type input "2016032500290167"
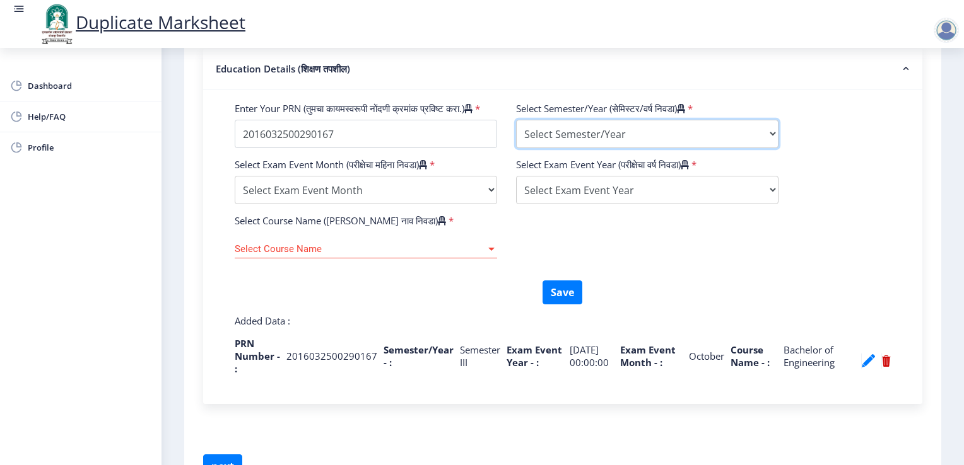
click at [610, 143] on select "Select Semester/Year Semester I Semester II Semester III Semester IV Semester V…" at bounding box center [647, 134] width 262 height 28
select select "Semester IV"
click at [516, 124] on select "Select Semester/Year Semester I Semester II Semester III Semester IV Semester V…" at bounding box center [647, 134] width 262 height 28
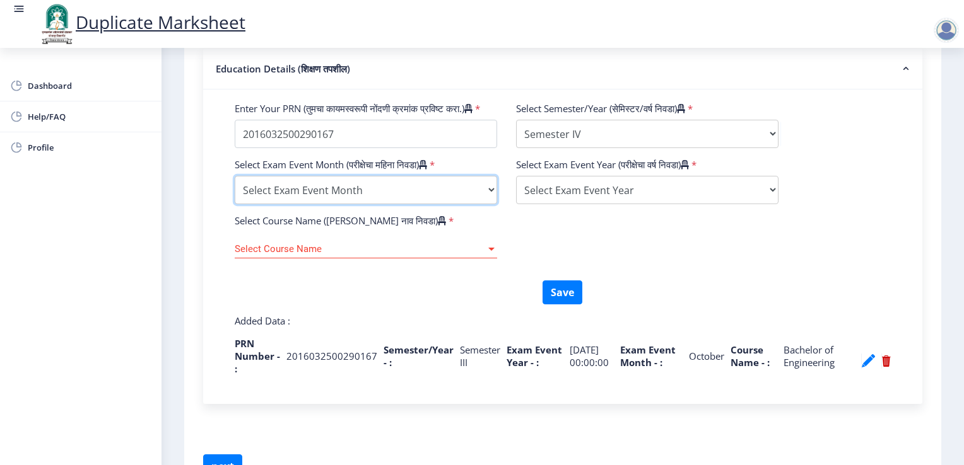
click at [407, 204] on select "Select Exam Event Month October March" at bounding box center [366, 190] width 262 height 28
select select "October"
click at [235, 192] on select "Select Exam Event Month October March" at bounding box center [366, 190] width 262 height 28
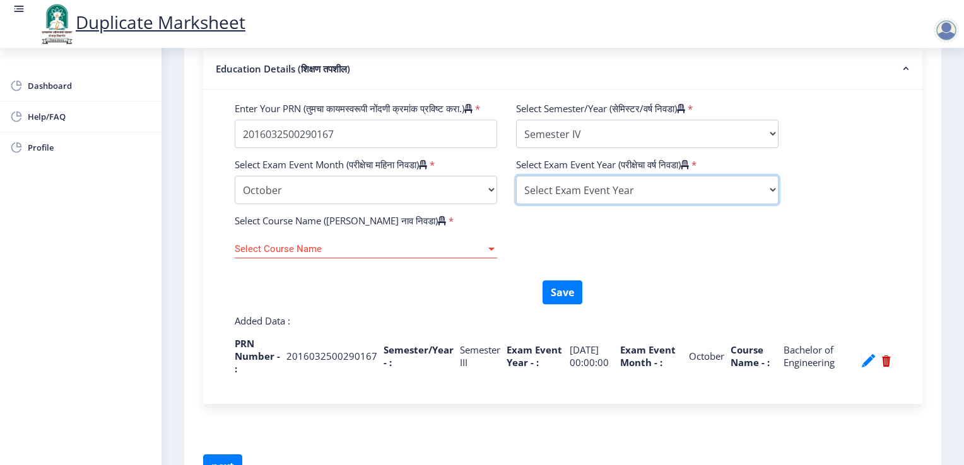
click at [550, 204] on select "Select Exam Event Year [DATE] 2024 2023 2022 2021 2020 2019 2018 2017 2016 2015…" at bounding box center [647, 190] width 262 height 28
select select "2021"
click at [516, 192] on select "Select Exam Event Year [DATE] 2024 2023 2022 2021 2020 2019 2018 2017 2016 2015…" at bounding box center [647, 190] width 262 height 28
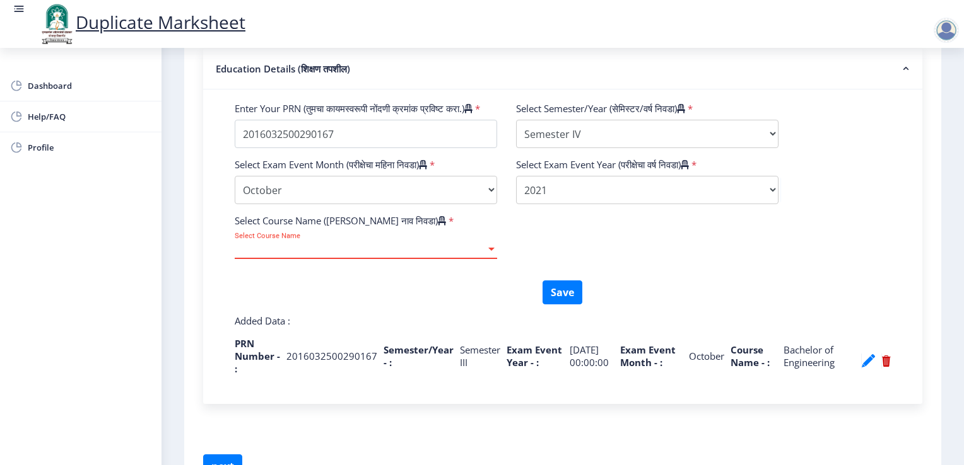
click at [456, 255] on span "Select Course Name" at bounding box center [360, 249] width 251 height 11
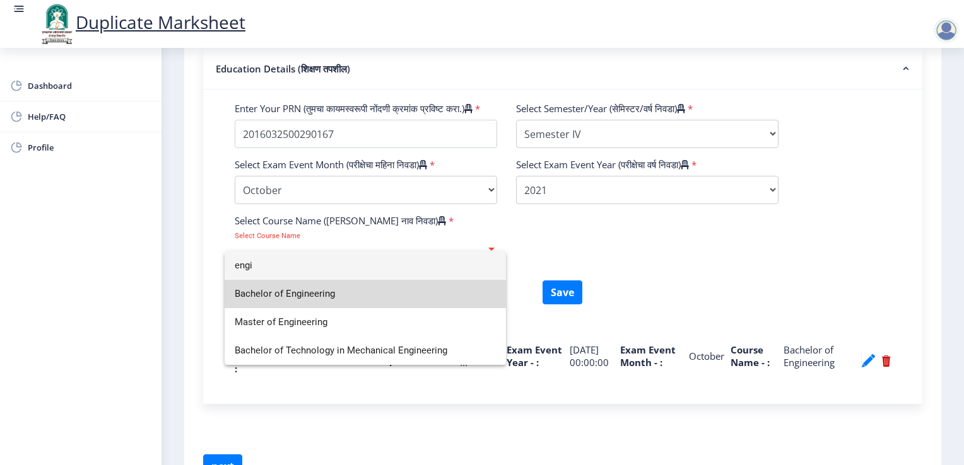
click at [398, 284] on span "Bachelor of Engineering" at bounding box center [365, 294] width 261 height 28
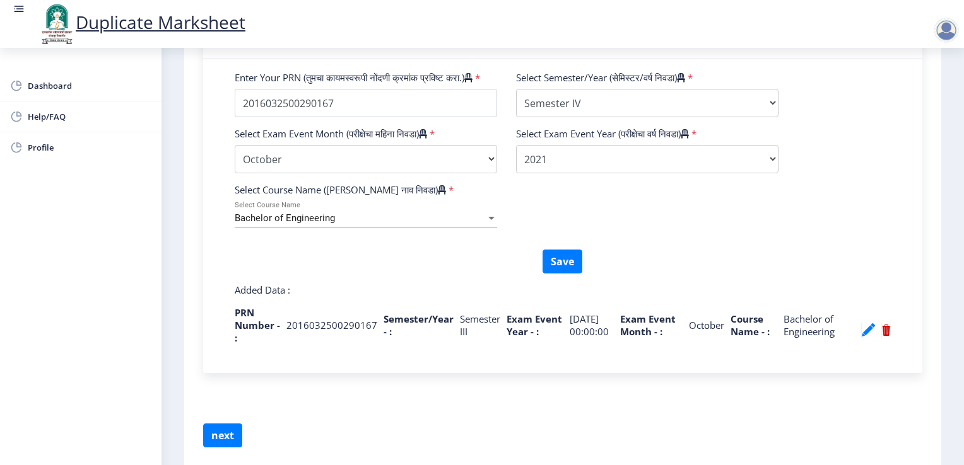
scroll to position [503, 0]
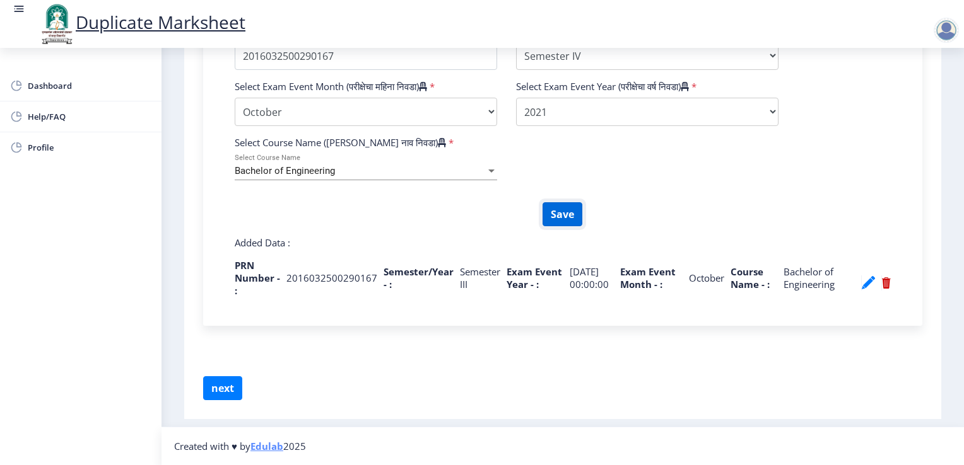
click at [554, 210] on button "Save" at bounding box center [562, 214] width 40 height 24
select select
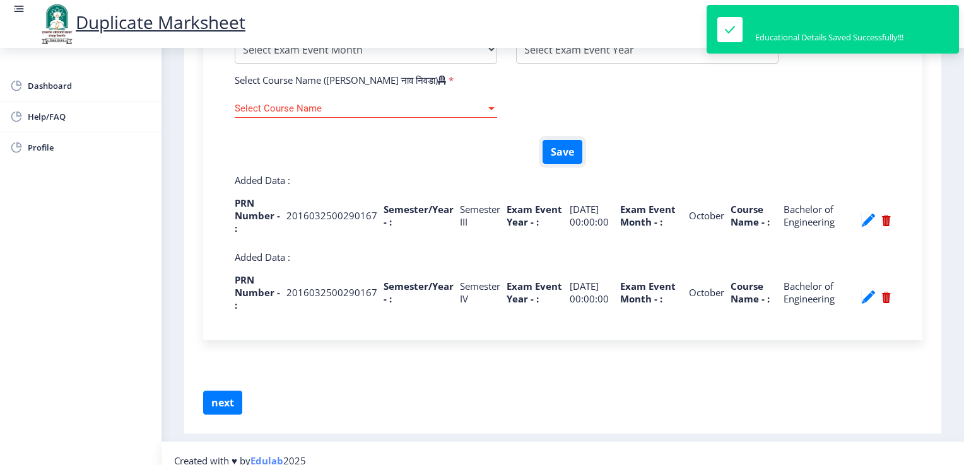
scroll to position [550, 0]
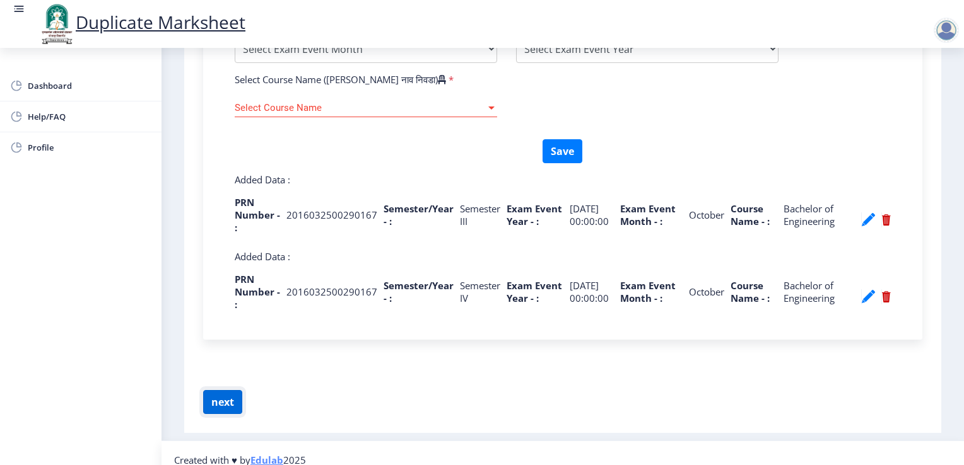
click at [223, 414] on button "next" at bounding box center [222, 402] width 39 height 24
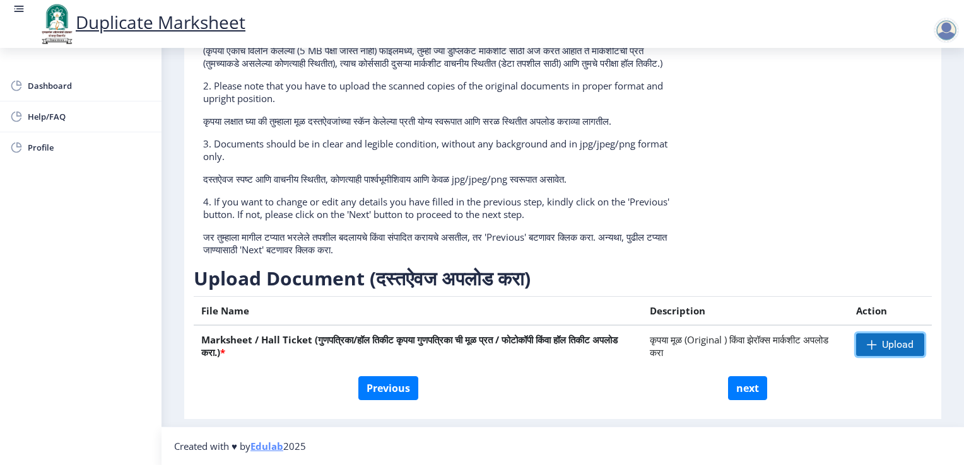
click at [886, 339] on span "Upload" at bounding box center [898, 345] width 32 height 13
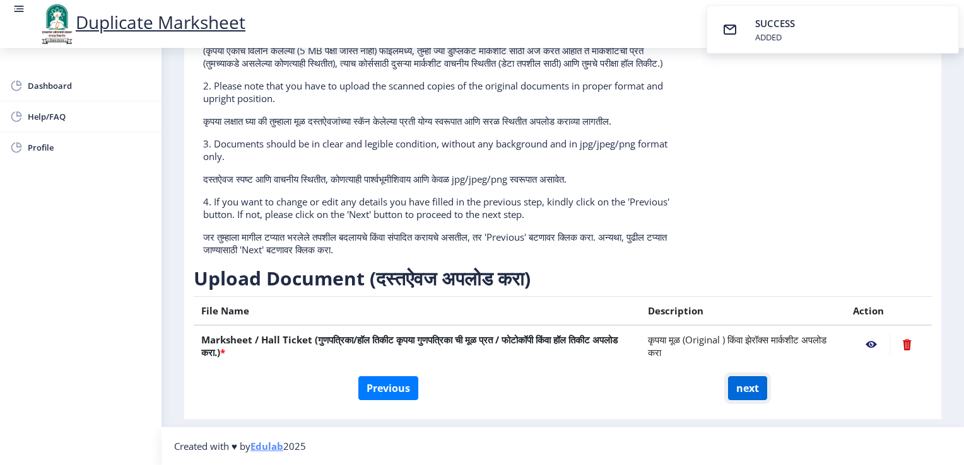
click at [739, 390] on button "next" at bounding box center [747, 388] width 39 height 24
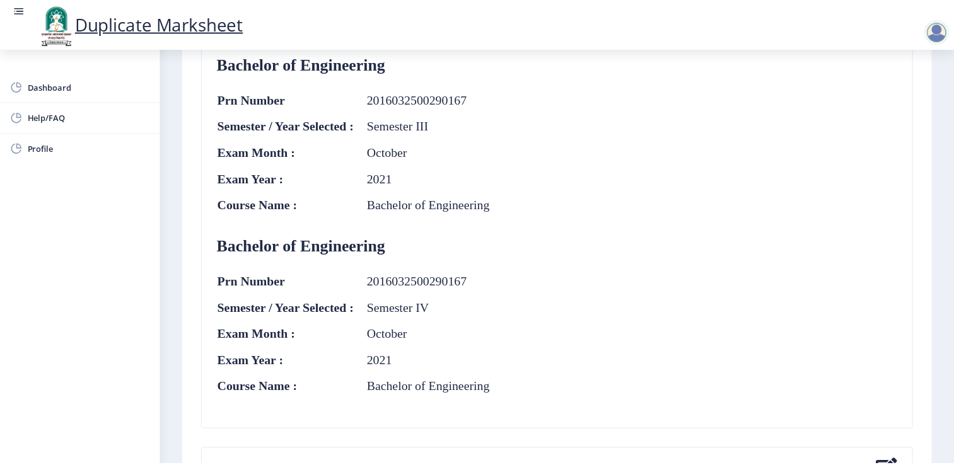
scroll to position [672, 0]
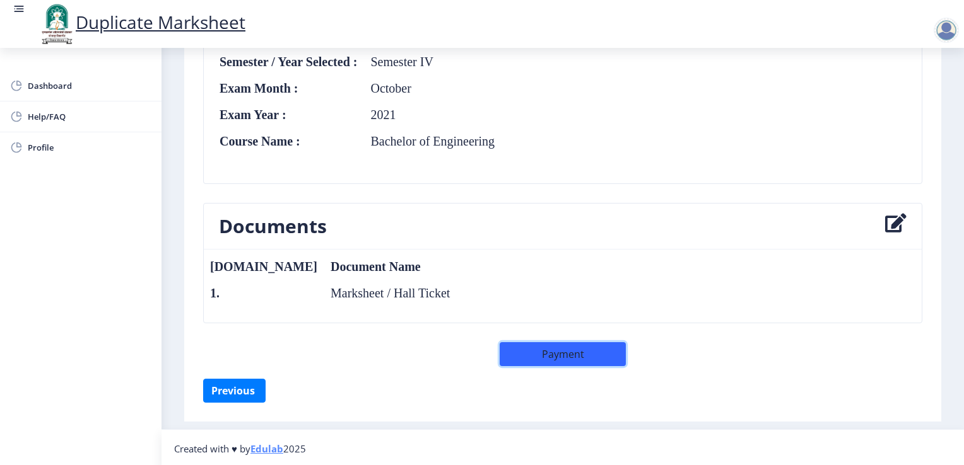
click at [585, 358] on button "Payment" at bounding box center [562, 354] width 126 height 24
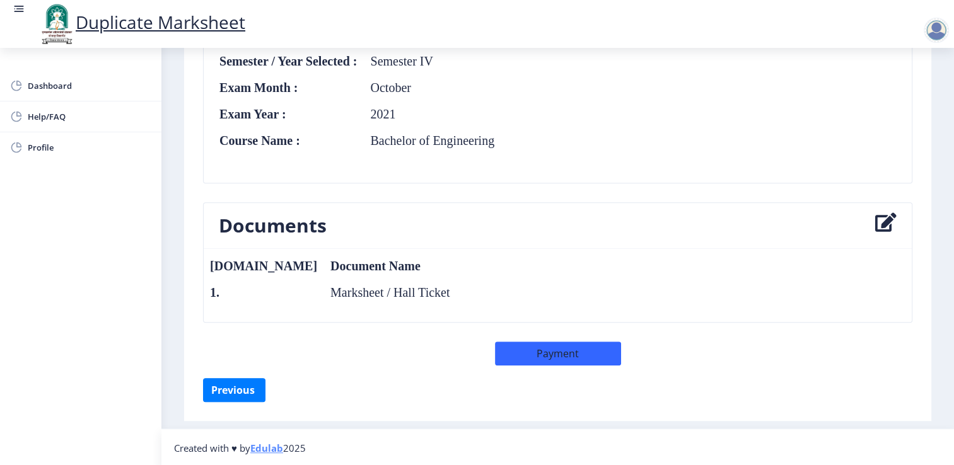
scroll to position [671, 0]
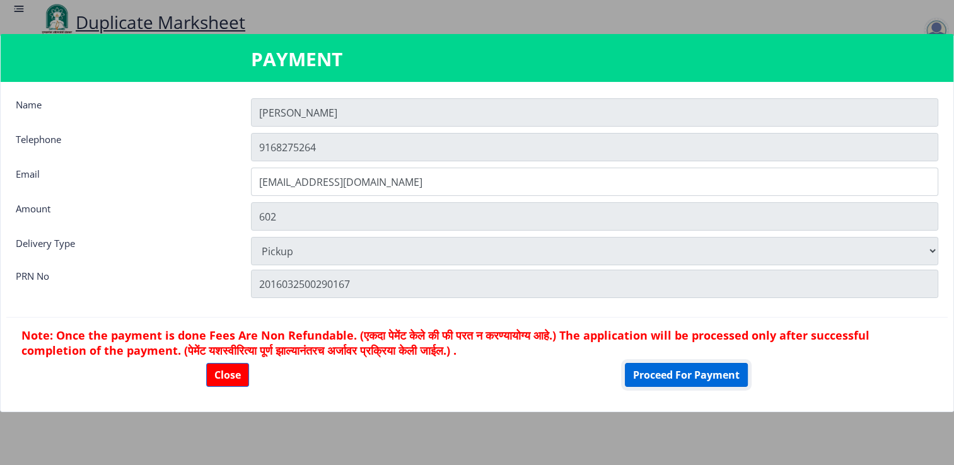
click at [690, 376] on button "Proceed For Payment" at bounding box center [686, 375] width 123 height 24
